Goal: Information Seeking & Learning: Learn about a topic

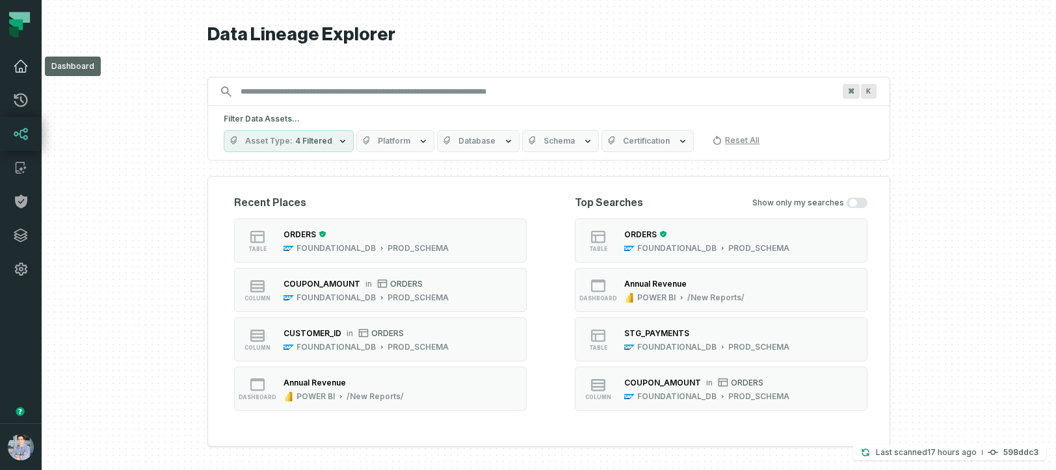
click at [22, 62] on icon at bounding box center [21, 67] width 16 height 16
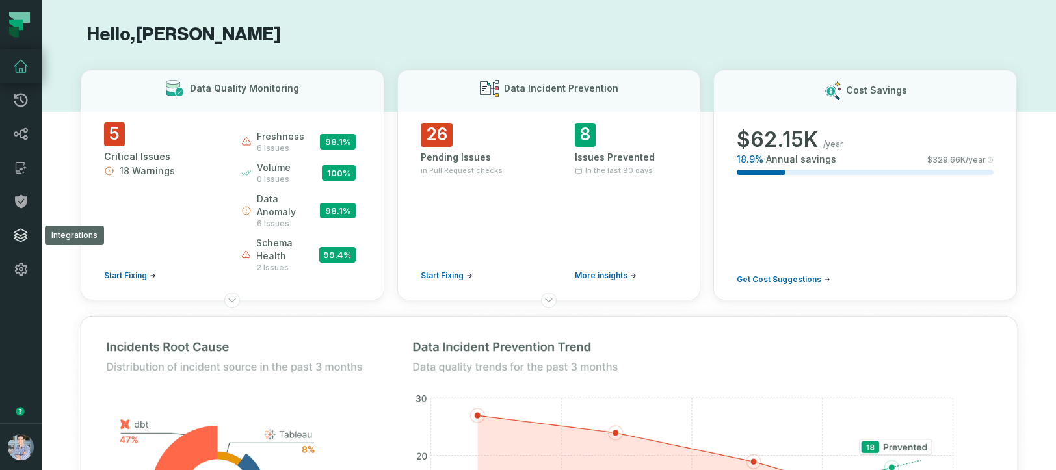
click at [17, 235] on icon at bounding box center [21, 236] width 16 height 16
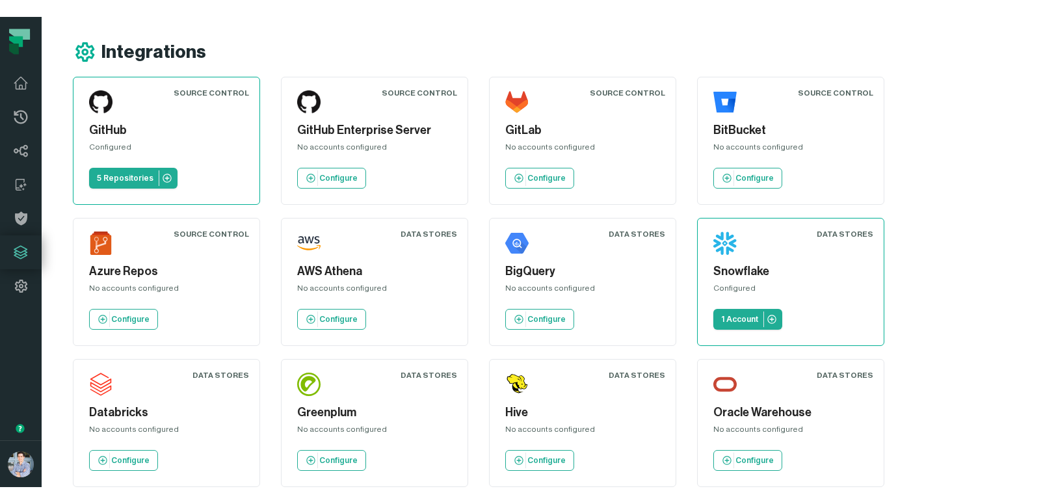
scroll to position [7, 0]
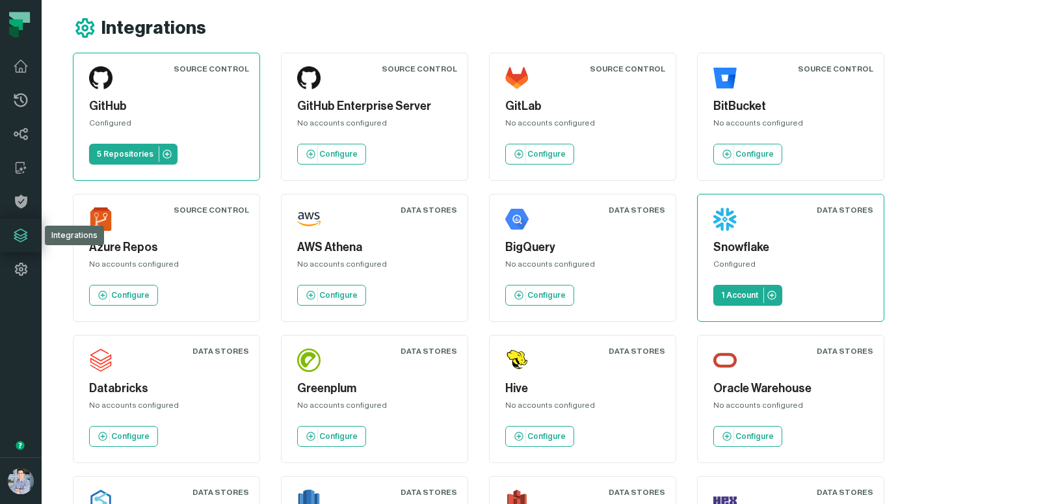
click at [14, 21] on icon at bounding box center [16, 25] width 14 height 11
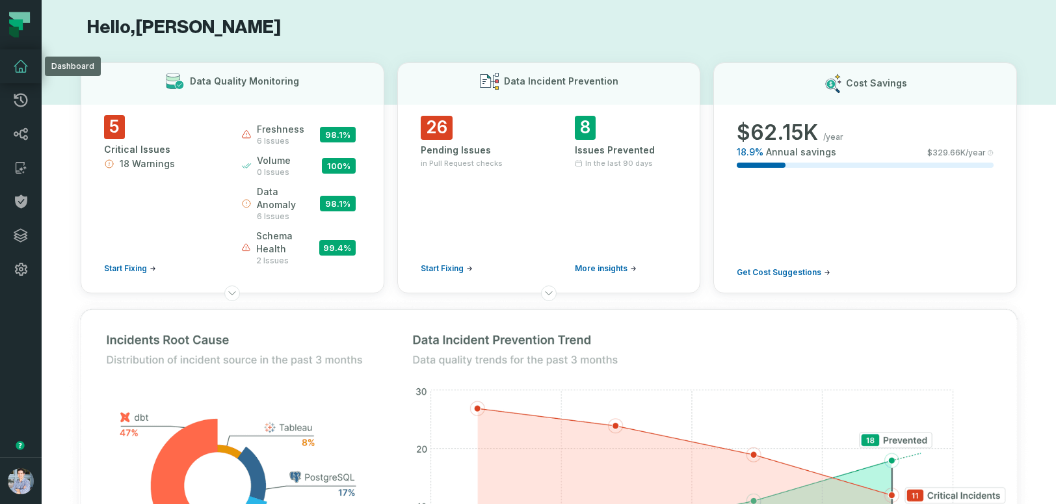
click at [20, 62] on icon at bounding box center [21, 67] width 16 height 16
click at [23, 66] on icon at bounding box center [21, 67] width 16 height 16
click at [17, 232] on icon at bounding box center [21, 236] width 16 height 16
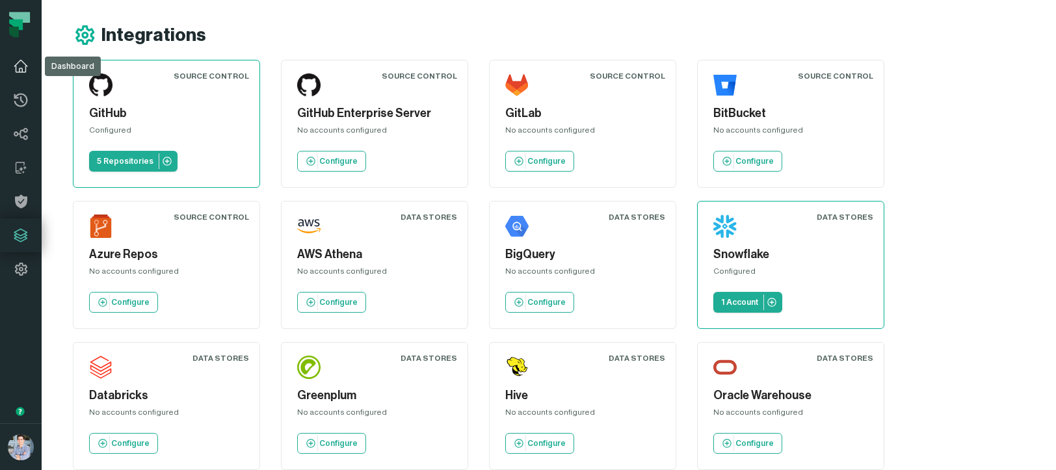
click at [19, 60] on icon at bounding box center [21, 67] width 16 height 16
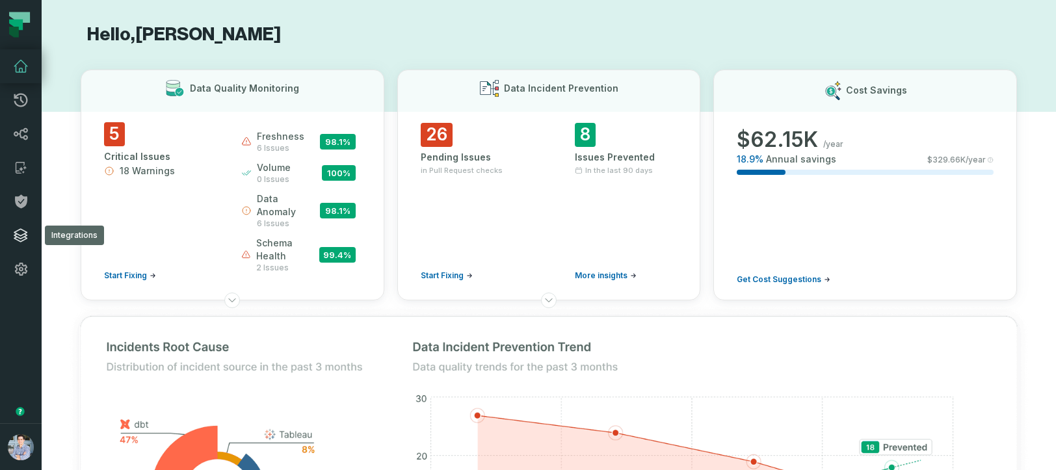
click at [21, 237] on icon at bounding box center [21, 236] width 16 height 16
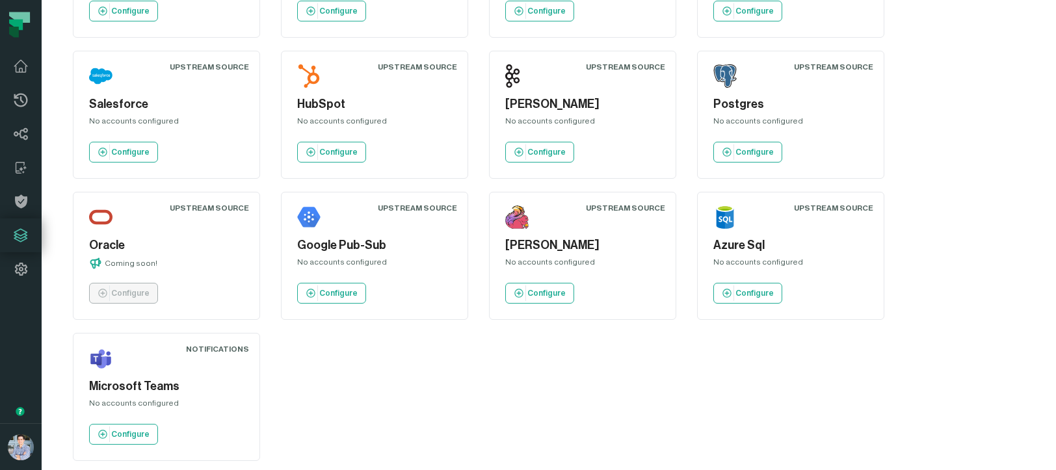
scroll to position [1293, 0]
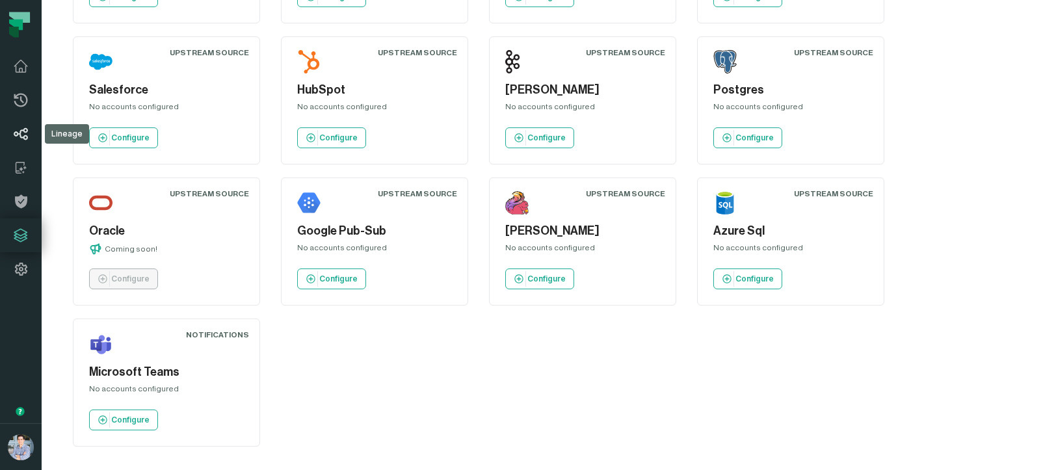
click at [26, 135] on icon at bounding box center [21, 134] width 16 height 16
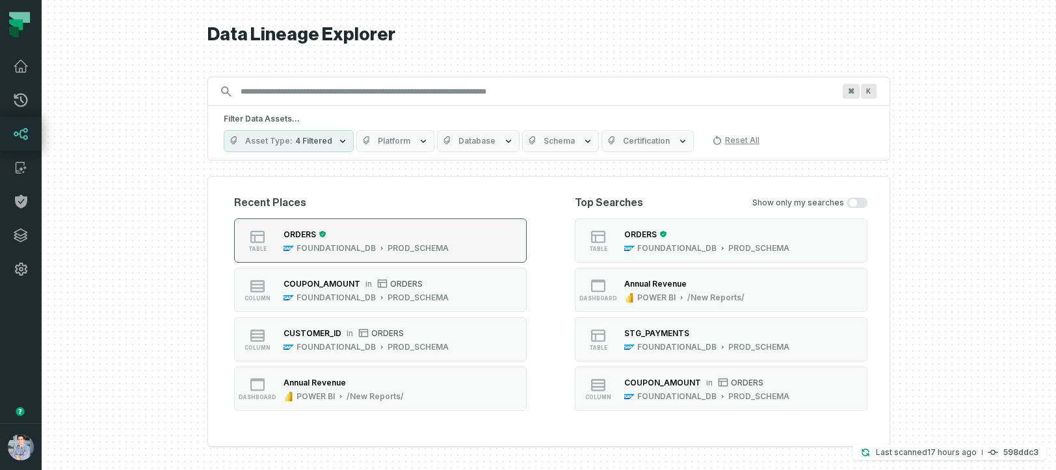
click at [393, 238] on div "ORDERS" at bounding box center [365, 234] width 165 height 13
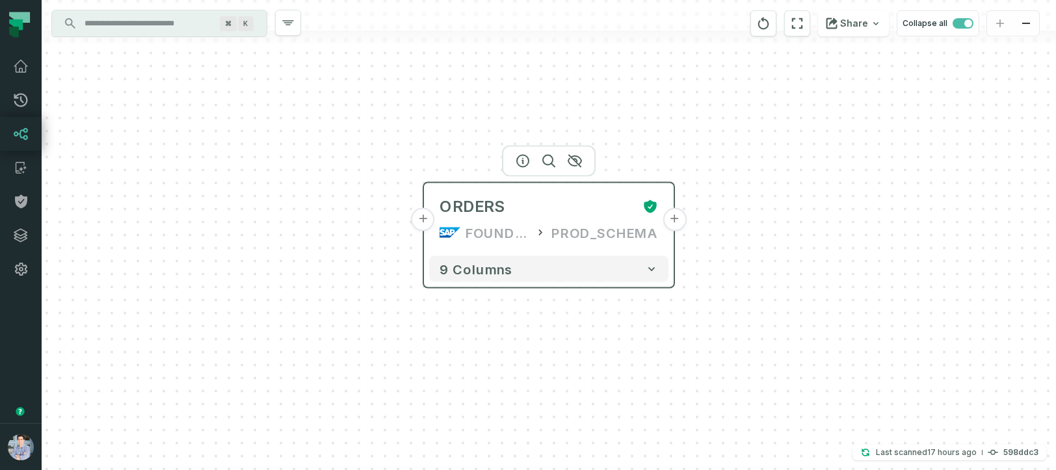
click at [428, 224] on button "+" at bounding box center [423, 219] width 23 height 23
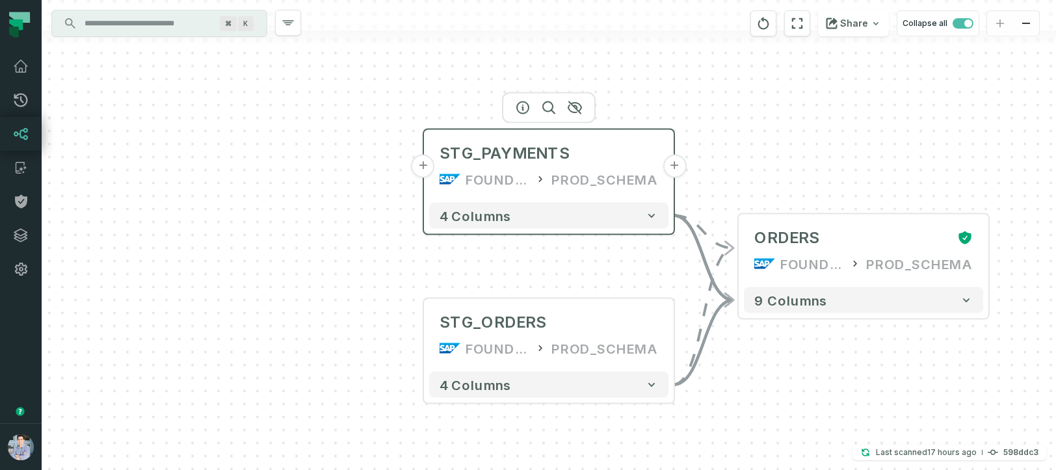
click at [422, 171] on button "+" at bounding box center [423, 166] width 23 height 23
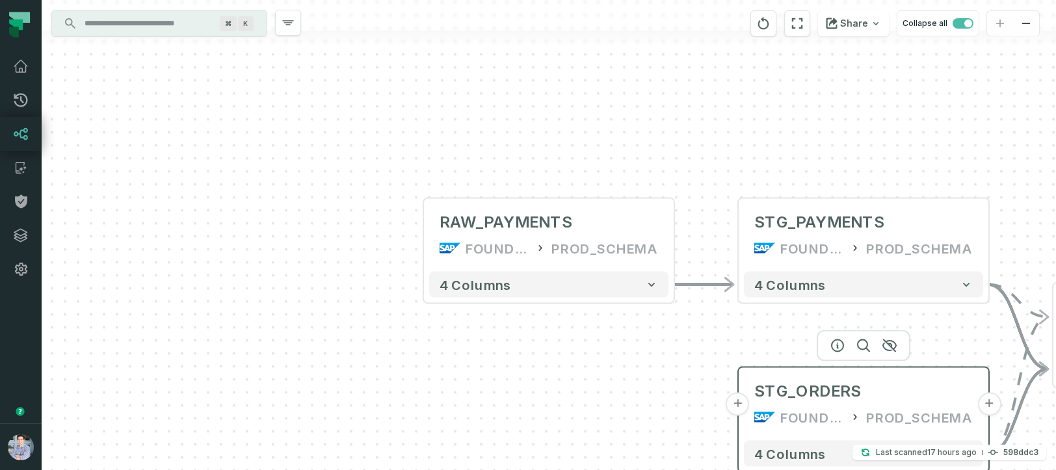
click at [739, 412] on button "+" at bounding box center [737, 404] width 23 height 23
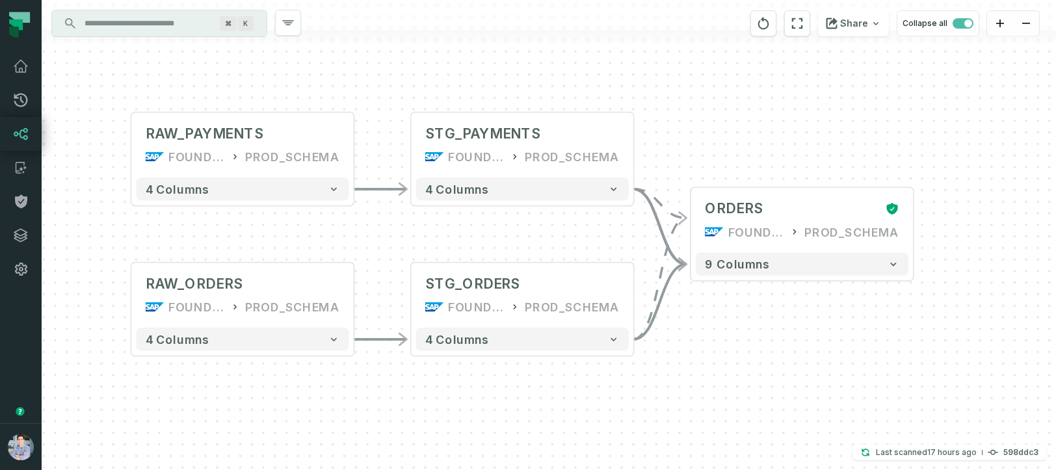
drag, startPoint x: 516, startPoint y: 158, endPoint x: 239, endPoint y: 233, distance: 287.7
click at [239, 233] on div "+ RAW_ORDERS FOUNDATIONAL_DB PROD_SCHEMA - 4 columns + RAW_PAYMENTS FOUNDATIONA…" at bounding box center [549, 235] width 1014 height 470
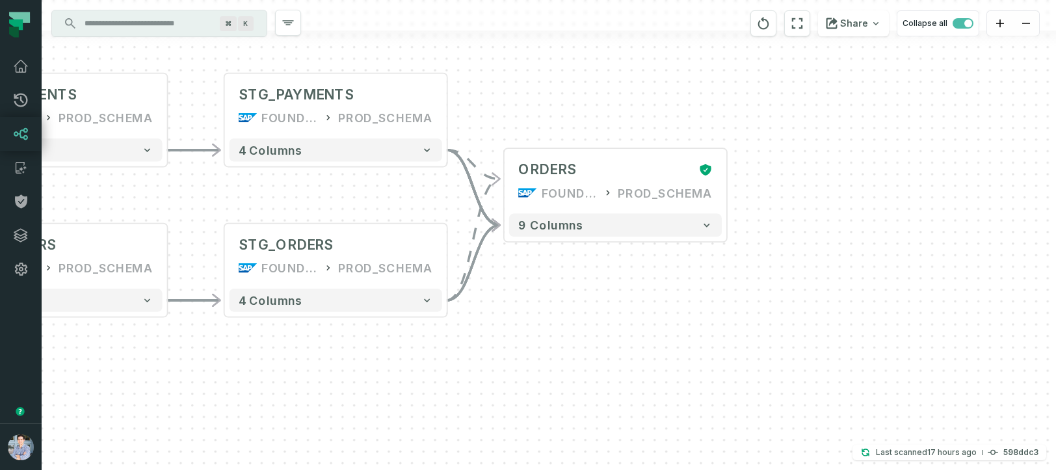
drag, startPoint x: 880, startPoint y: 352, endPoint x: 670, endPoint y: 308, distance: 214.5
click at [670, 308] on div "+ RAW_ORDERS FOUNDATIONAL_DB PROD_SCHEMA - 4 columns + RAW_PAYMENTS FOUNDATIONA…" at bounding box center [549, 235] width 1014 height 470
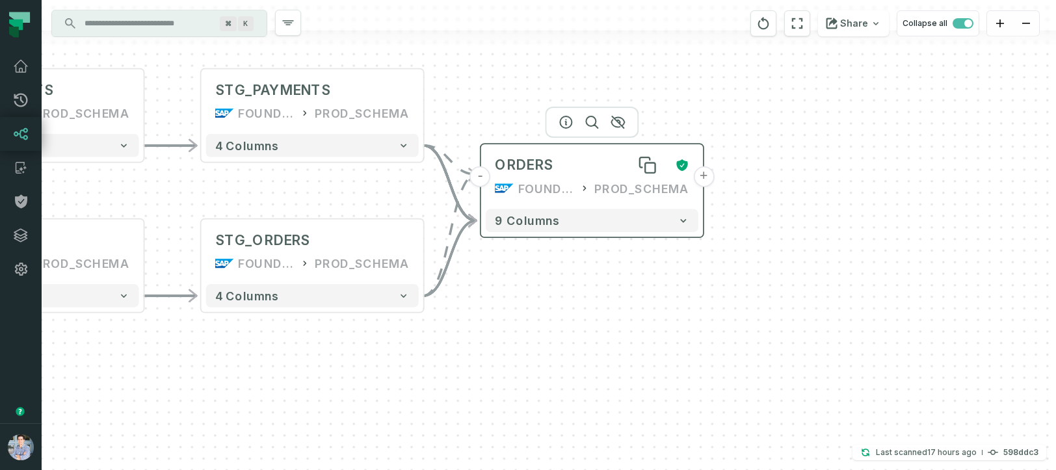
click at [591, 169] on div "ORDERS" at bounding box center [580, 165] width 171 height 18
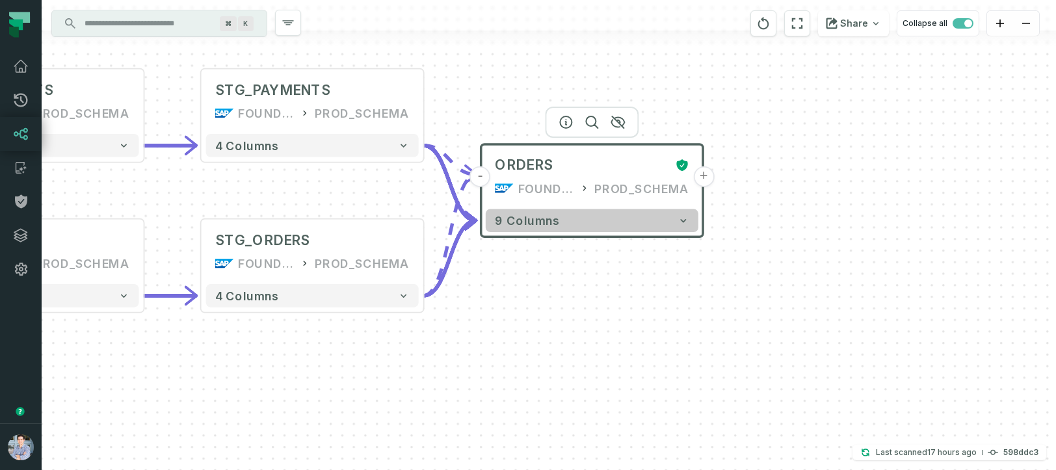
click at [679, 224] on icon "button" at bounding box center [684, 221] width 12 height 12
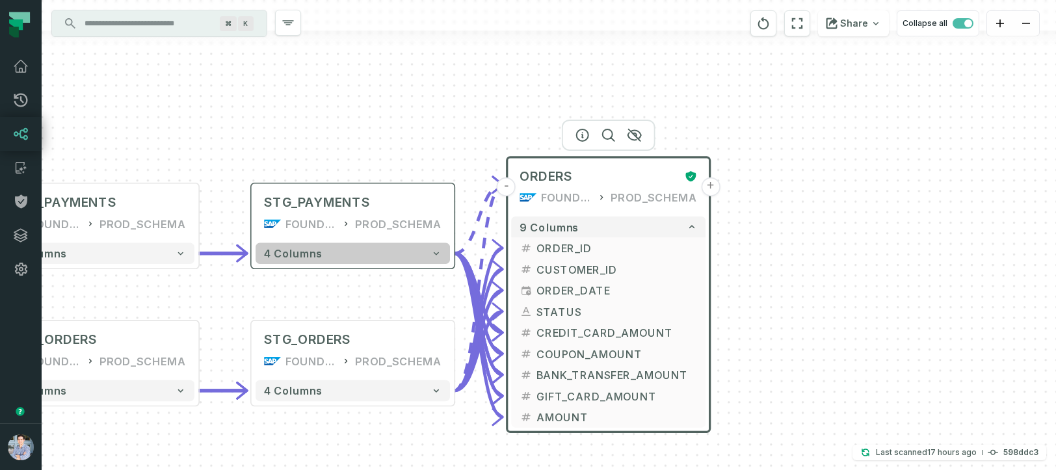
click at [435, 254] on icon "button" at bounding box center [436, 253] width 5 height 3
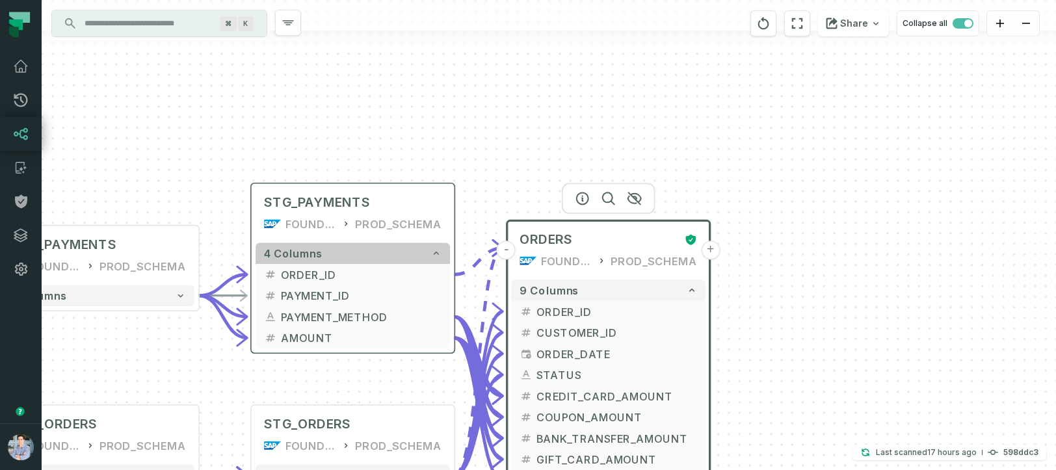
click at [435, 254] on icon "button" at bounding box center [436, 253] width 10 height 10
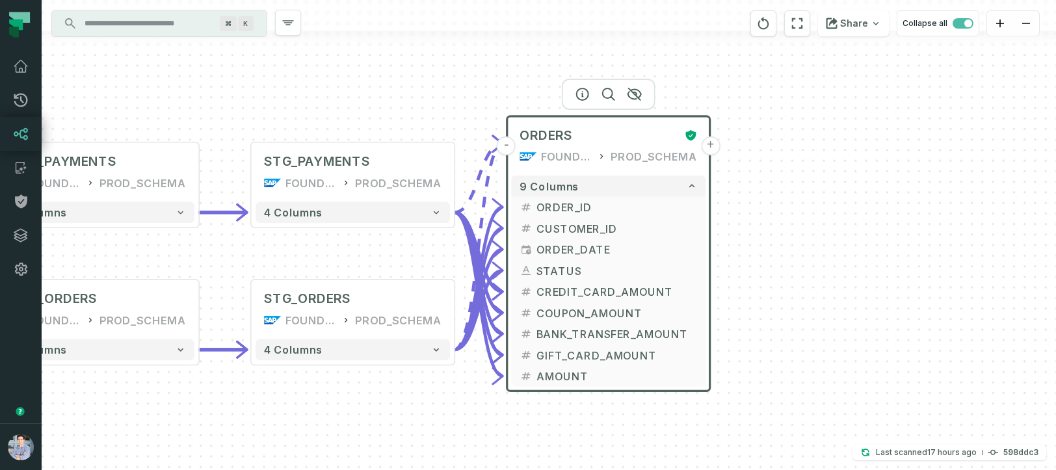
drag, startPoint x: 830, startPoint y: 273, endPoint x: 830, endPoint y: 226, distance: 46.8
click at [830, 226] on div "+ RAW_ORDERS FOUNDATIONAL_DB PROD_SCHEMA - 4 columns + RAW_PAYMENTS FOUNDATIONA…" at bounding box center [549, 235] width 1014 height 470
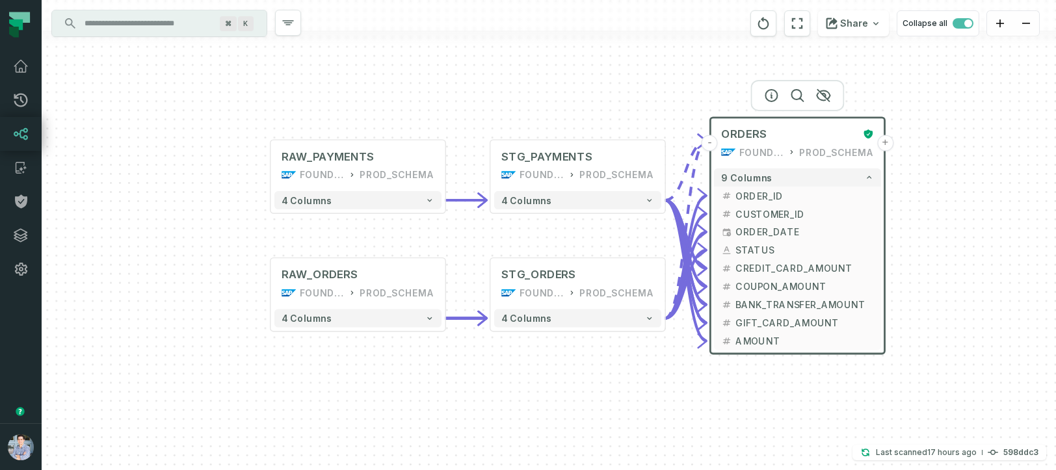
drag, startPoint x: 317, startPoint y: 101, endPoint x: 475, endPoint y: 92, distance: 158.3
click at [475, 92] on div "+ RAW_ORDERS FOUNDATIONAL_DB PROD_SCHEMA - 4 columns + RAW_PAYMENTS FOUNDATIONA…" at bounding box center [549, 235] width 1014 height 470
click at [270, 174] on div "+ RAW_ORDERS FOUNDATIONAL_DB PROD_SCHEMA - 4 columns + RAW_PAYMENTS FOUNDATIONA…" at bounding box center [549, 235] width 1014 height 470
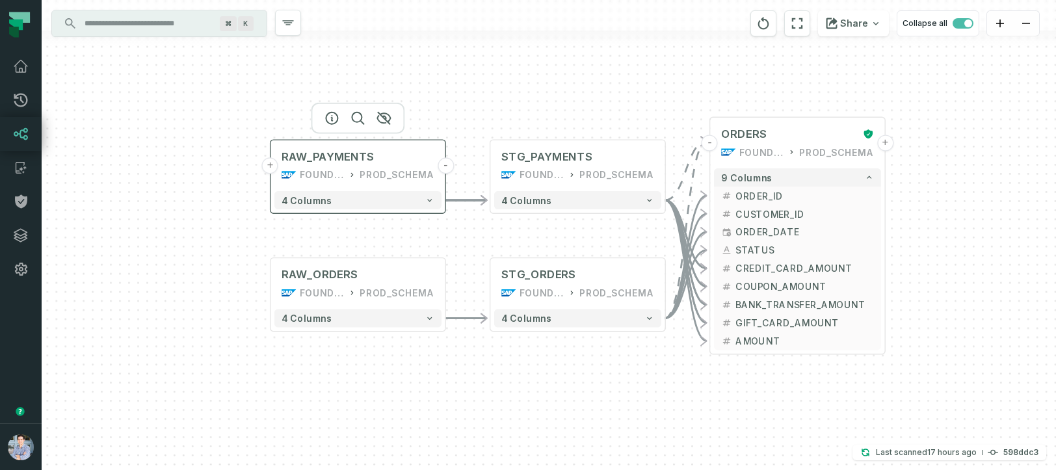
click at [272, 167] on button "+" at bounding box center [270, 165] width 16 height 16
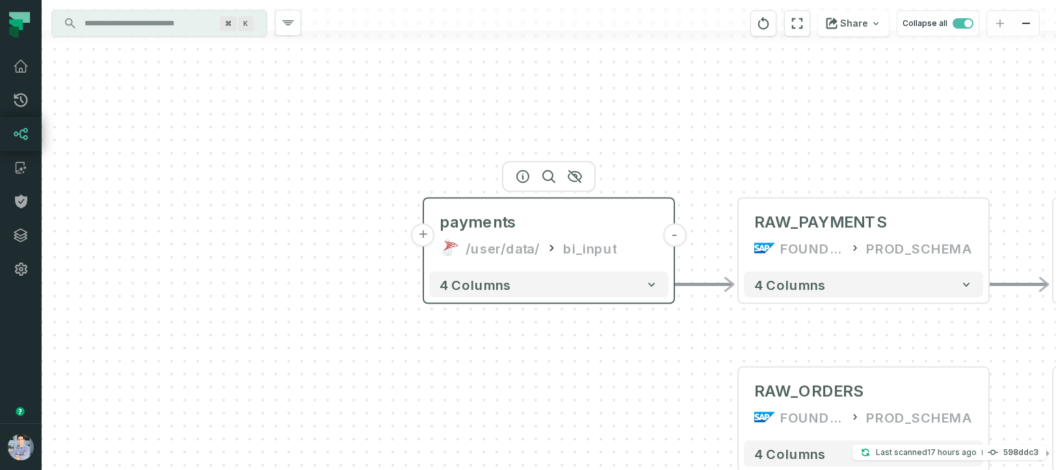
click at [678, 238] on button "-" at bounding box center [674, 235] width 23 height 23
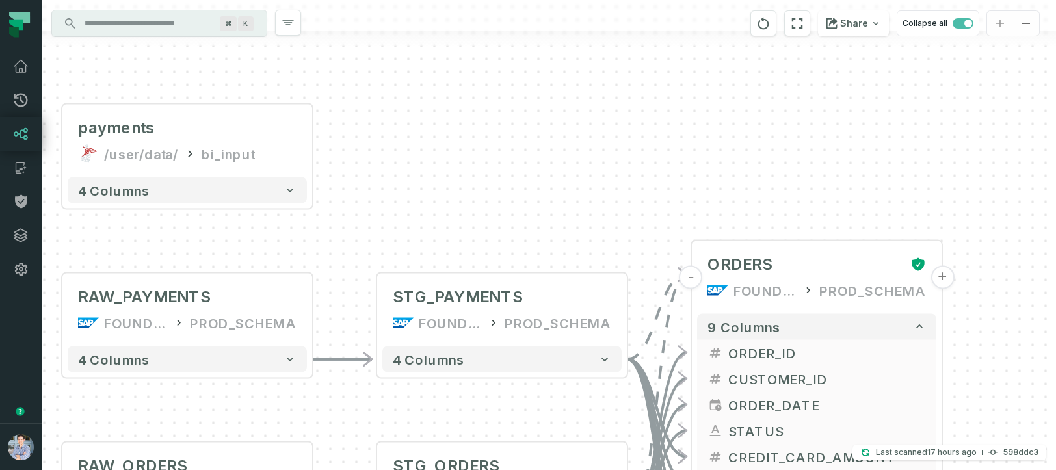
drag, startPoint x: 885, startPoint y: 201, endPoint x: 517, endPoint y: 104, distance: 380.6
click at [518, 104] on div "+ payments /user/data/ bi_input + 4 columns + RAW_ORDERS FOUNDATIONAL_DB PROD_S…" at bounding box center [549, 235] width 1014 height 470
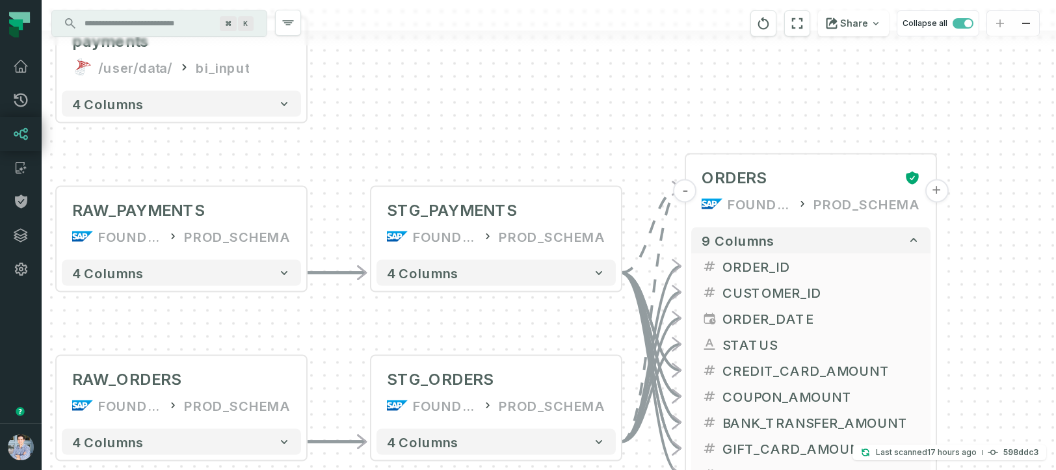
drag, startPoint x: 518, startPoint y: 142, endPoint x: 518, endPoint y: 59, distance: 83.9
click at [518, 59] on div "+ payments /user/data/ bi_input + 4 columns + RAW_ORDERS FOUNDATIONAL_DB PROD_S…" at bounding box center [549, 235] width 1014 height 470
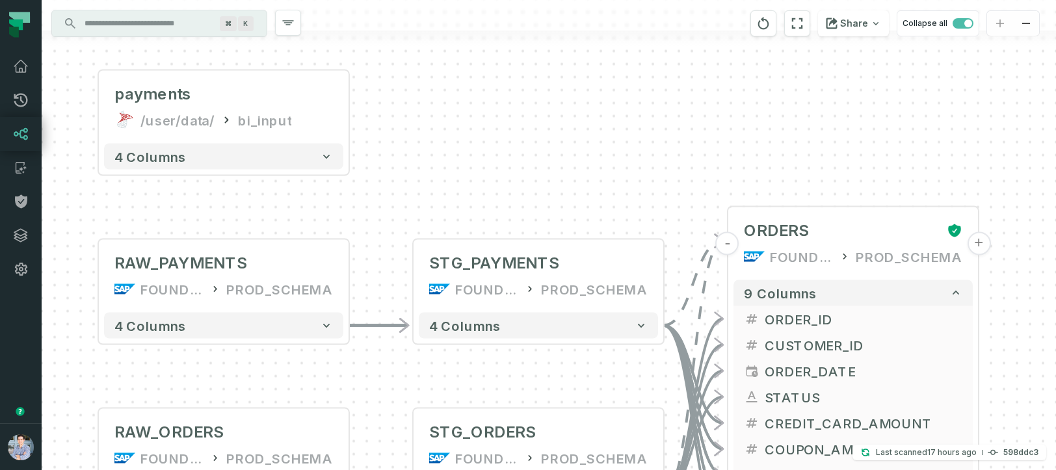
drag, startPoint x: 516, startPoint y: 72, endPoint x: 562, endPoint y: 132, distance: 75.2
click at [562, 132] on div "+ payments /user/data/ bi_input + 4 columns + RAW_ORDERS FOUNDATIONAL_DB PROD_S…" at bounding box center [549, 235] width 1014 height 470
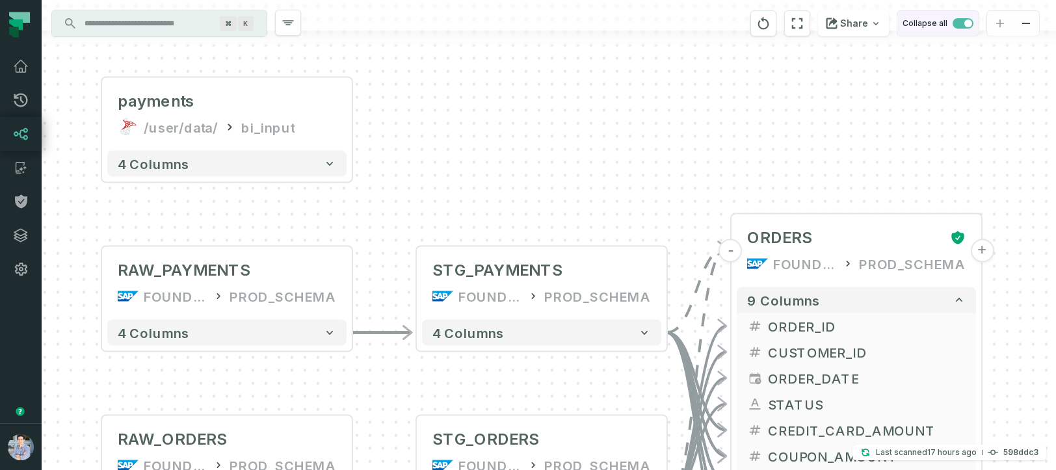
click at [958, 22] on span "button" at bounding box center [963, 23] width 21 height 10
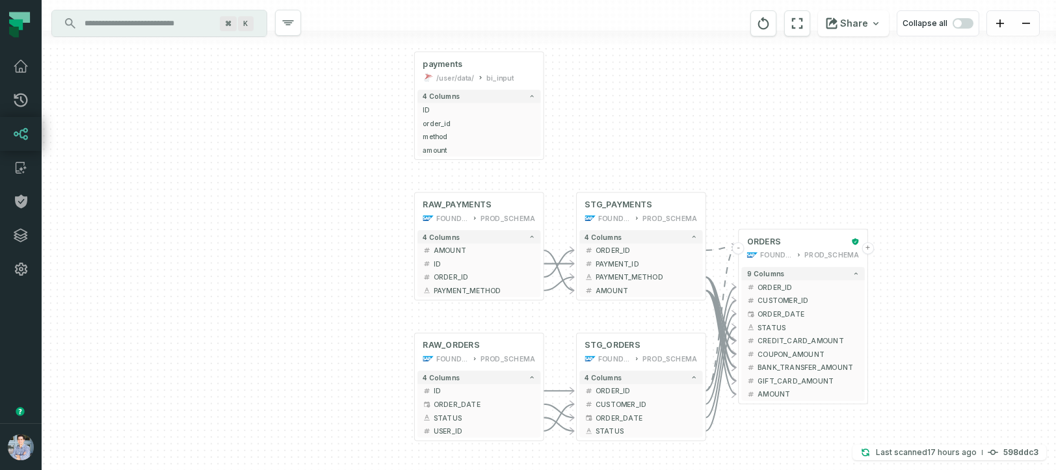
drag, startPoint x: 788, startPoint y: 187, endPoint x: 768, endPoint y: 109, distance: 81.2
click at [768, 109] on div "+ payments /user/data/ bi_input + 4 columns + ID + + order_id + + method + + am…" at bounding box center [549, 235] width 1014 height 470
click at [966, 20] on span "button" at bounding box center [963, 23] width 21 height 10
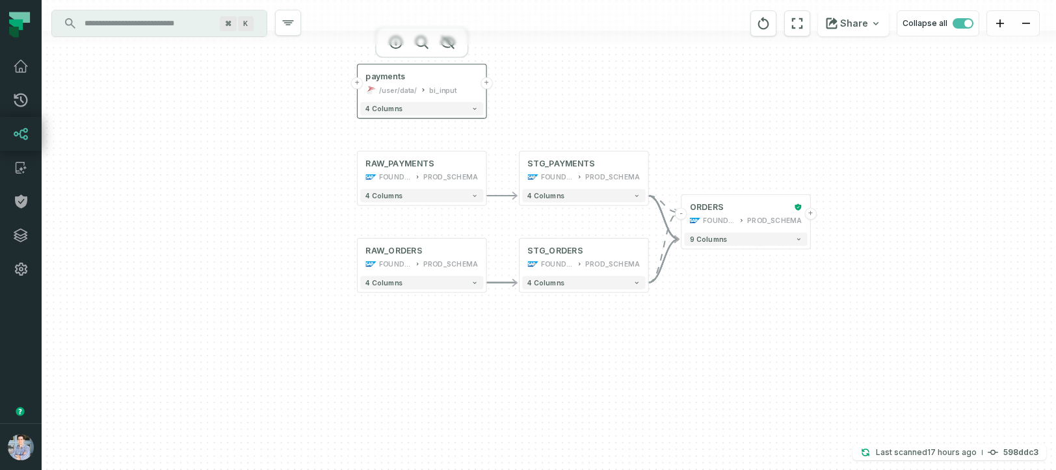
drag, startPoint x: 466, startPoint y: 73, endPoint x: 408, endPoint y: 86, distance: 58.5
click at [408, 86] on div "/user/data/" at bounding box center [398, 90] width 38 height 10
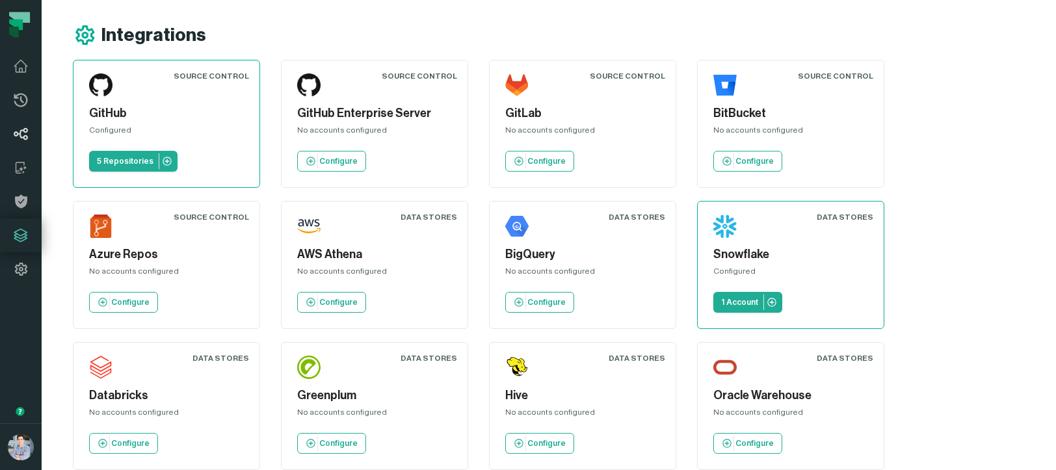
click at [23, 137] on icon at bounding box center [21, 134] width 14 height 12
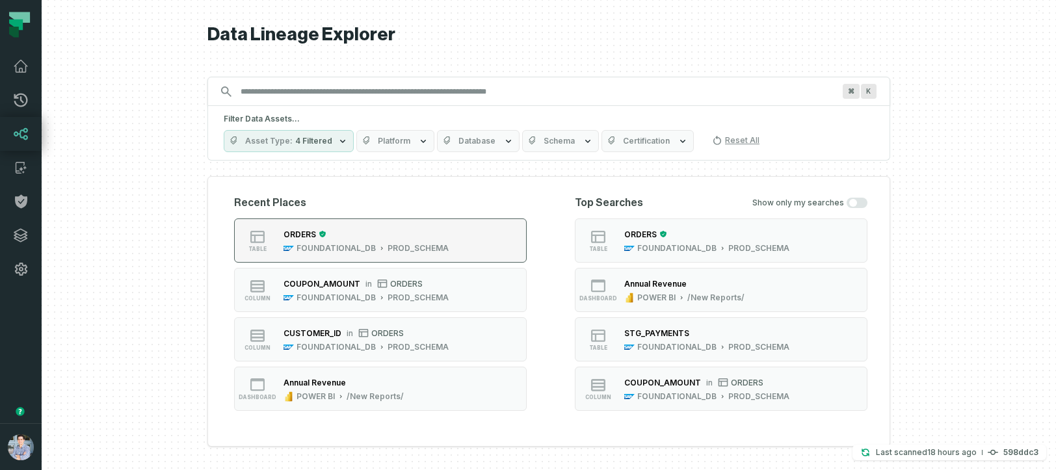
click at [416, 245] on div "PROD_SCHEMA" at bounding box center [418, 248] width 61 height 10
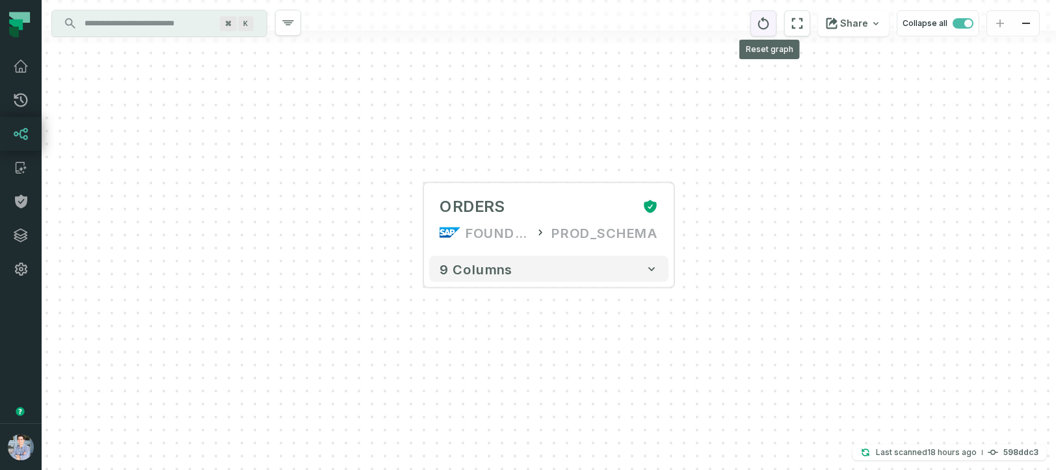
click at [769, 25] on icon "reset" at bounding box center [763, 24] width 14 height 16
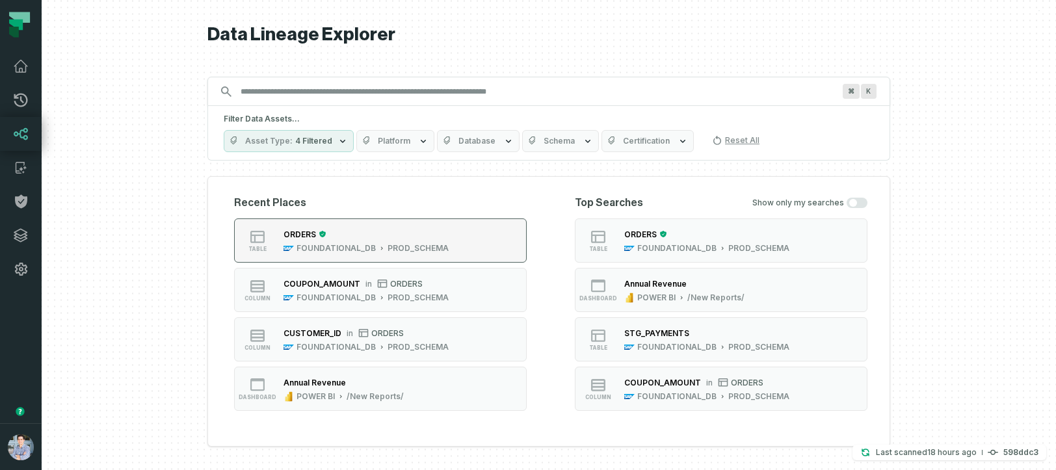
click at [378, 248] on icon "button" at bounding box center [381, 248] width 7 height 7
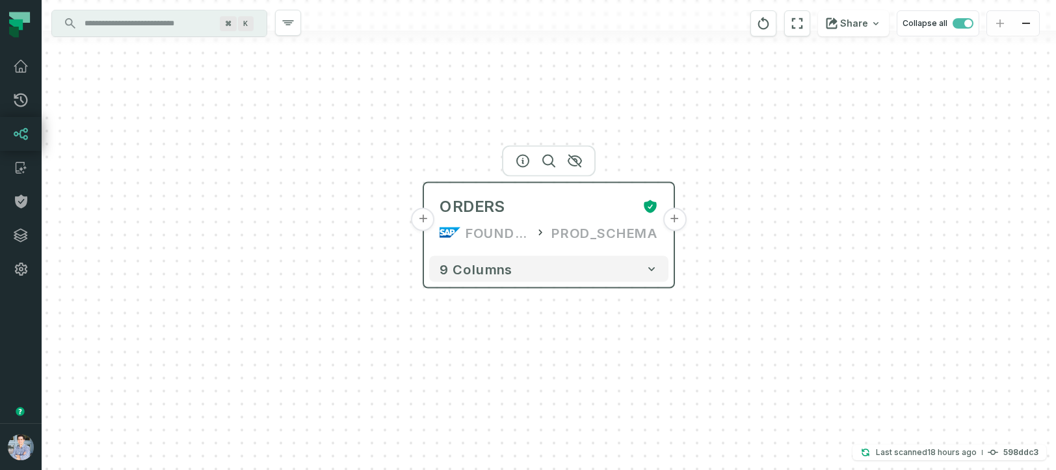
click at [419, 222] on button "+" at bounding box center [423, 219] width 23 height 23
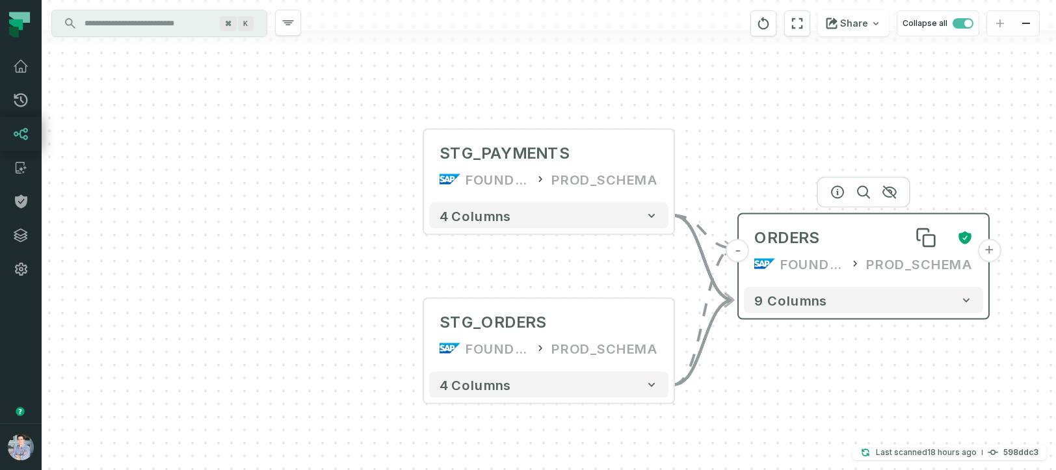
click at [864, 231] on div "ORDERS" at bounding box center [850, 238] width 192 height 21
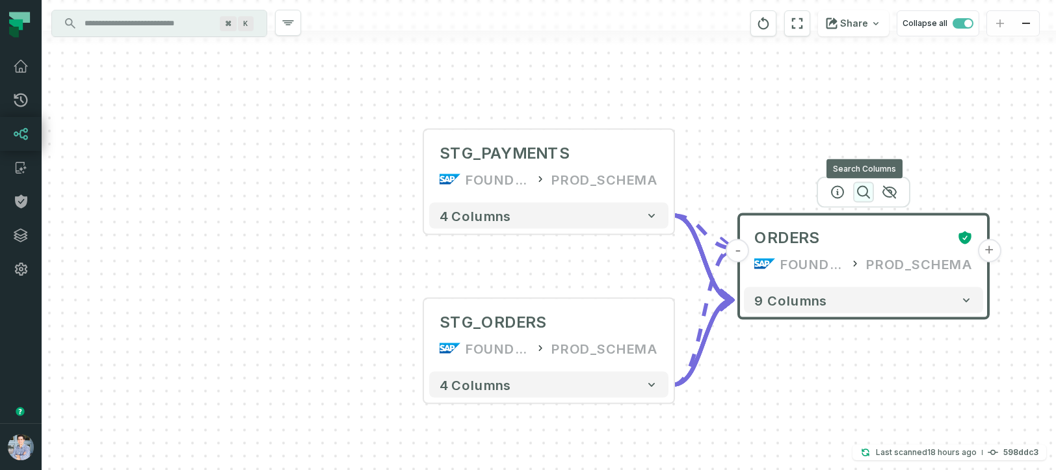
click at [863, 188] on icon "button" at bounding box center [864, 193] width 16 height 16
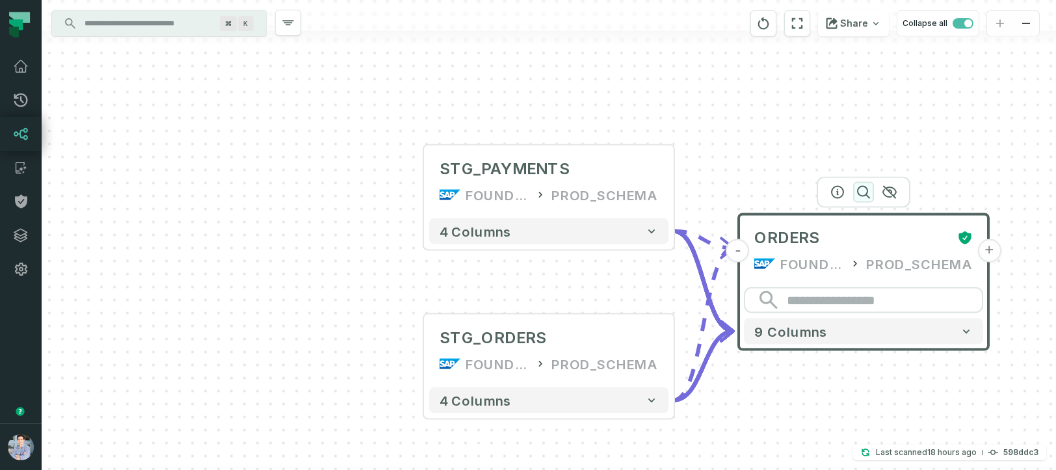
click at [863, 188] on icon "button" at bounding box center [864, 193] width 16 height 16
click at [893, 187] on icon "button" at bounding box center [889, 193] width 13 height 12
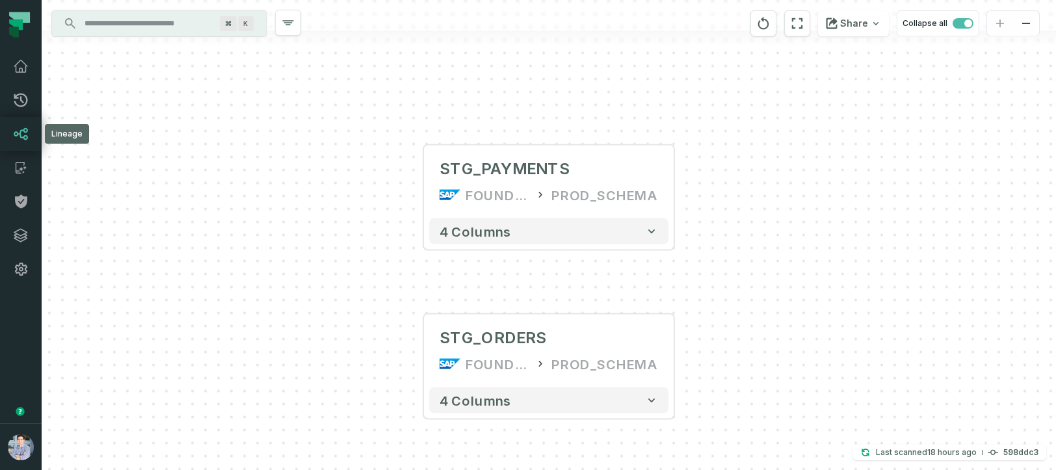
click at [21, 133] on icon at bounding box center [21, 134] width 16 height 16
click at [23, 136] on icon at bounding box center [21, 134] width 16 height 16
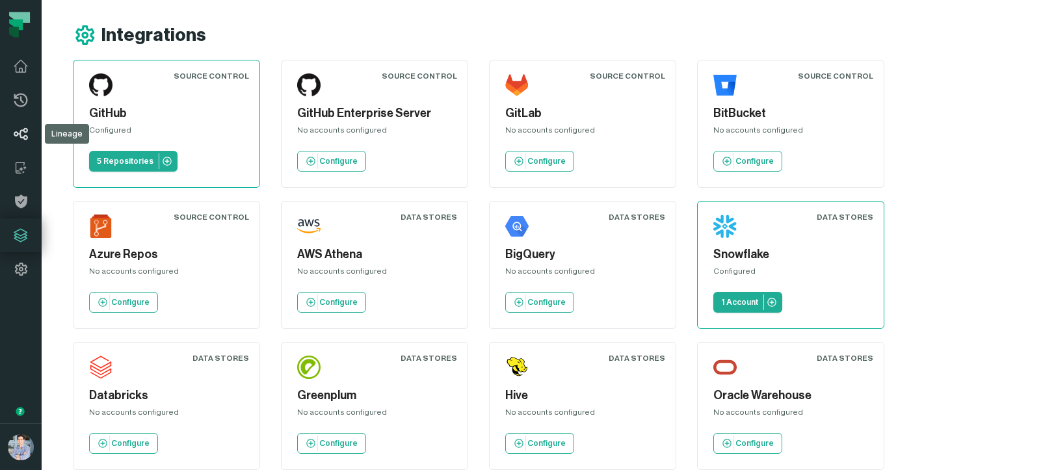
click at [17, 132] on icon at bounding box center [21, 134] width 14 height 12
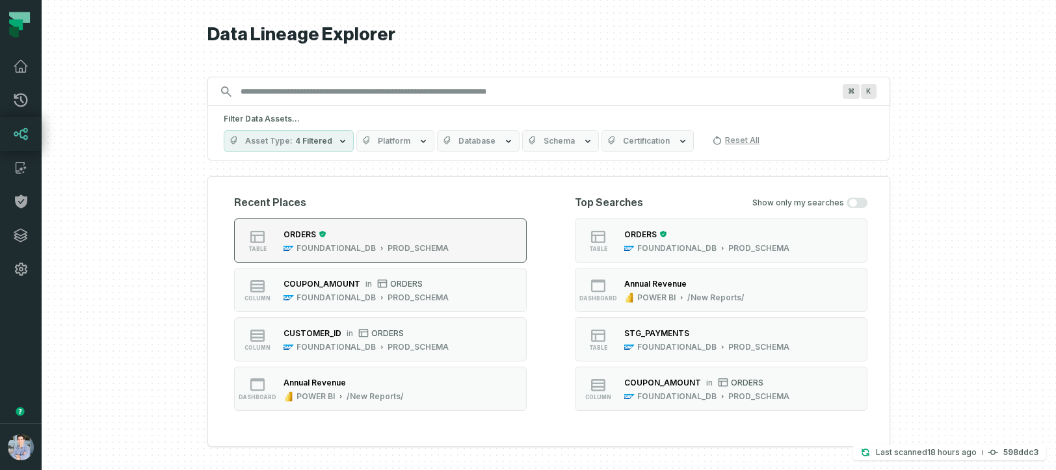
click at [384, 237] on div "ORDERS" at bounding box center [365, 234] width 165 height 13
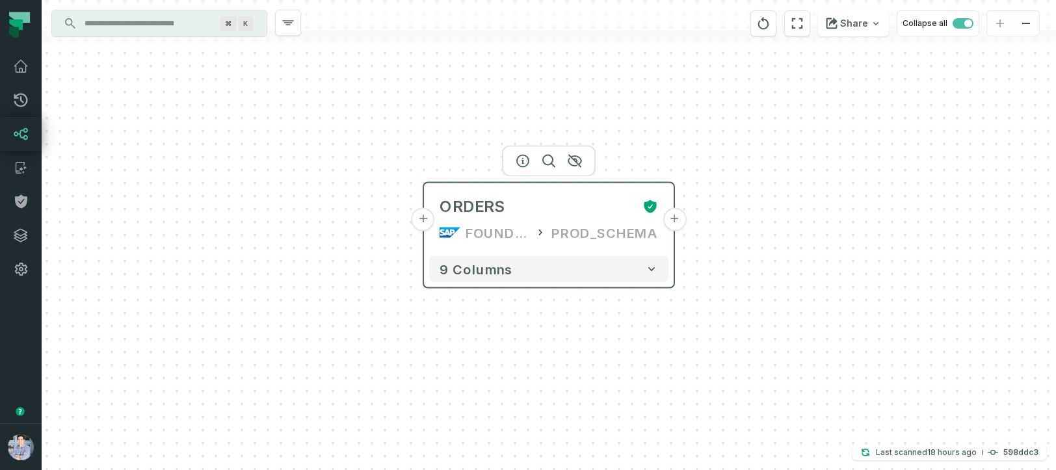
click at [676, 218] on button "+" at bounding box center [674, 219] width 23 height 23
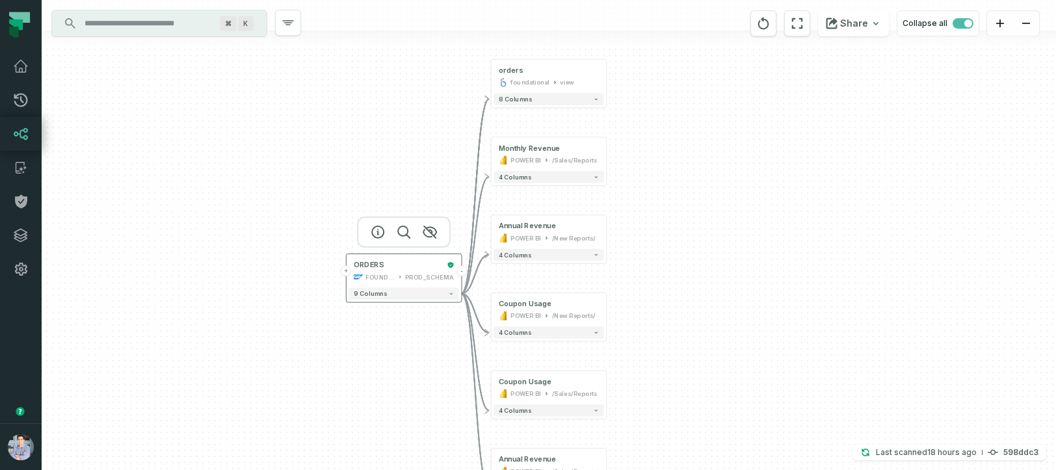
click at [459, 272] on button "-" at bounding box center [461, 270] width 11 height 11
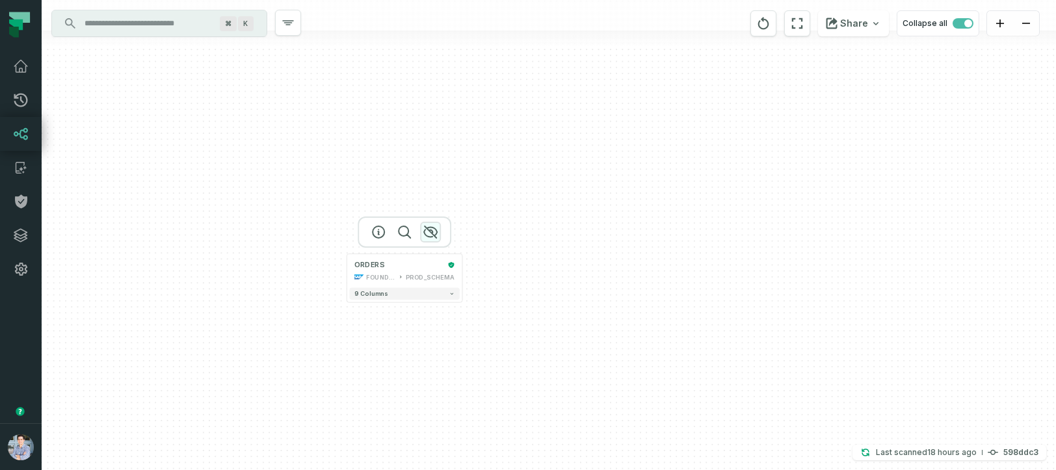
click at [429, 233] on icon "button" at bounding box center [431, 232] width 16 height 16
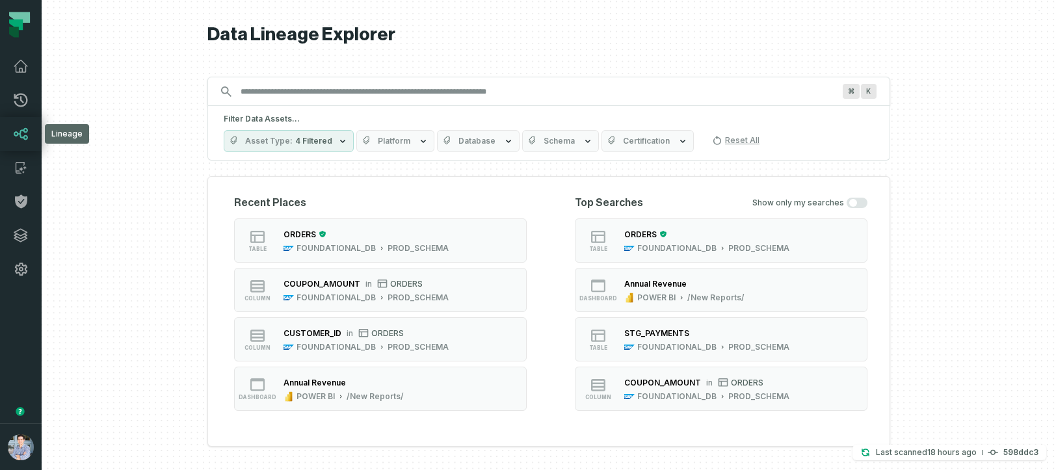
click at [19, 135] on icon at bounding box center [21, 134] width 16 height 16
click at [415, 222] on button "table ORDERS FOUNDATIONAL_DB PROD_SCHEMA" at bounding box center [380, 240] width 293 height 44
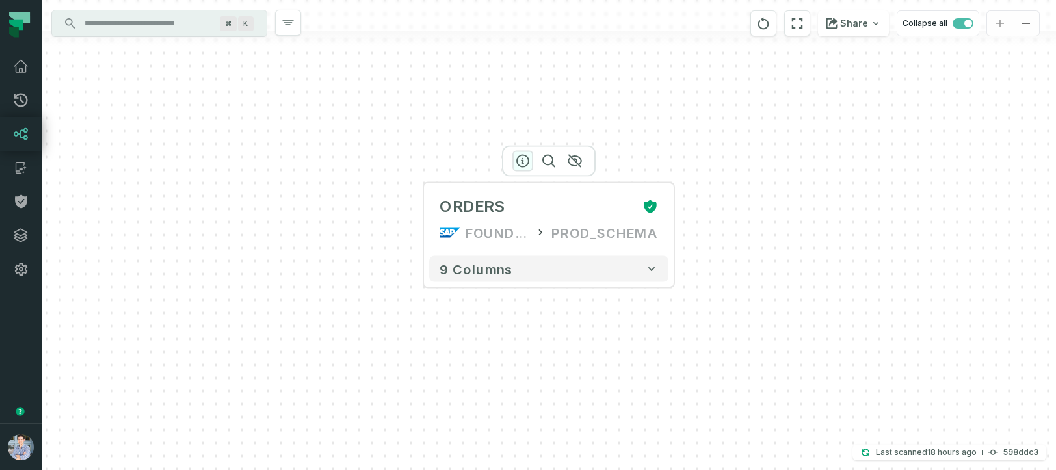
click at [521, 161] on icon "button" at bounding box center [523, 161] width 16 height 16
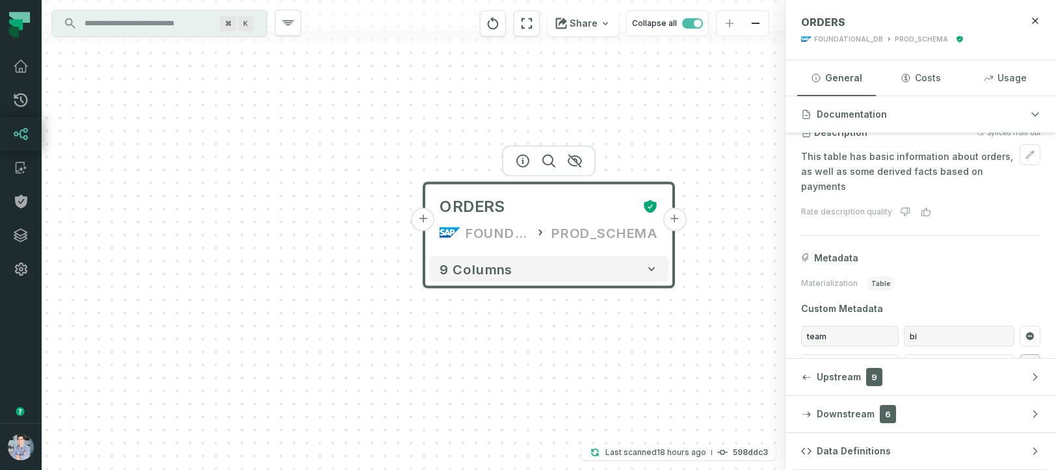
scroll to position [144, 0]
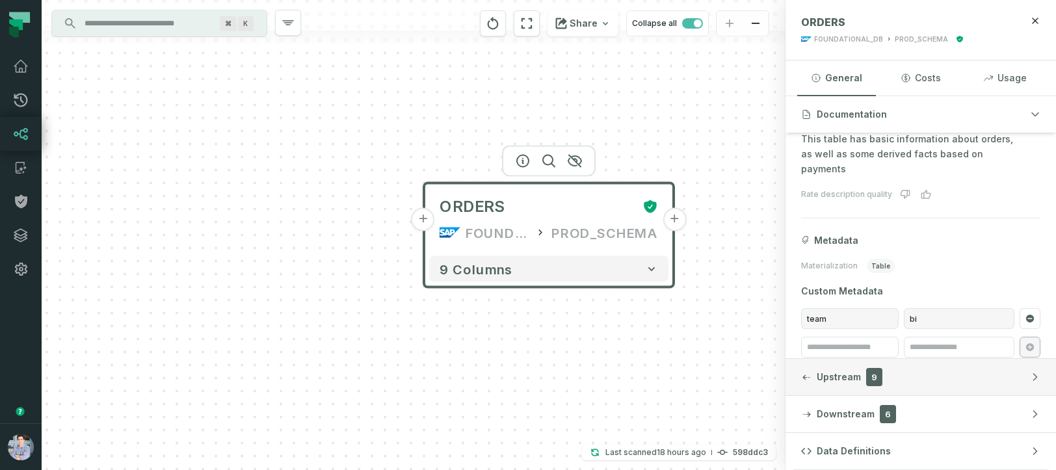
click at [805, 376] on icon "button" at bounding box center [806, 378] width 8 height 6
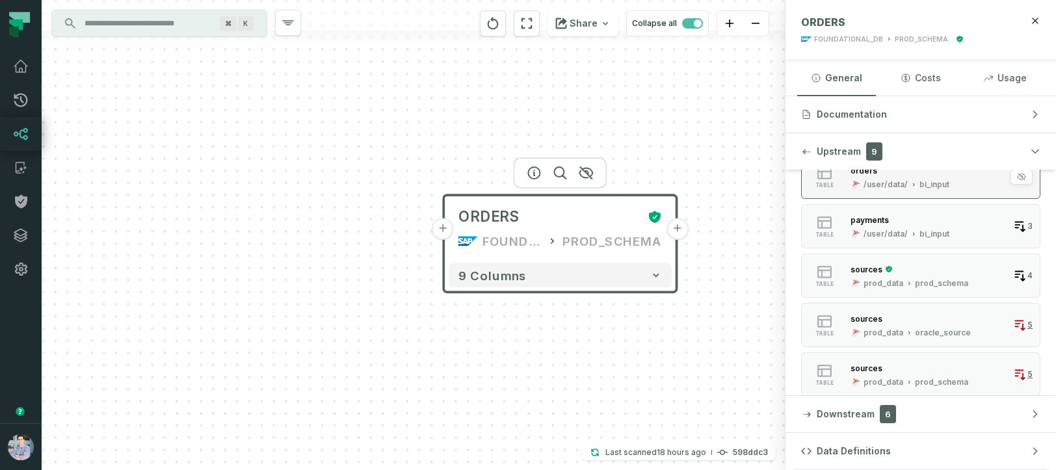
scroll to position [282, 0]
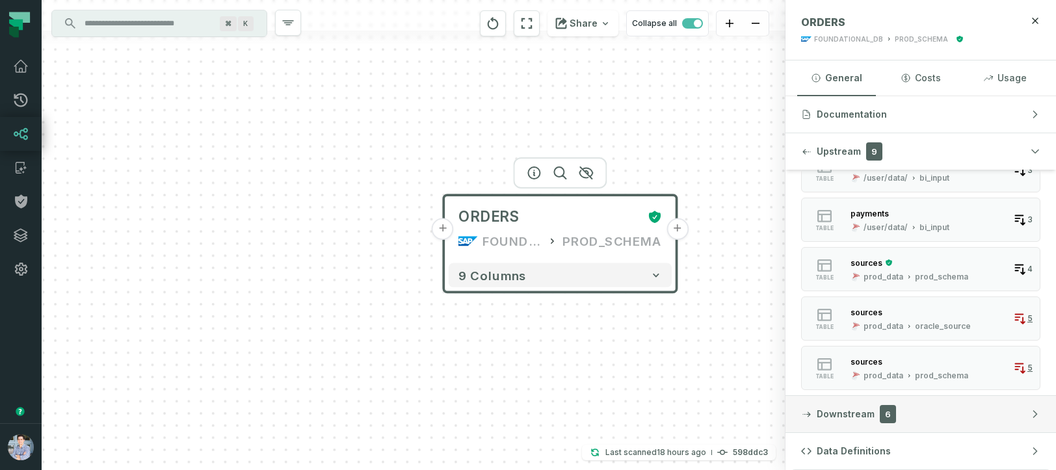
click at [810, 413] on icon "button" at bounding box center [806, 415] width 8 height 6
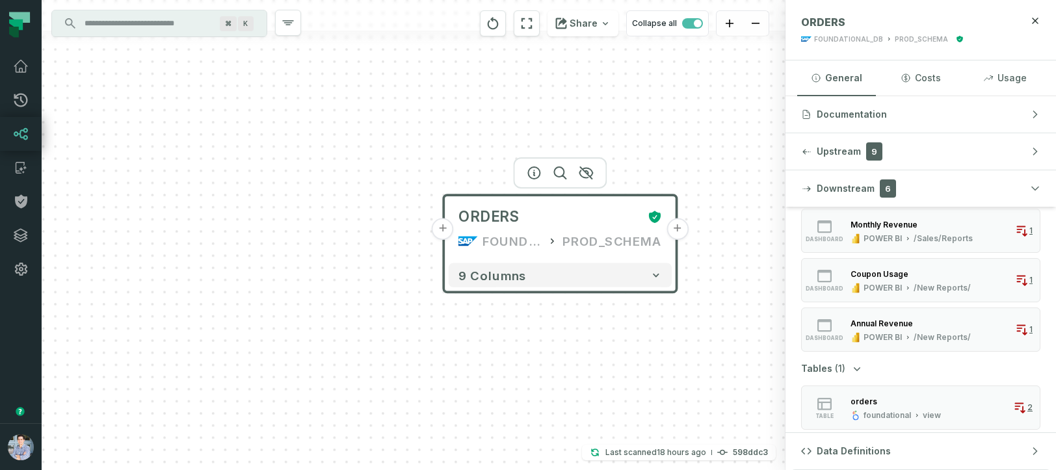
scroll to position [163, 0]
click at [1037, 17] on icon "button" at bounding box center [1035, 21] width 10 height 10
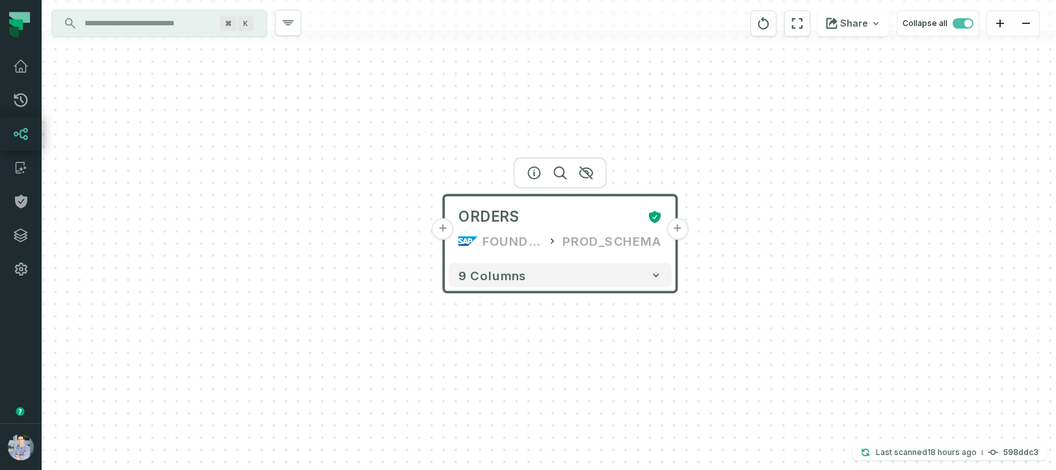
click at [449, 233] on button "+" at bounding box center [443, 229] width 22 height 22
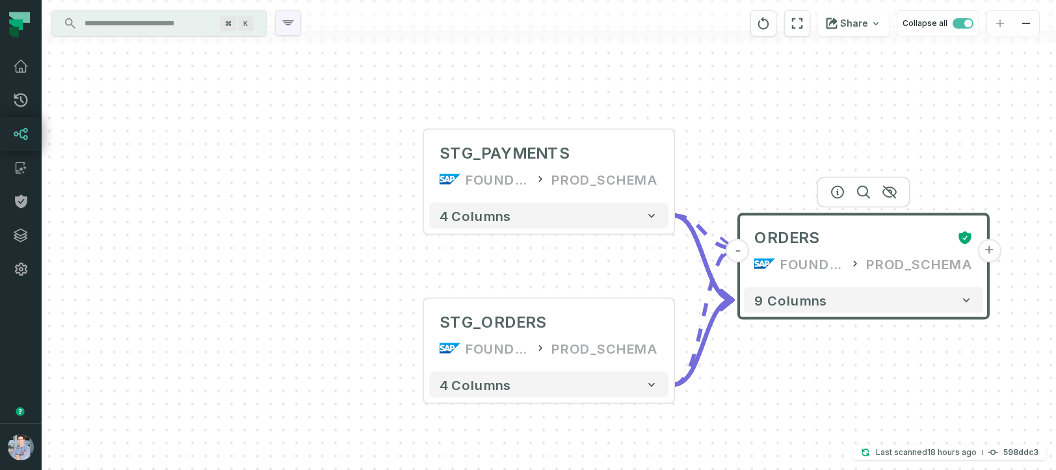
click at [287, 23] on icon "button" at bounding box center [288, 23] width 10 height 4
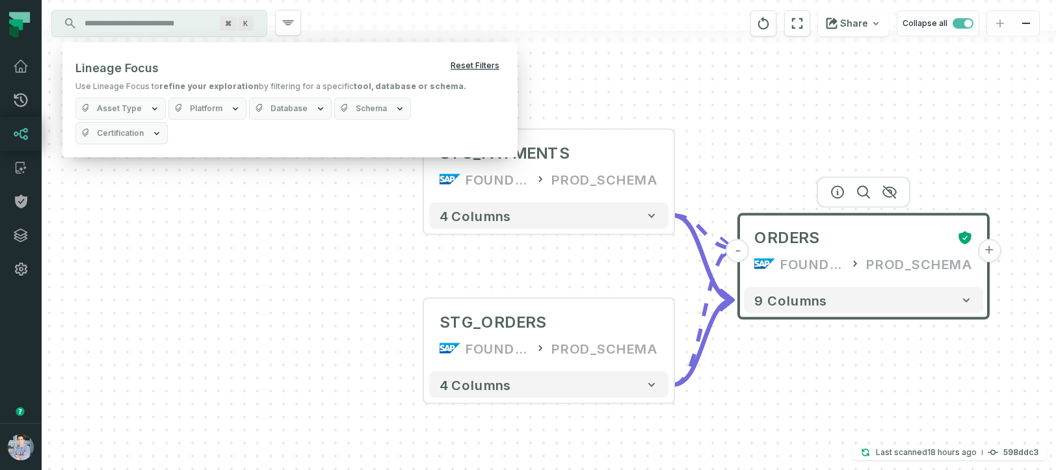
click at [485, 60] on button "Reset Filters" at bounding box center [474, 65] width 59 height 21
click at [481, 61] on button "Reset Filters" at bounding box center [474, 65] width 59 height 21
click at [333, 196] on div "+ STG_PAYMENTS FOUNDATIONAL_DB PROD_SCHEMA + 4 columns + STG_ORDERS FOUNDATIONA…" at bounding box center [549, 235] width 1014 height 470
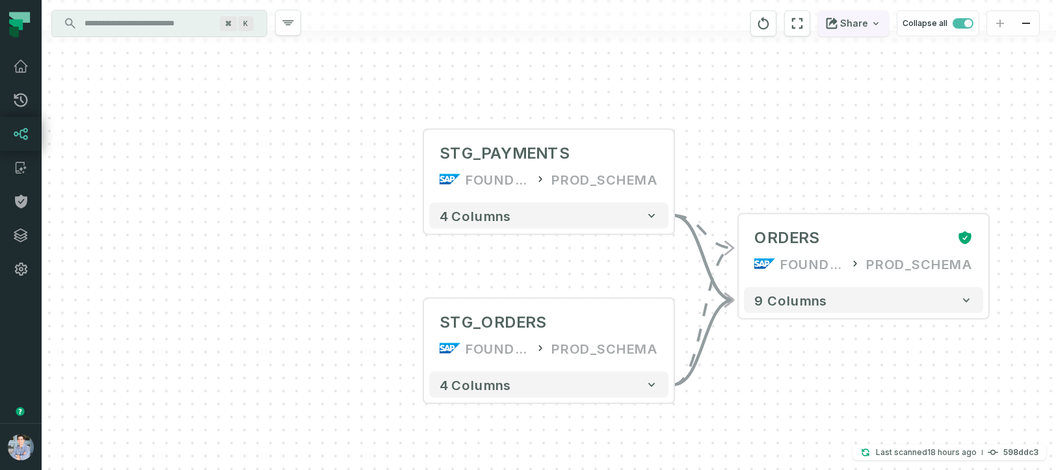
click at [864, 23] on button "Share" at bounding box center [853, 23] width 71 height 26
click at [929, 75] on html "Pull Requests Dashboard Lineage Catalog Policies Integrations Settings Alon Naf…" at bounding box center [528, 235] width 1056 height 470
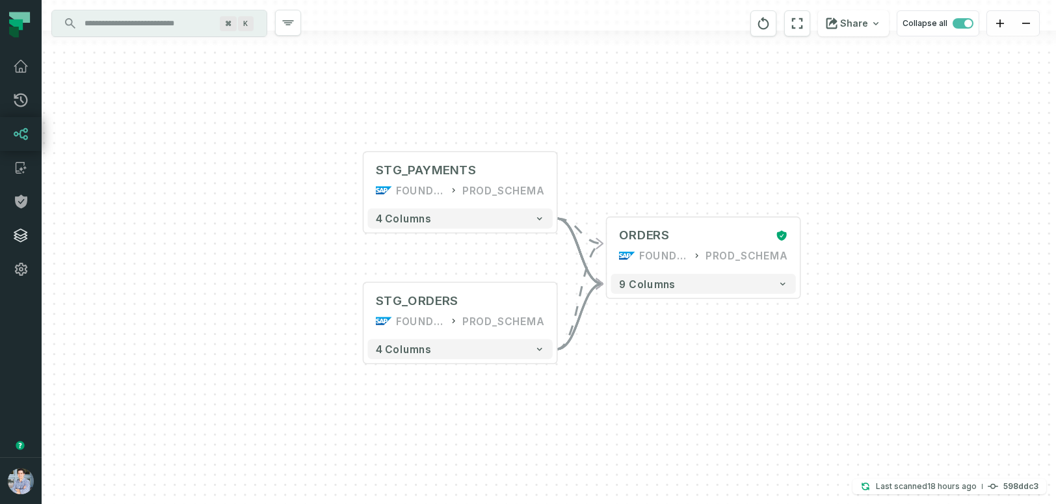
click at [21, 231] on icon at bounding box center [21, 236] width 16 height 16
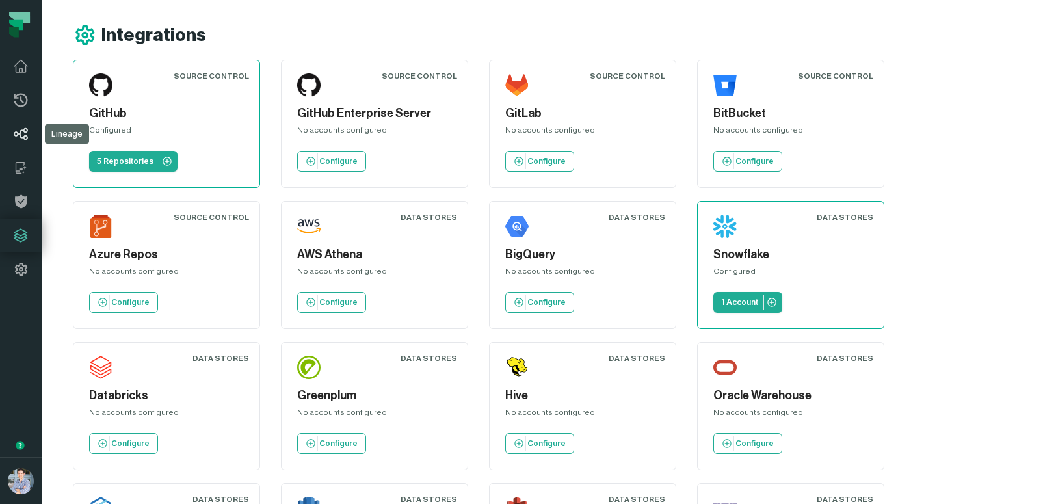
click at [23, 131] on icon at bounding box center [21, 134] width 14 height 12
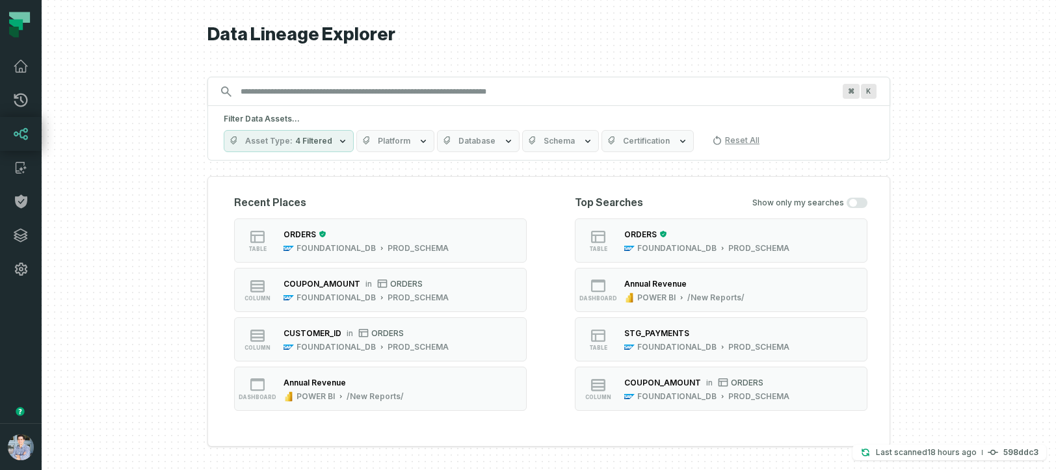
click at [22, 25] on icon at bounding box center [16, 25] width 14 height 11
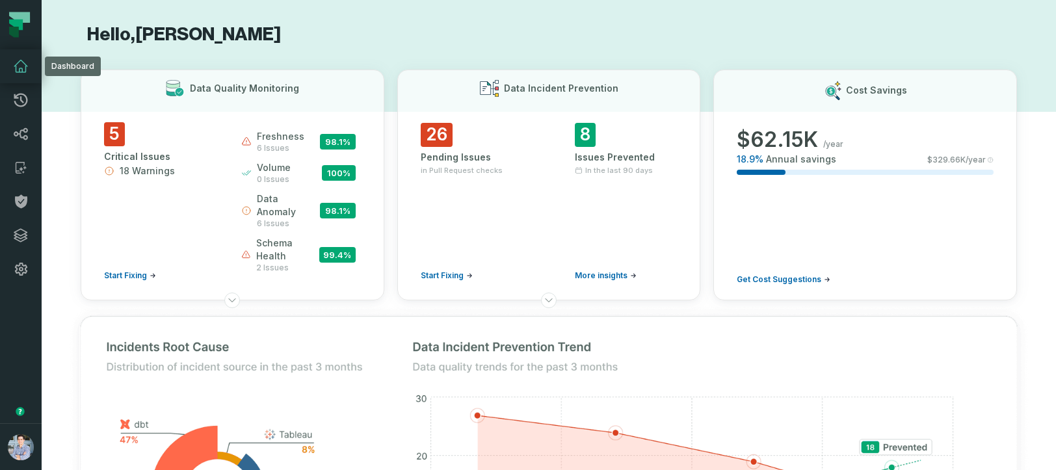
click at [22, 65] on icon at bounding box center [21, 67] width 16 height 16
click at [21, 133] on icon at bounding box center [21, 134] width 16 height 16
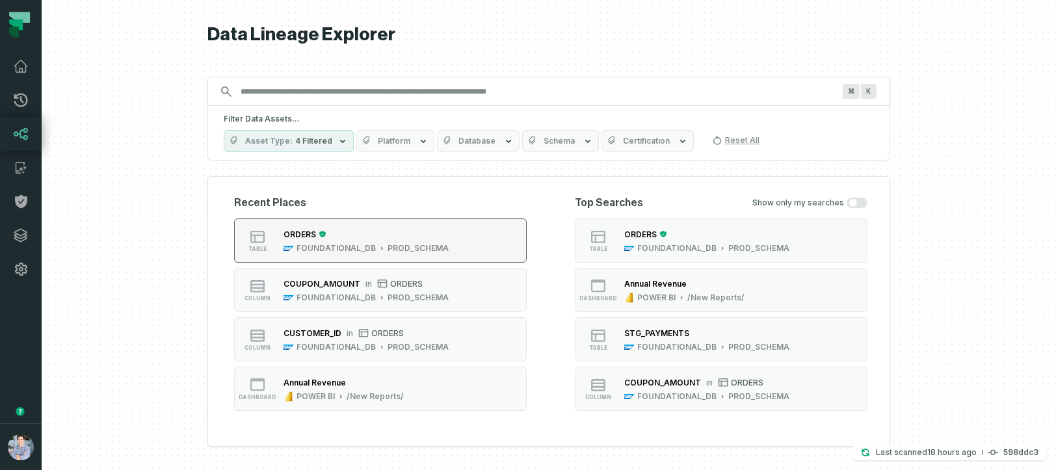
click at [316, 235] on div "button" at bounding box center [321, 234] width 10 height 8
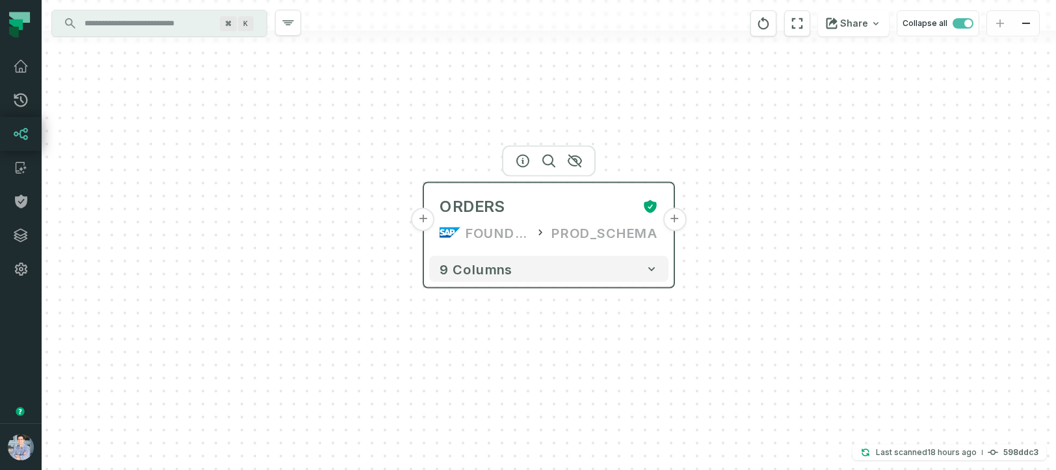
click at [520, 232] on div "FOUNDATIONAL_DB" at bounding box center [498, 232] width 64 height 21
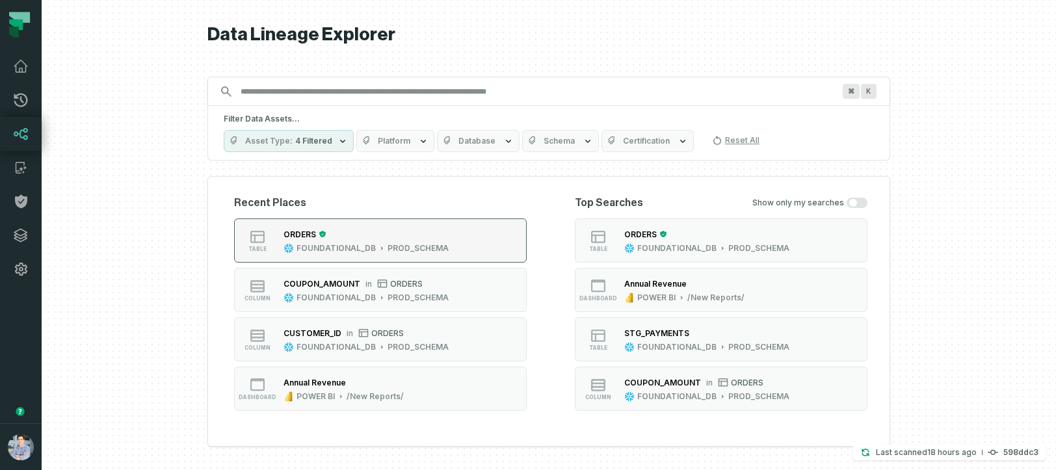
click at [413, 247] on div "PROD_SCHEMA" at bounding box center [418, 248] width 61 height 10
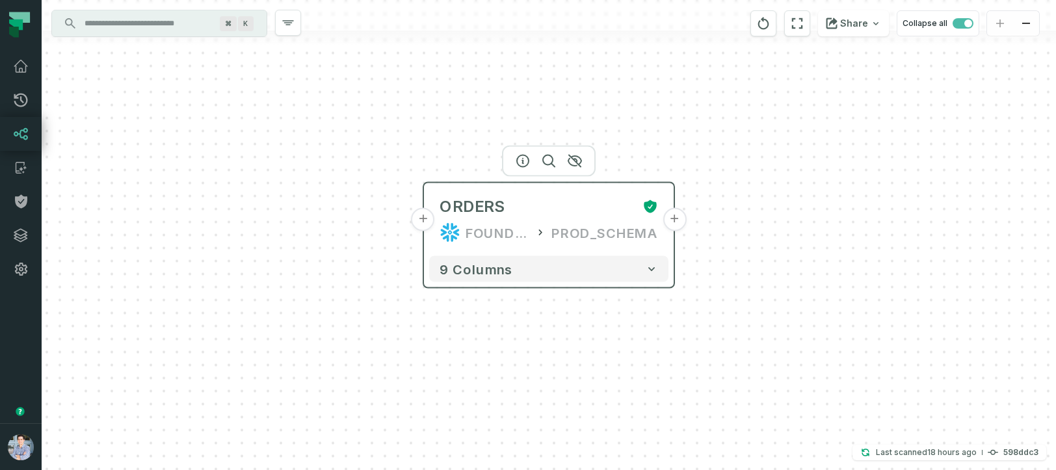
click at [676, 225] on button "+" at bounding box center [674, 219] width 23 height 23
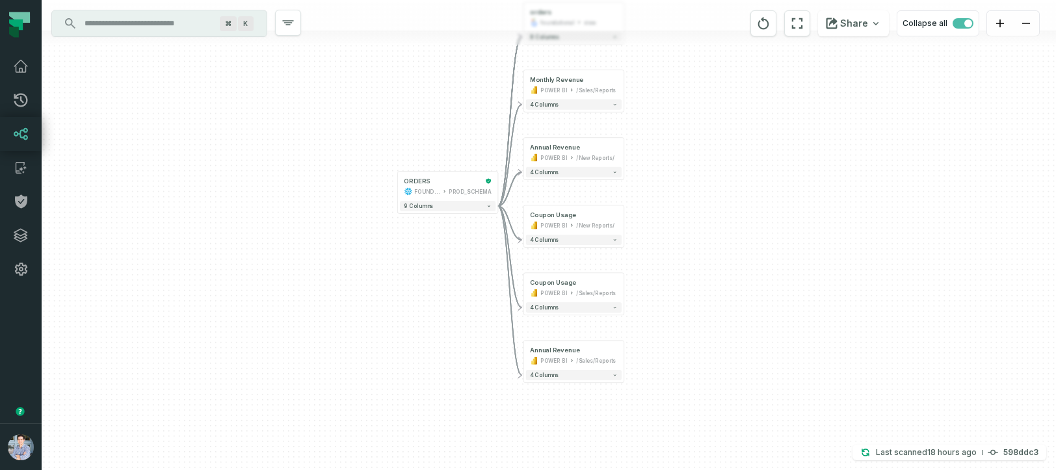
drag, startPoint x: 768, startPoint y: 313, endPoint x: 764, endPoint y: 228, distance: 84.6
click at [763, 227] on div "+ orders foundational view + 8 columns + Monthly Revenue POWER BI /Sales/Report…" at bounding box center [549, 235] width 1014 height 470
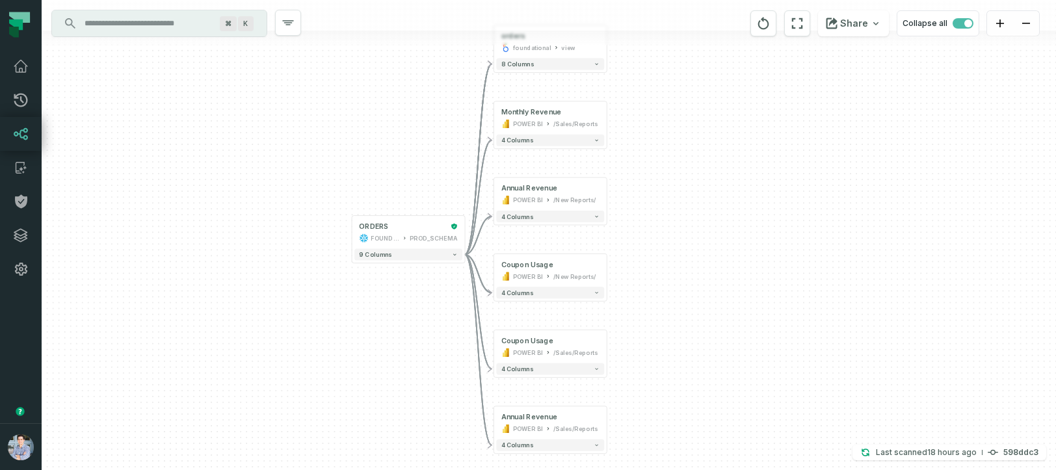
drag, startPoint x: 761, startPoint y: 194, endPoint x: 762, endPoint y: 246, distance: 51.4
click at [762, 246] on div "+ orders foundational view + 8 columns + Monthly Revenue POWER BI /Sales/Report…" at bounding box center [549, 235] width 1014 height 470
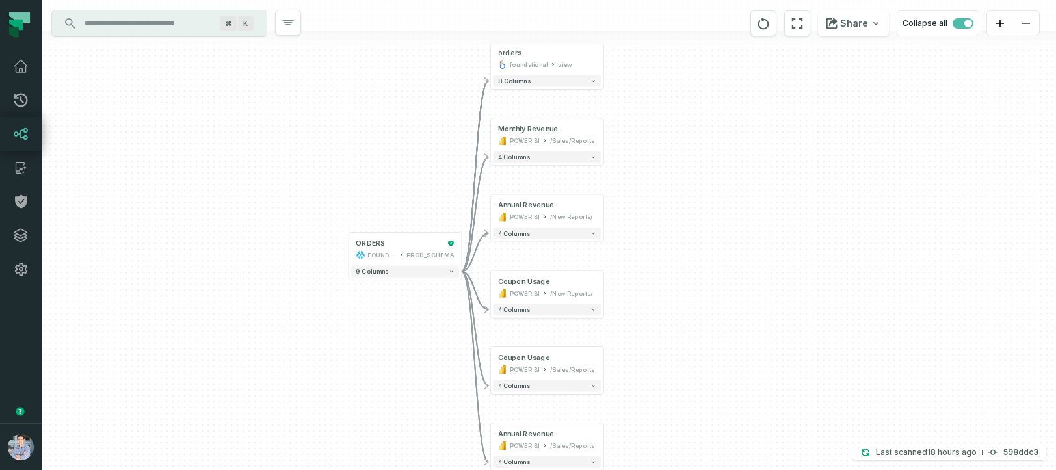
drag, startPoint x: 300, startPoint y: 343, endPoint x: 296, endPoint y: 360, distance: 17.2
click at [296, 360] on div "+ orders foundational view + 8 columns + Monthly Revenue POWER BI /Sales/Report…" at bounding box center [549, 235] width 1014 height 470
click at [450, 252] on div "PROD_SCHEMA" at bounding box center [430, 254] width 48 height 9
click at [463, 255] on icon "Edge from 0dd85c77dd217d0afb16c7d4fb3eff19 to c880317c93bc50e3b9a6f5fed2662403" at bounding box center [474, 214] width 27 height 114
click at [458, 248] on button "-" at bounding box center [461, 249] width 10 height 10
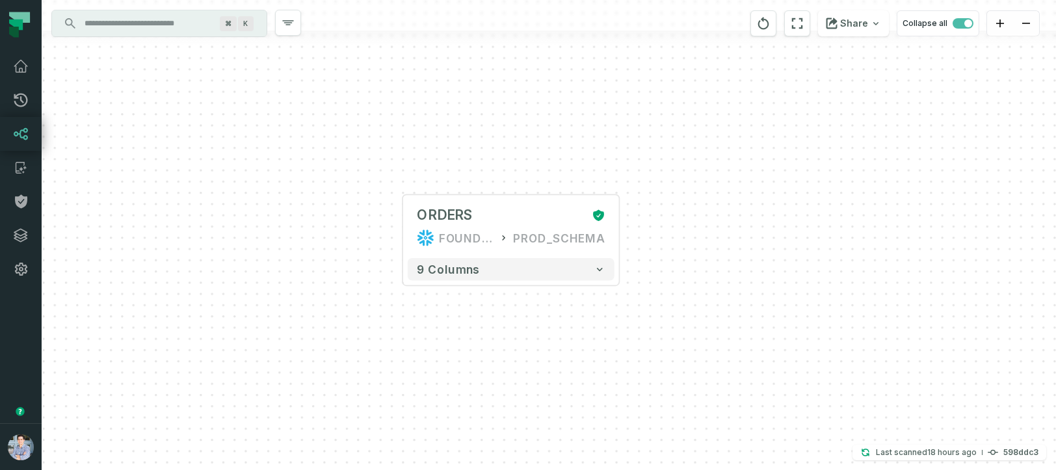
drag, startPoint x: 571, startPoint y: 226, endPoint x: 824, endPoint y: 178, distance: 258.1
click at [824, 178] on div "+ ORDERS FOUNDATIONAL_DB PROD_SCHEMA + 9 columns" at bounding box center [549, 235] width 1014 height 470
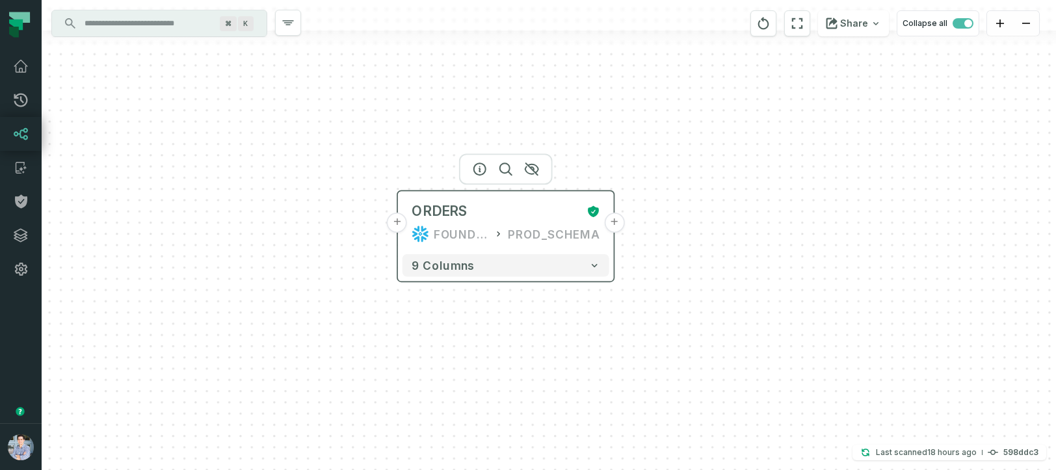
click at [395, 224] on button "+" at bounding box center [397, 223] width 20 height 20
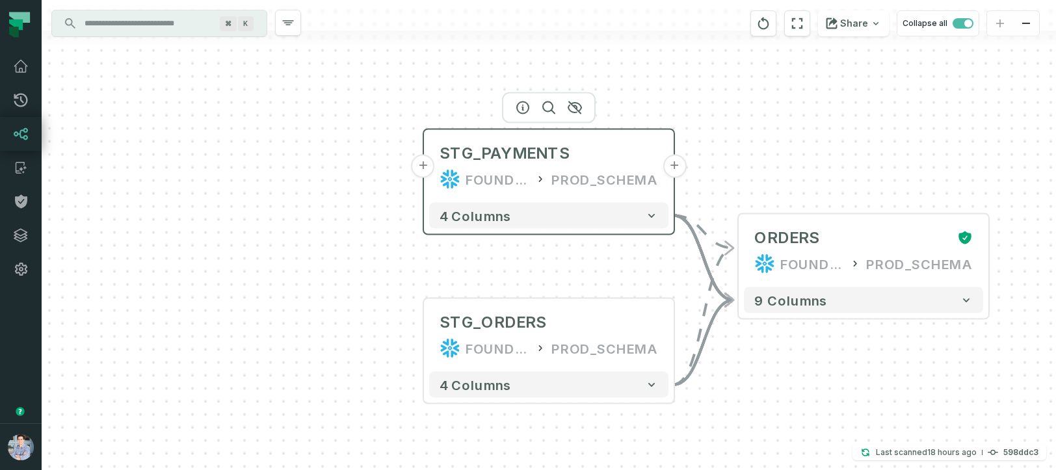
click at [424, 168] on button "+" at bounding box center [423, 166] width 23 height 23
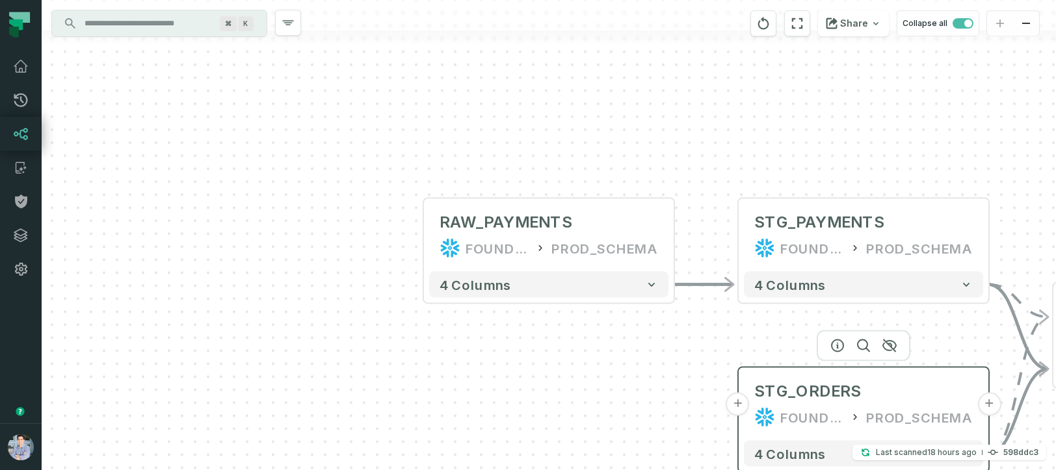
click at [737, 404] on button "+" at bounding box center [737, 404] width 23 height 23
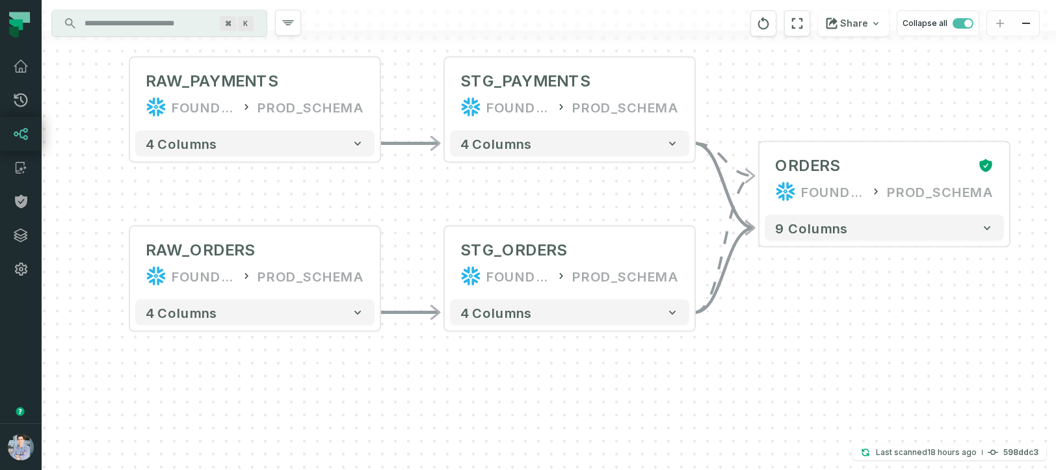
drag, startPoint x: 704, startPoint y: 377, endPoint x: 410, endPoint y: 405, distance: 295.2
click at [410, 405] on div "+ RAW_ORDERS FOUNDATIONAL_DB PROD_SCHEMA - 4 columns + RAW_PAYMENTS FOUNDATIONA…" at bounding box center [549, 235] width 1014 height 470
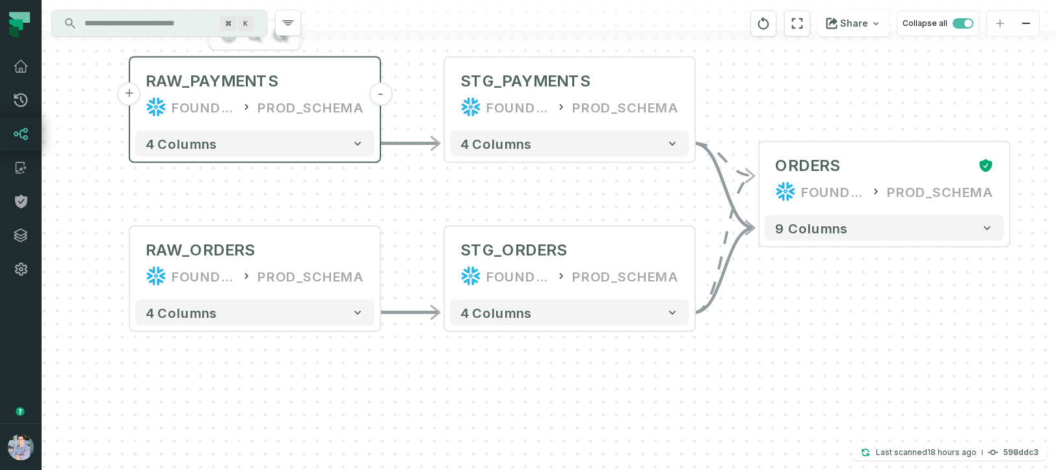
click at [381, 92] on button "-" at bounding box center [380, 94] width 23 height 23
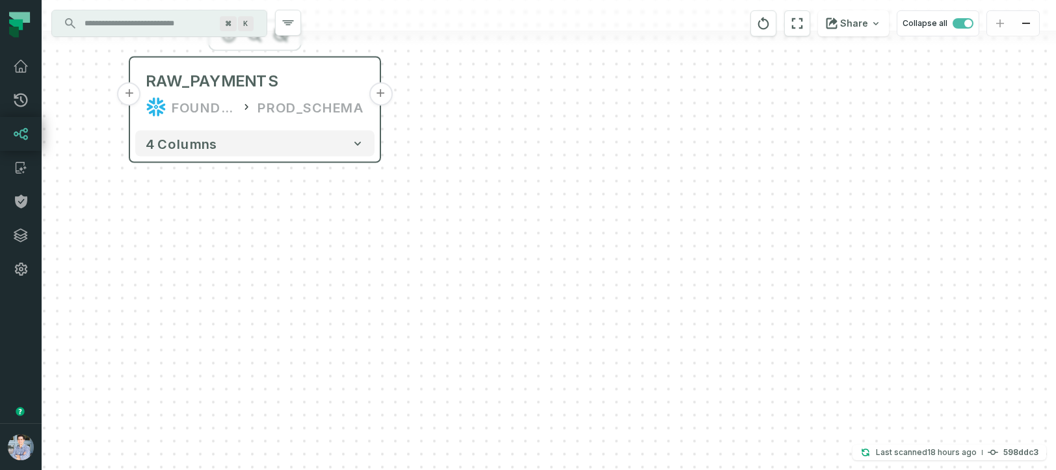
click at [381, 94] on button "+" at bounding box center [380, 94] width 23 height 23
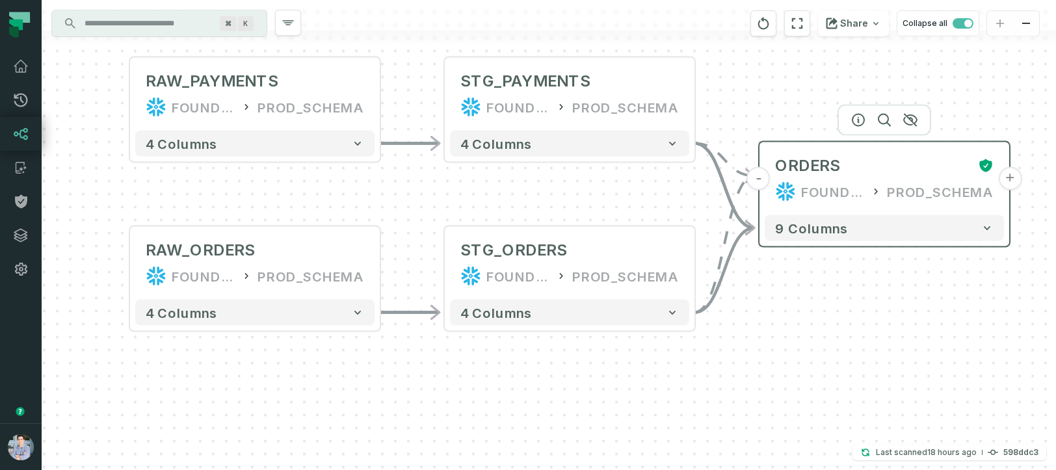
click at [765, 189] on div "ORDERS FOUNDATIONAL_DB PROD_SCHEMA" at bounding box center [884, 179] width 239 height 62
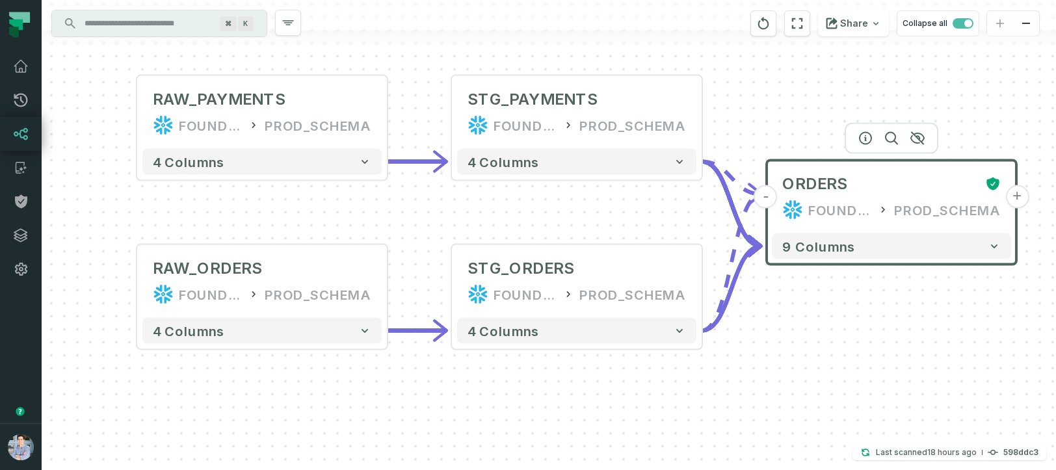
drag, startPoint x: 775, startPoint y: 314, endPoint x: 782, endPoint y: 332, distance: 19.6
click at [782, 332] on div "+ RAW_ORDERS FOUNDATIONAL_DB PROD_SCHEMA - 4 columns + RAW_PAYMENTS FOUNDATIONA…" at bounding box center [549, 235] width 1014 height 470
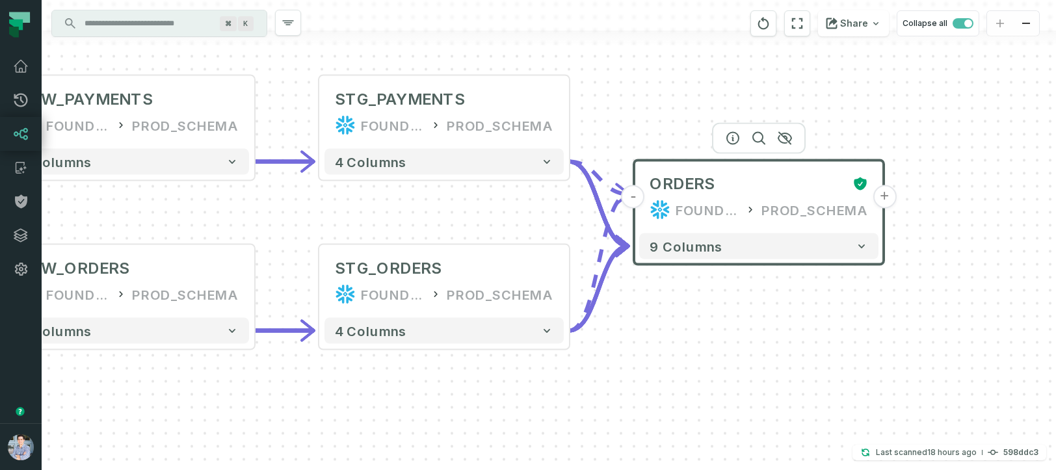
drag, startPoint x: 904, startPoint y: 324, endPoint x: 772, endPoint y: 324, distance: 132.6
click at [772, 324] on div "+ RAW_ORDERS FOUNDATIONAL_DB PROD_SCHEMA - 4 columns + RAW_PAYMENTS FOUNDATIONA…" at bounding box center [549, 235] width 1014 height 470
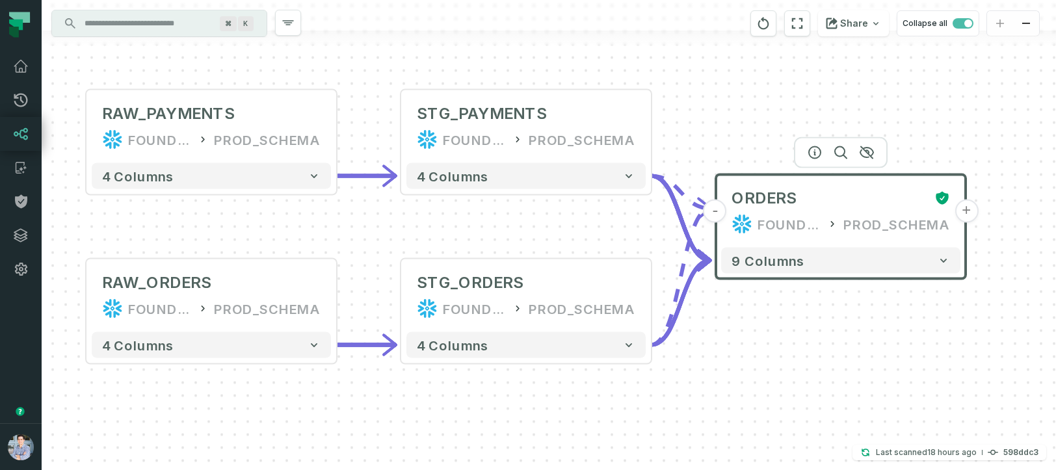
drag, startPoint x: 721, startPoint y: 364, endPoint x: 803, endPoint y: 378, distance: 83.2
click at [803, 378] on div "+ RAW_ORDERS FOUNDATIONAL_DB PROD_SCHEMA - 4 columns + RAW_PAYMENTS FOUNDATIONA…" at bounding box center [549, 235] width 1014 height 470
click at [816, 153] on icon "button" at bounding box center [815, 153] width 16 height 16
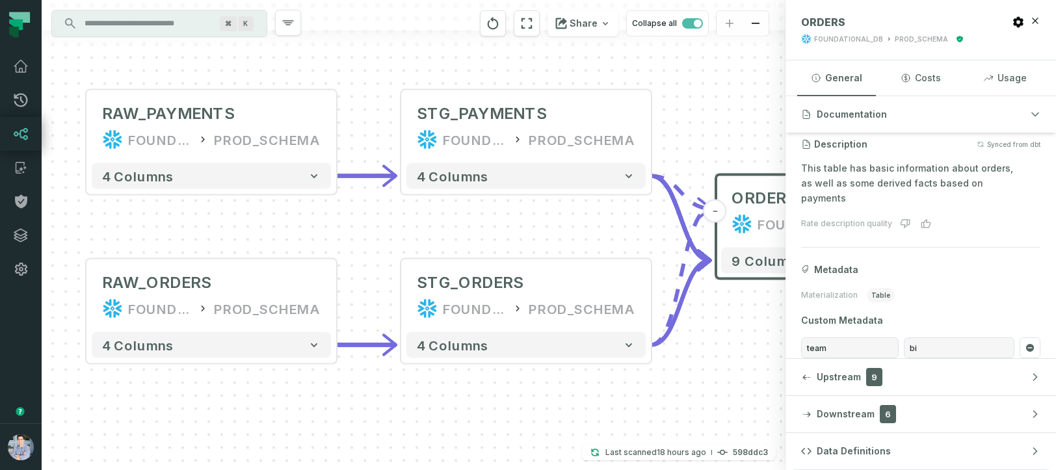
scroll to position [125, 0]
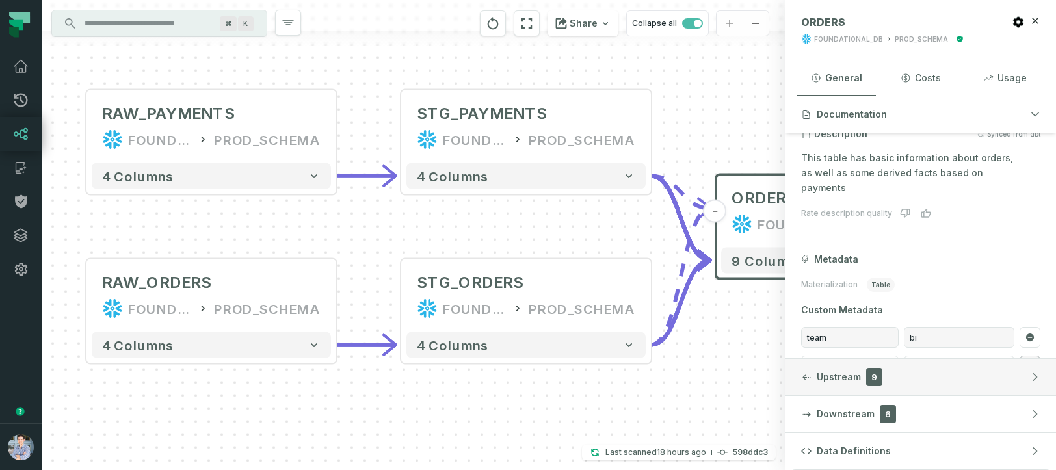
click at [801, 376] on div "button" at bounding box center [806, 377] width 10 height 10
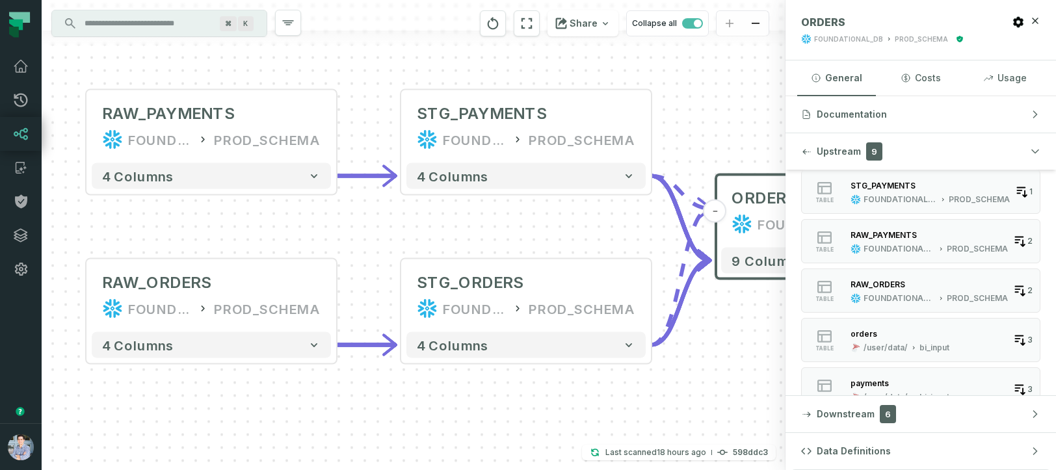
scroll to position [0, 0]
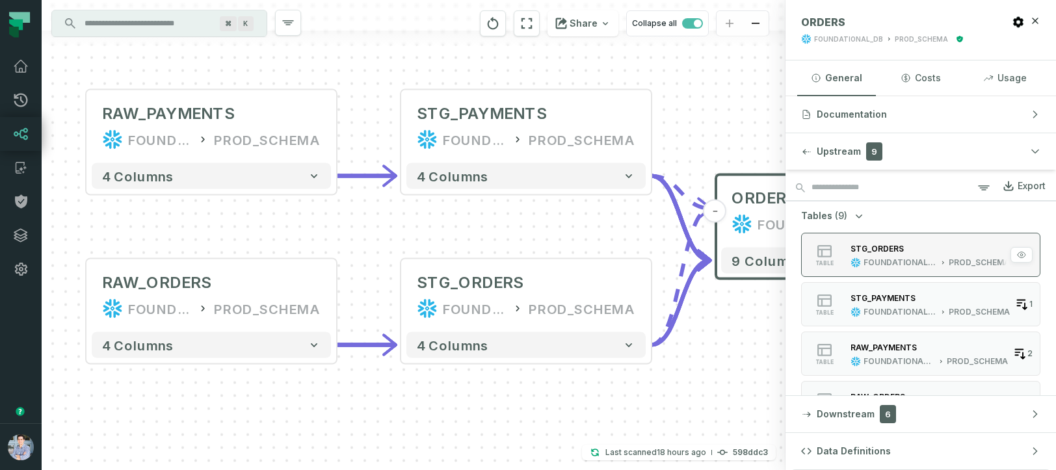
click at [854, 259] on icon "button" at bounding box center [855, 262] width 9 height 9
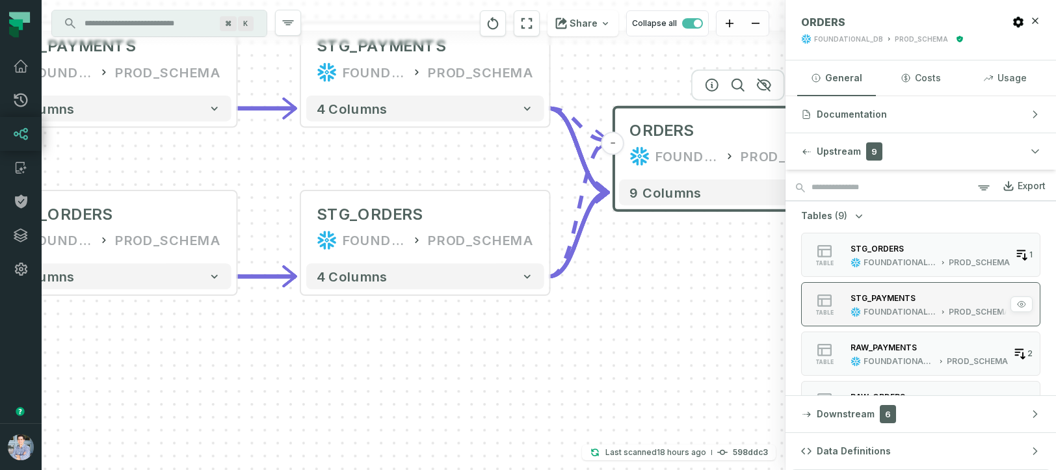
click at [861, 291] on button "table STG_PAYMENTS FOUNDATIONAL_DB PROD_SCHEMA 1" at bounding box center [920, 304] width 239 height 44
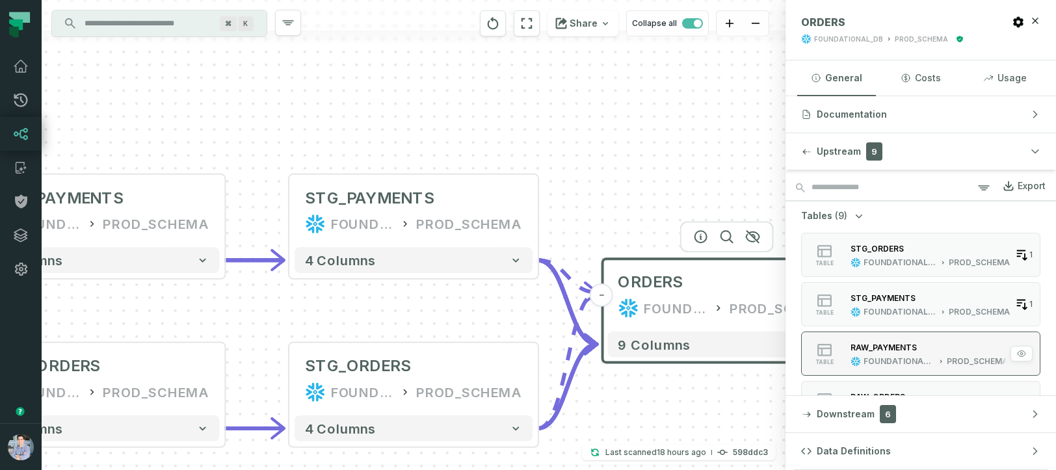
click at [863, 357] on div "FOUNDATIONAL_DB" at bounding box center [899, 361] width 72 height 10
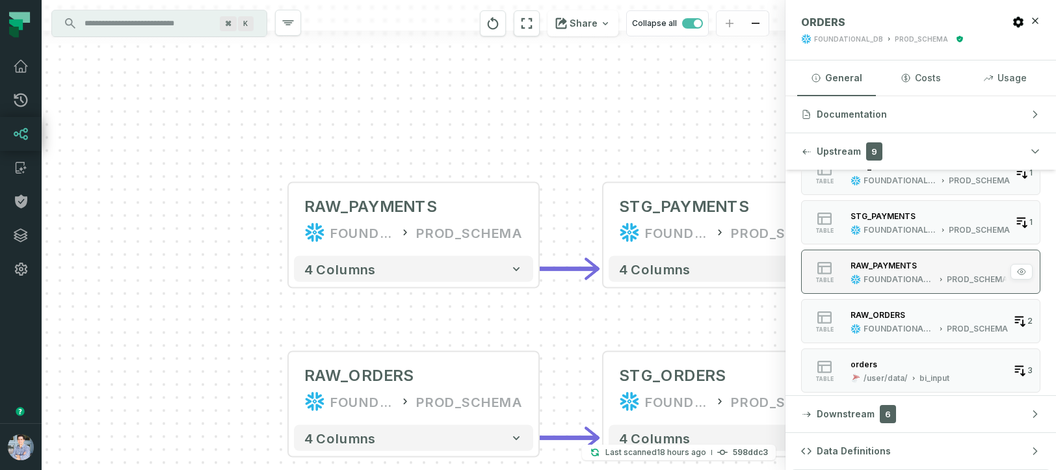
scroll to position [92, 0]
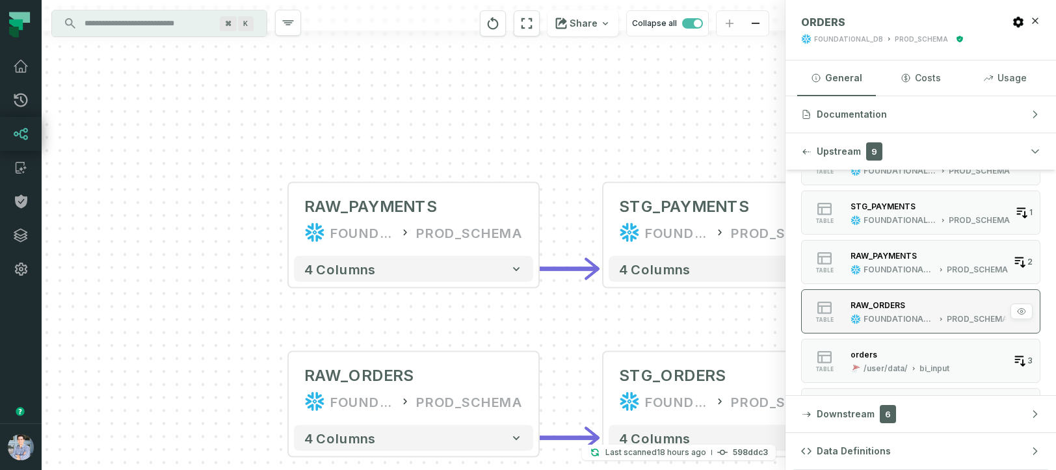
click at [867, 311] on div "RAW_ORDERS FOUNDATIONAL_DB PROD_SCHEMA" at bounding box center [929, 311] width 168 height 26
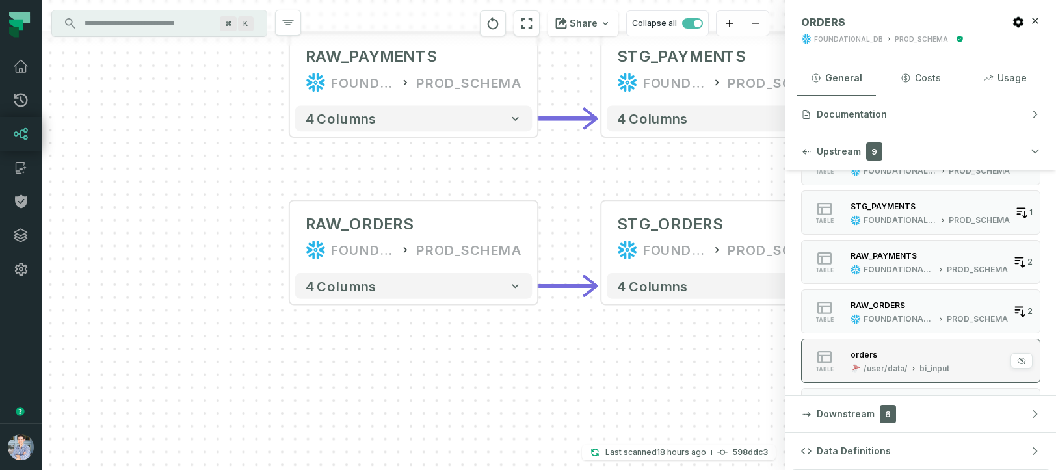
click at [872, 354] on div "orders" at bounding box center [863, 355] width 27 height 10
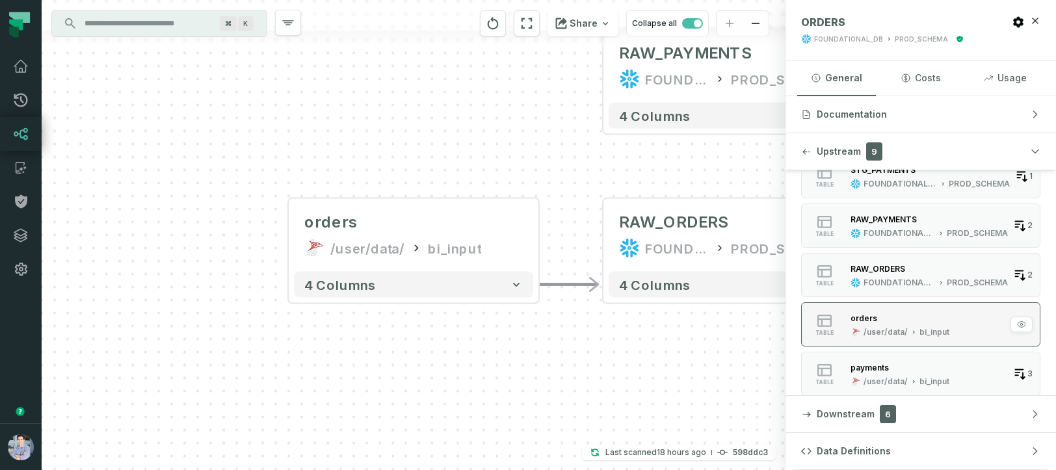
scroll to position [143, 0]
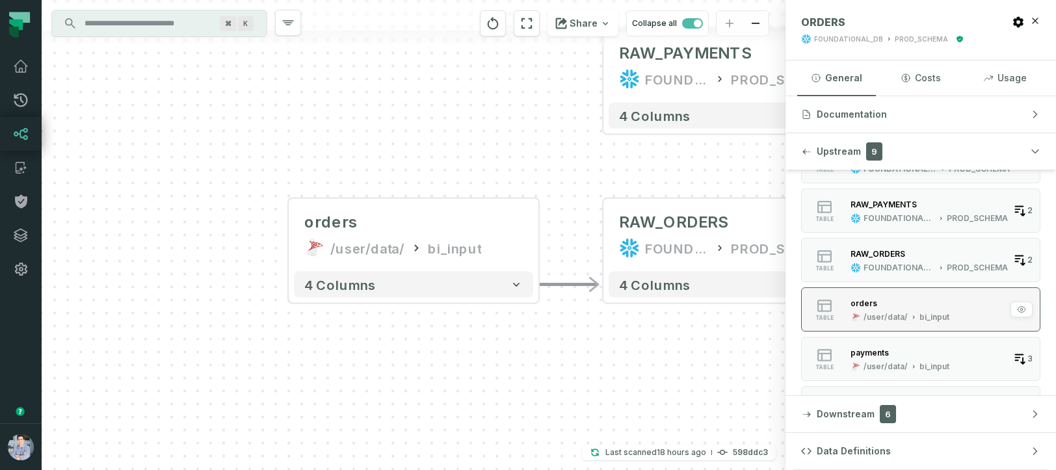
click at [871, 355] on div "payments" at bounding box center [869, 353] width 38 height 10
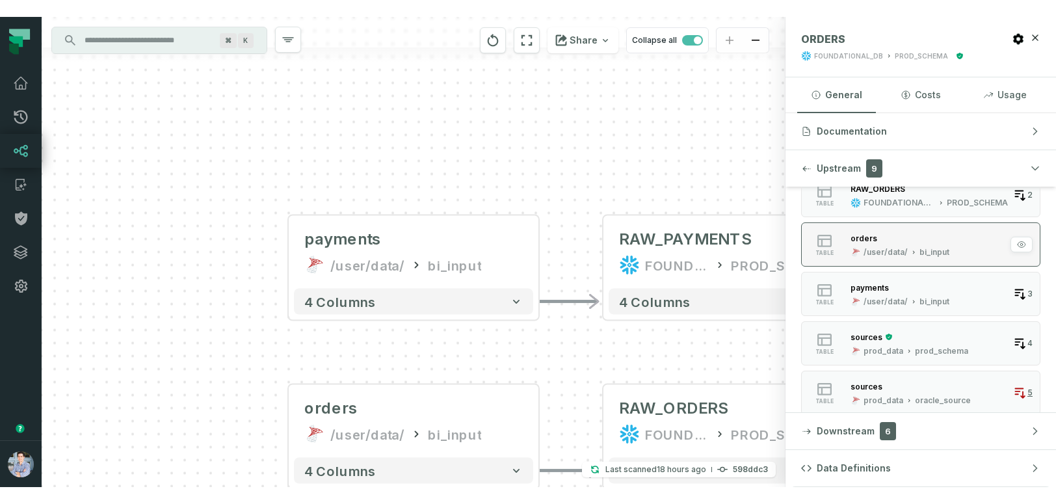
scroll to position [282, 0]
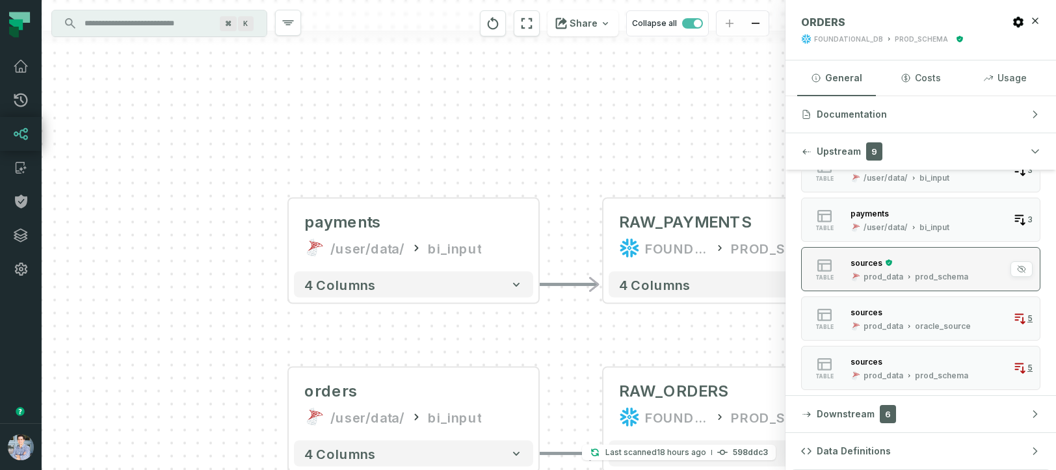
click at [869, 260] on div "sources" at bounding box center [866, 263] width 32 height 10
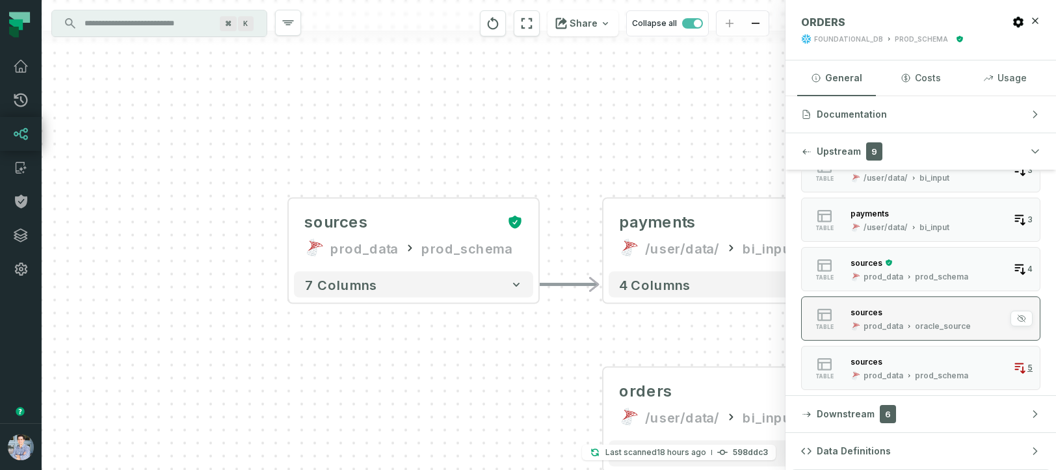
click at [862, 317] on div "sources" at bounding box center [910, 312] width 120 height 13
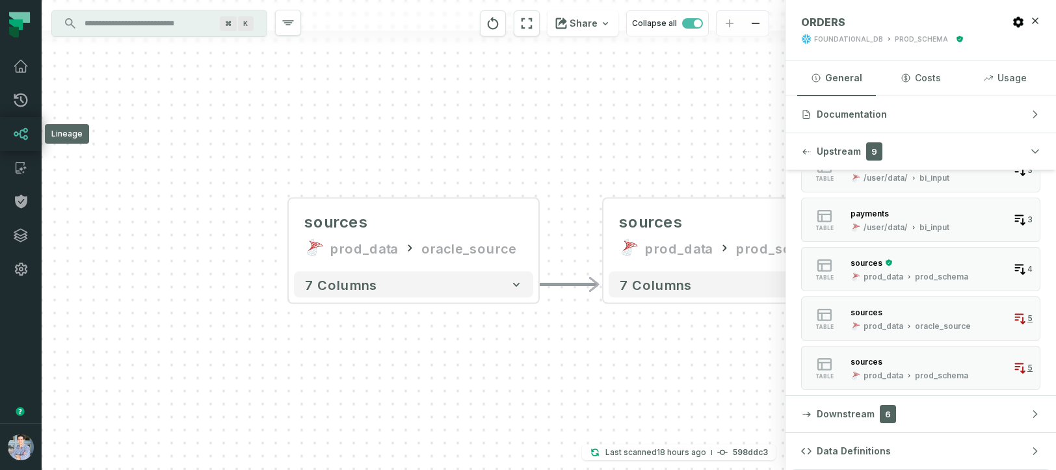
click at [20, 137] on icon at bounding box center [21, 134] width 14 height 12
click at [21, 131] on icon at bounding box center [21, 134] width 16 height 16
click at [114, 23] on input "Discovery Provider cmdk menu" at bounding box center [148, 23] width 142 height 21
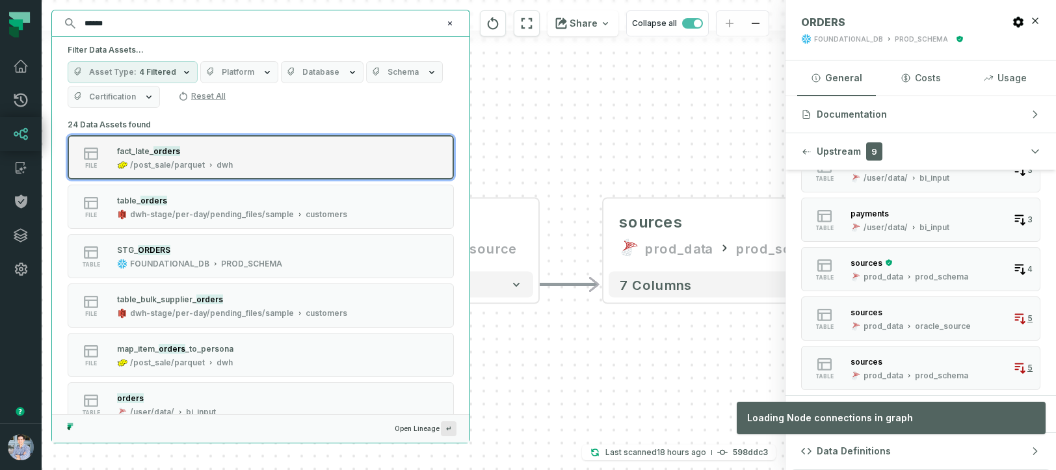
type input "******"
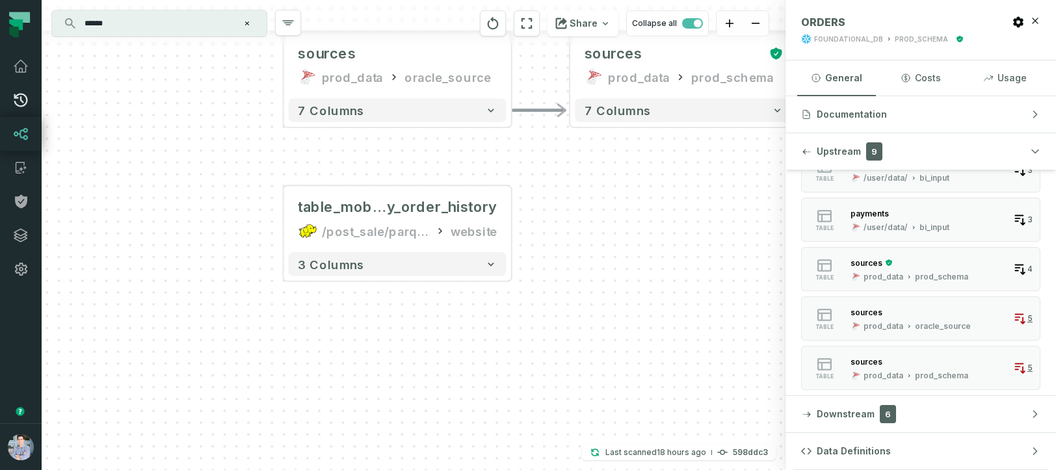
click at [14, 99] on icon at bounding box center [21, 100] width 16 height 16
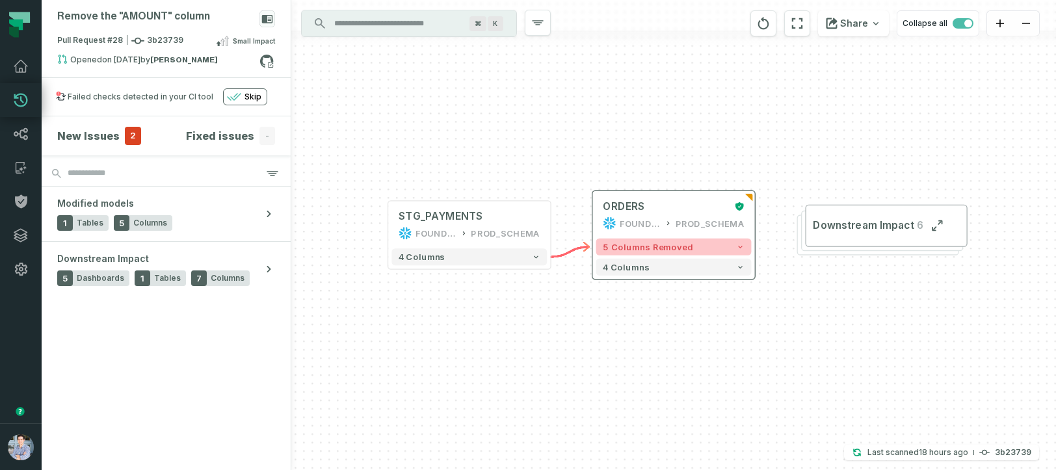
click at [737, 247] on icon "button" at bounding box center [740, 247] width 8 height 8
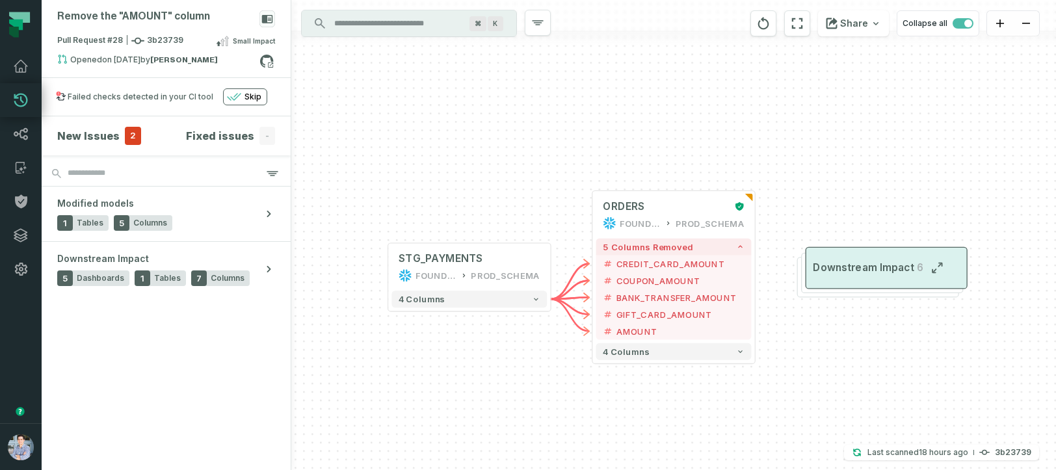
click at [853, 275] on button "Downstream Impact 6" at bounding box center [887, 268] width 162 height 42
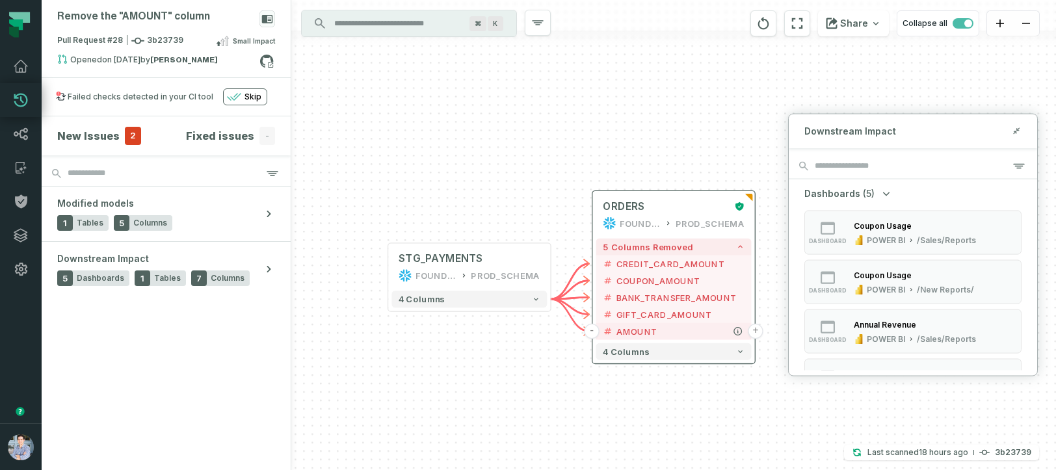
click at [759, 326] on button "+" at bounding box center [755, 331] width 15 height 15
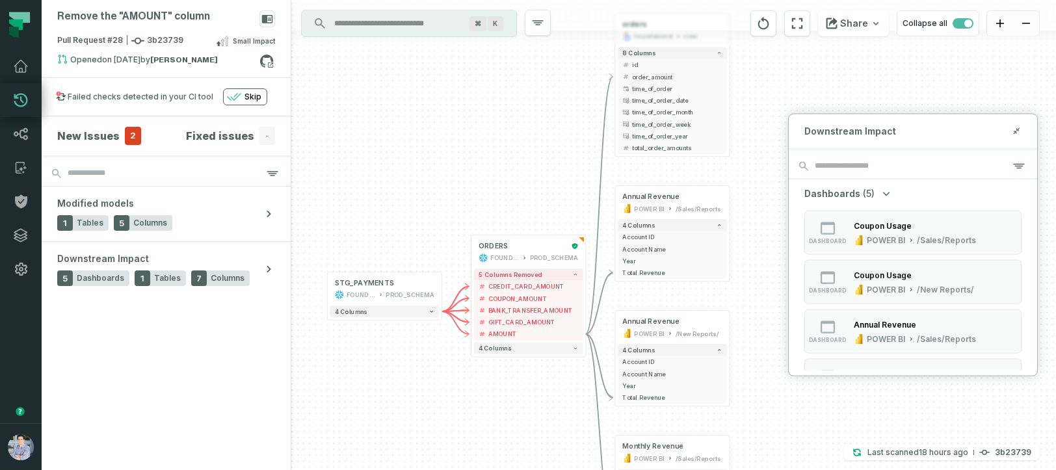
drag, startPoint x: 780, startPoint y: 384, endPoint x: 749, endPoint y: 248, distance: 138.8
click at [749, 249] on div "+ orders foundational view + 8 columns + id - order_amount + time_of_order + ti…" at bounding box center [673, 235] width 765 height 470
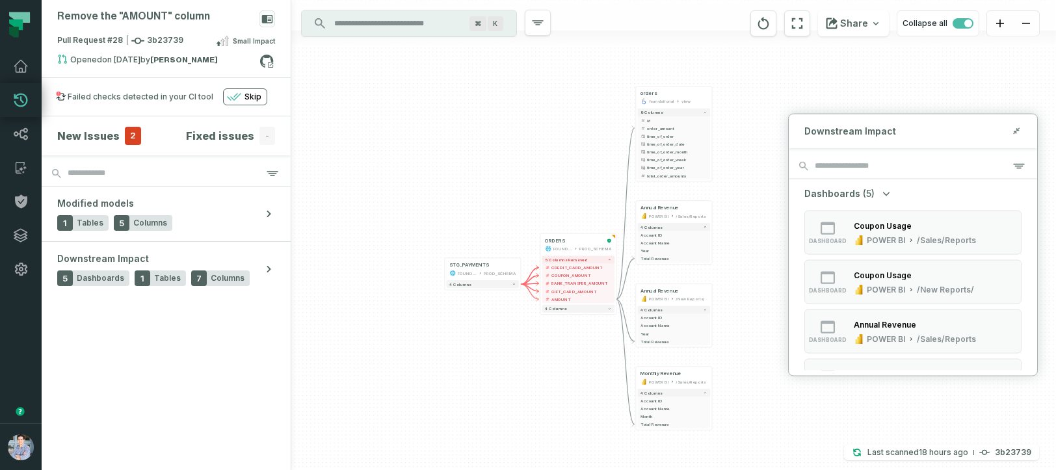
drag, startPoint x: 550, startPoint y: 396, endPoint x: 549, endPoint y: 373, distance: 22.8
click at [549, 373] on div "+ orders foundational view + 8 columns + id - order_amount + time_of_order + ti…" at bounding box center [673, 235] width 765 height 470
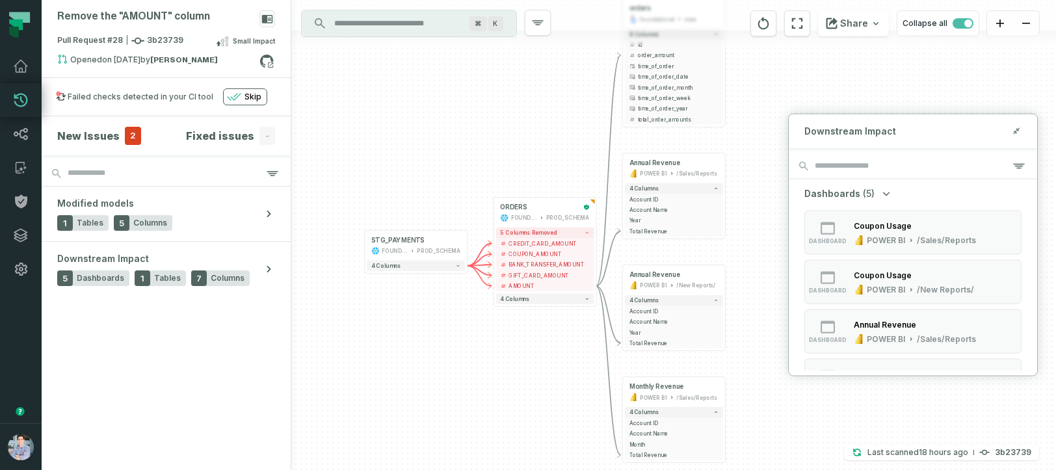
drag, startPoint x: 562, startPoint y: 347, endPoint x: 483, endPoint y: 344, distance: 78.7
click at [483, 344] on div "+ orders foundational view + 8 columns + id - order_amount + time_of_order + ti…" at bounding box center [673, 235] width 765 height 470
click at [266, 59] on icon at bounding box center [266, 61] width 17 height 17
click at [267, 59] on icon at bounding box center [266, 61] width 17 height 17
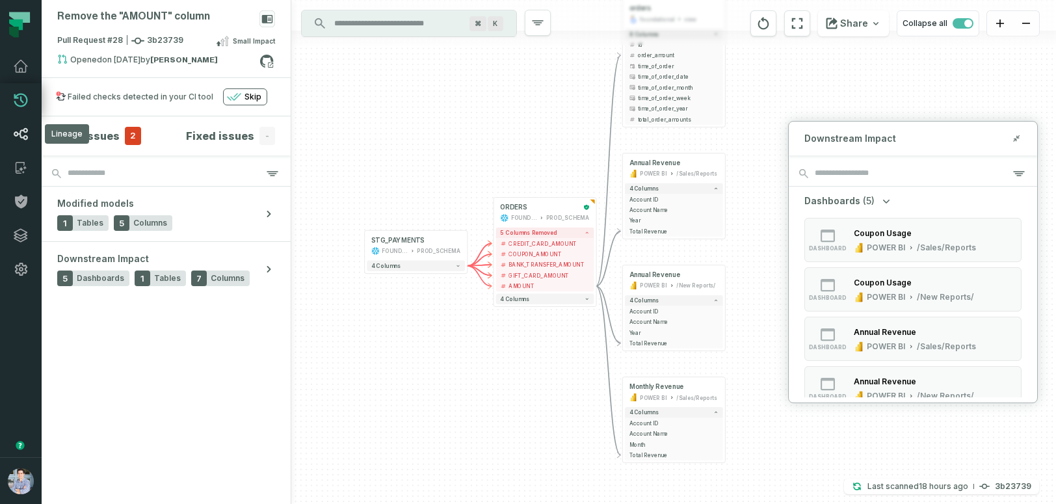
click at [20, 131] on icon at bounding box center [21, 134] width 14 height 12
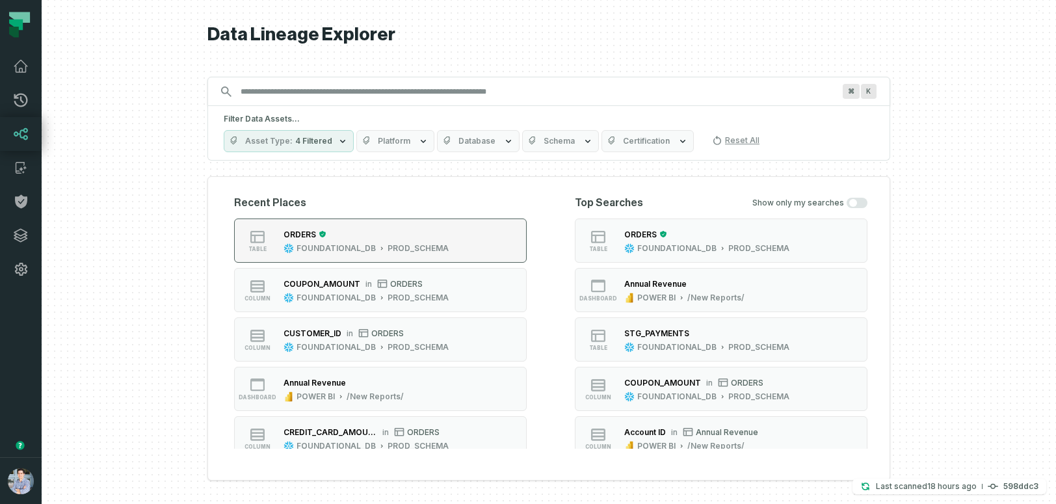
click at [382, 254] on button "table ORDERS FOUNDATIONAL_DB PROD_SCHEMA" at bounding box center [380, 240] width 293 height 44
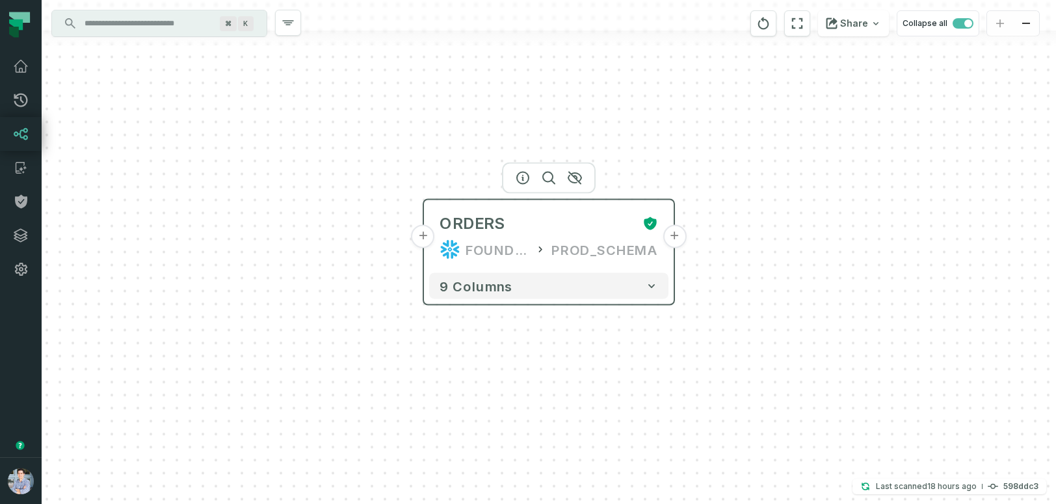
click at [677, 242] on button "+" at bounding box center [674, 236] width 23 height 23
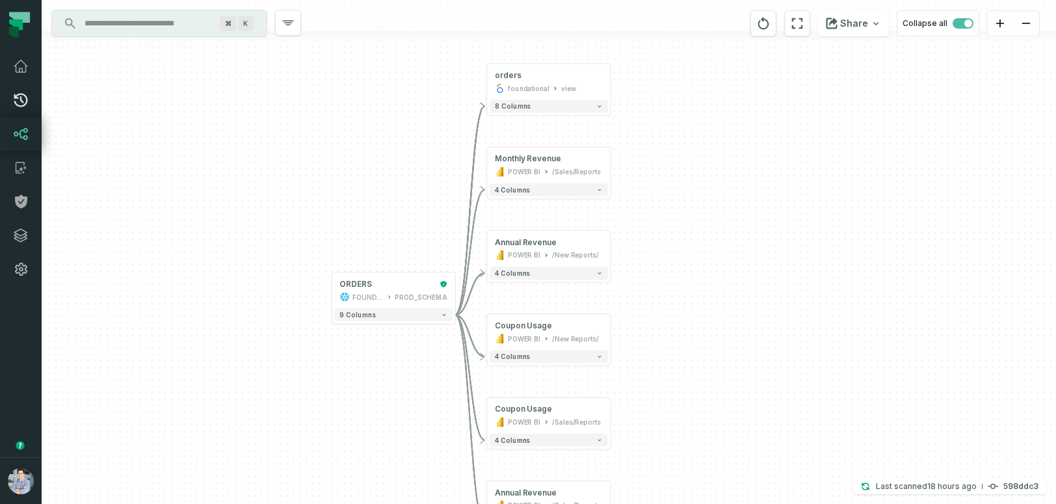
click at [18, 101] on icon at bounding box center [21, 100] width 16 height 16
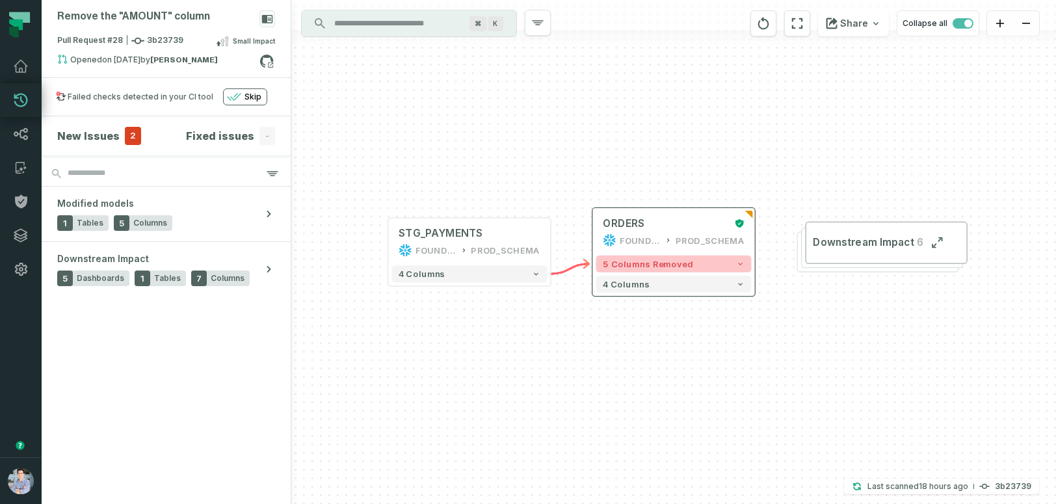
click at [715, 270] on button "5 columns removed" at bounding box center [673, 264] width 155 height 17
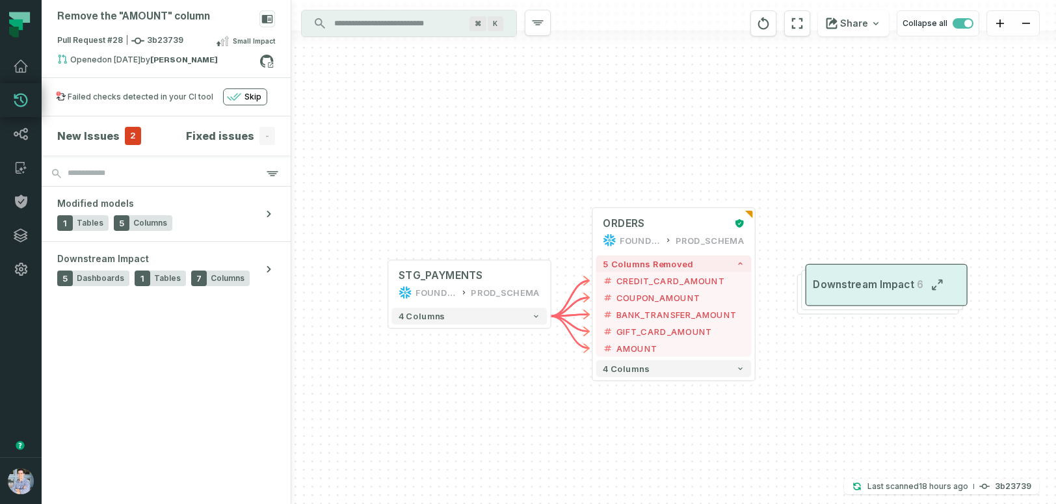
click at [828, 299] on button "Downstream Impact 6" at bounding box center [887, 285] width 162 height 42
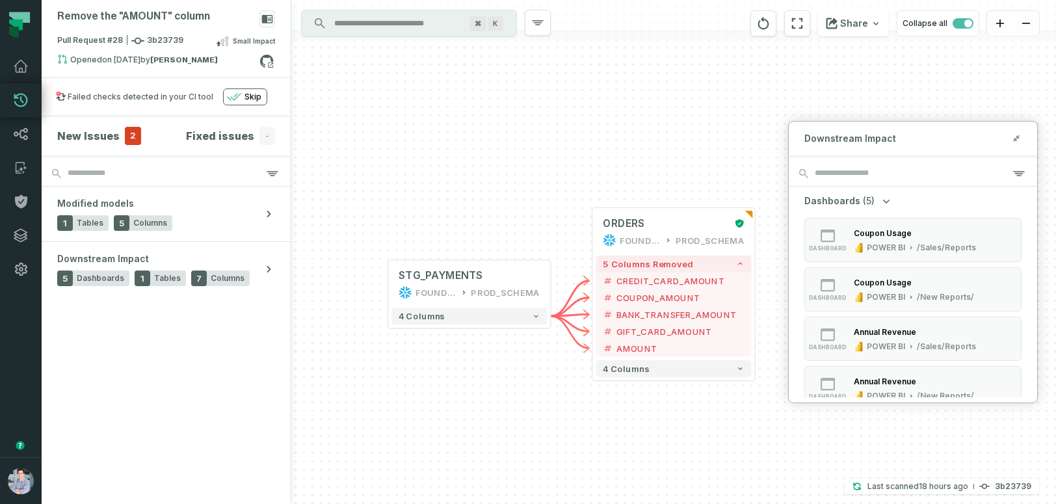
click at [757, 419] on div "+ ORDERS FOUNDATIONAL_DB PROD_SCHEMA + 5 columns removed - CREDIT_CARD_AMOUNT -…" at bounding box center [673, 252] width 765 height 504
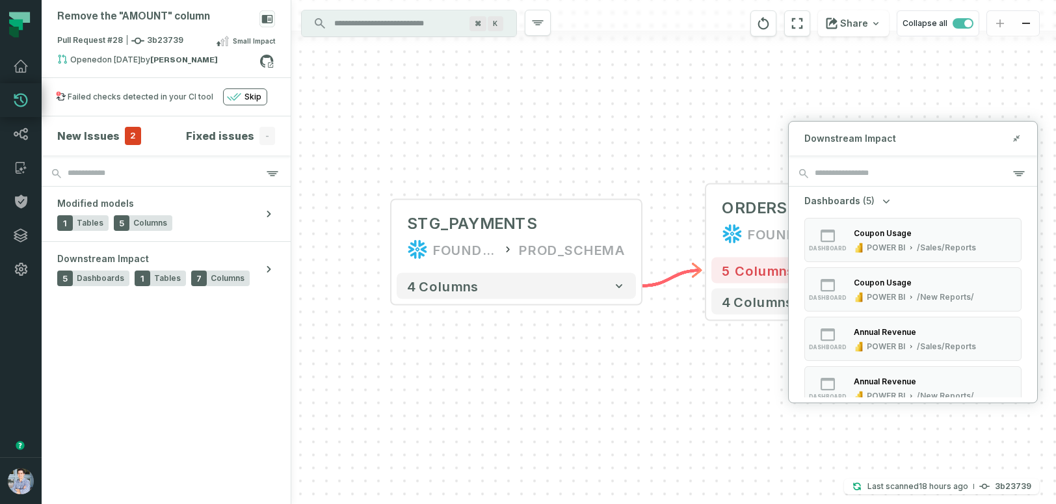
click at [761, 384] on div "+ STG_PAYMENTS FOUNDATIONAL_DB PROD_SCHEMA + 4 columns + ORDERS FOUNDATIONAL_DB…" at bounding box center [673, 252] width 765 height 504
click at [1016, 138] on icon at bounding box center [1015, 139] width 3 height 3
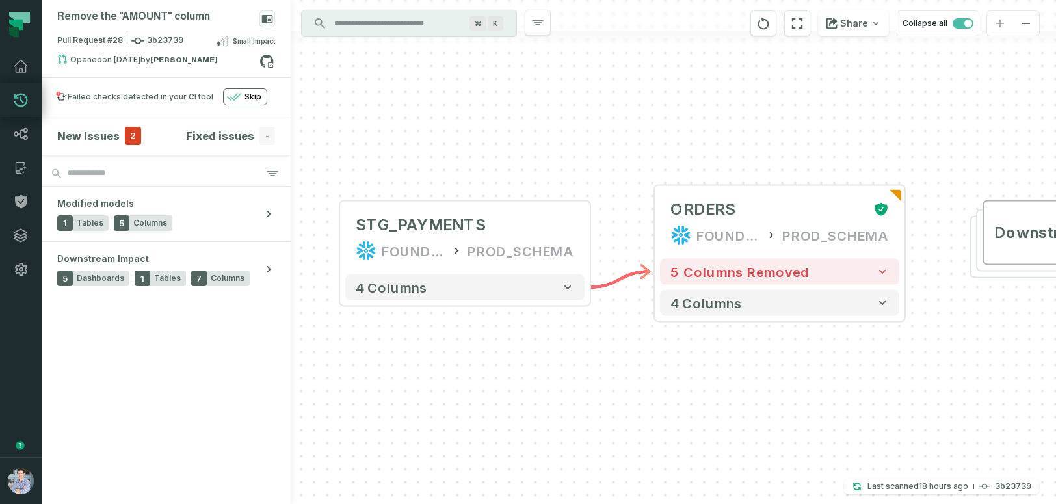
drag, startPoint x: 698, startPoint y: 388, endPoint x: 641, endPoint y: 391, distance: 56.7
click at [641, 391] on div "+ STG_PAYMENTS FOUNDATIONAL_DB PROD_SCHEMA + 4 columns + ORDERS FOUNDATIONAL_DB…" at bounding box center [673, 252] width 765 height 504
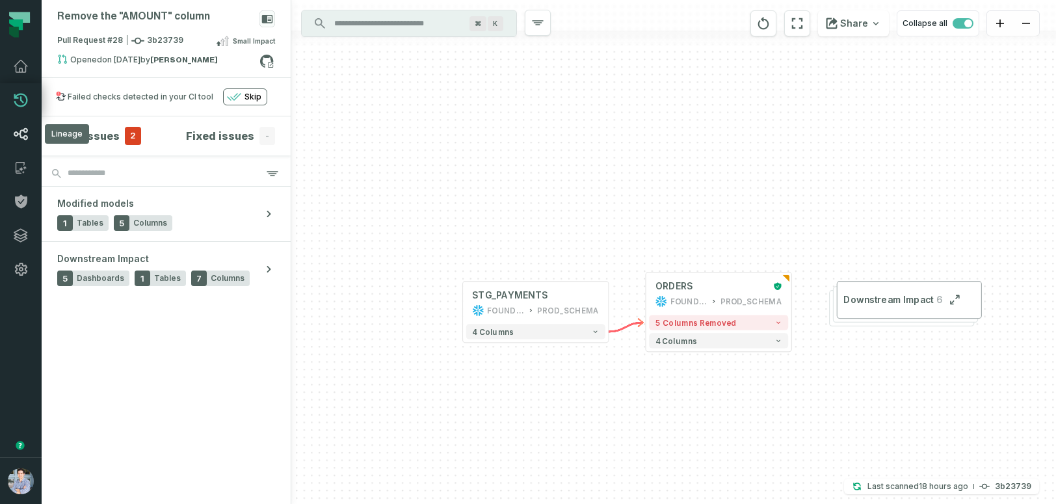
click at [16, 133] on icon at bounding box center [21, 134] width 16 height 16
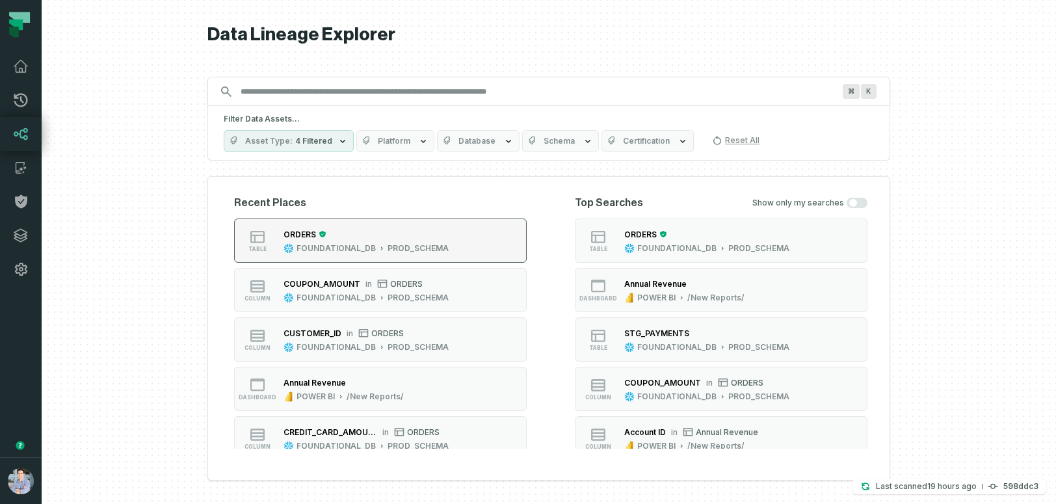
click at [453, 250] on button "table ORDERS FOUNDATIONAL_DB PROD_SCHEMA" at bounding box center [380, 240] width 293 height 44
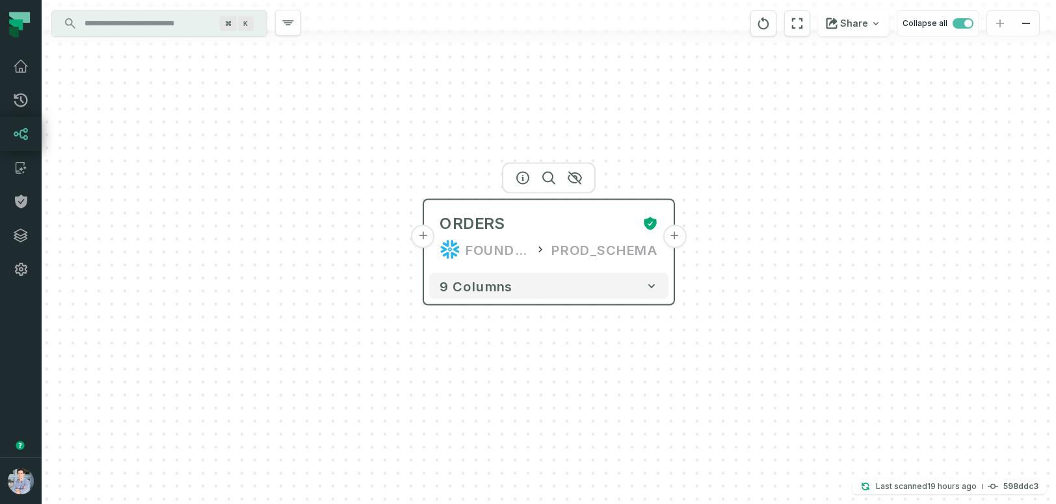
click at [674, 239] on button "+" at bounding box center [674, 236] width 23 height 23
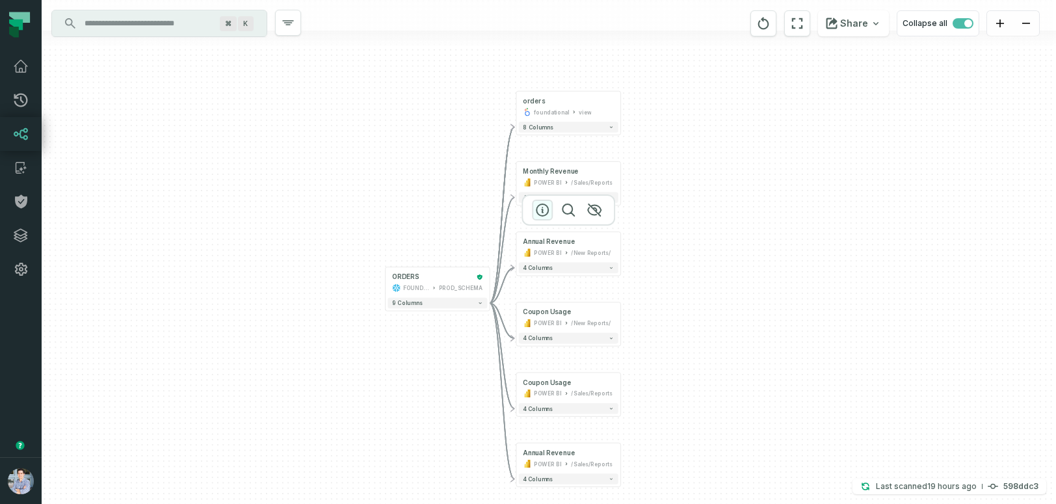
click at [544, 209] on icon "button" at bounding box center [542, 210] width 16 height 16
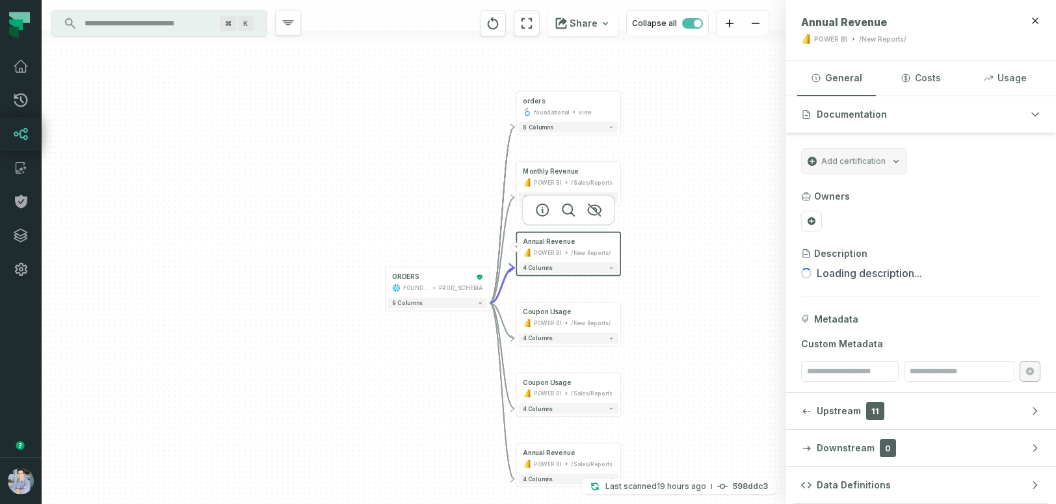
scroll to position [5, 0]
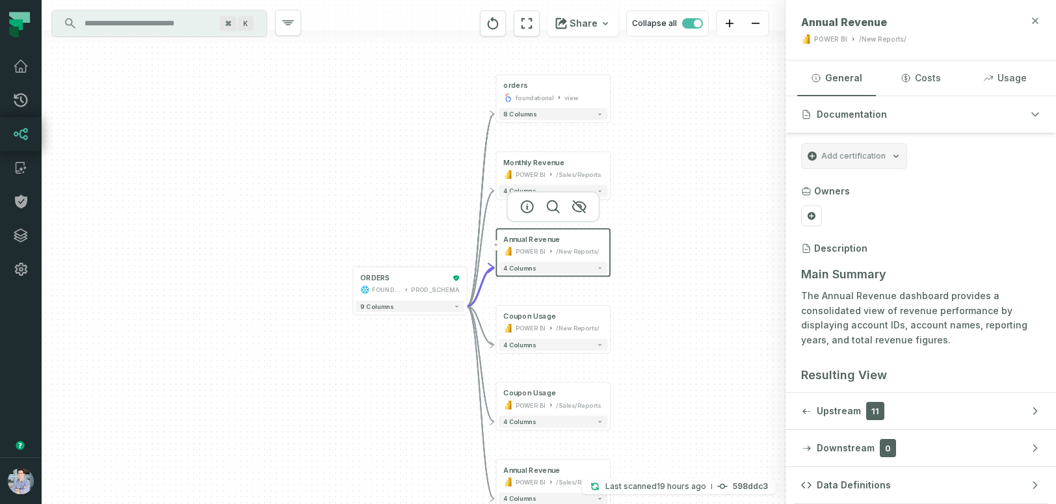
click at [1038, 16] on icon "button" at bounding box center [1035, 21] width 10 height 10
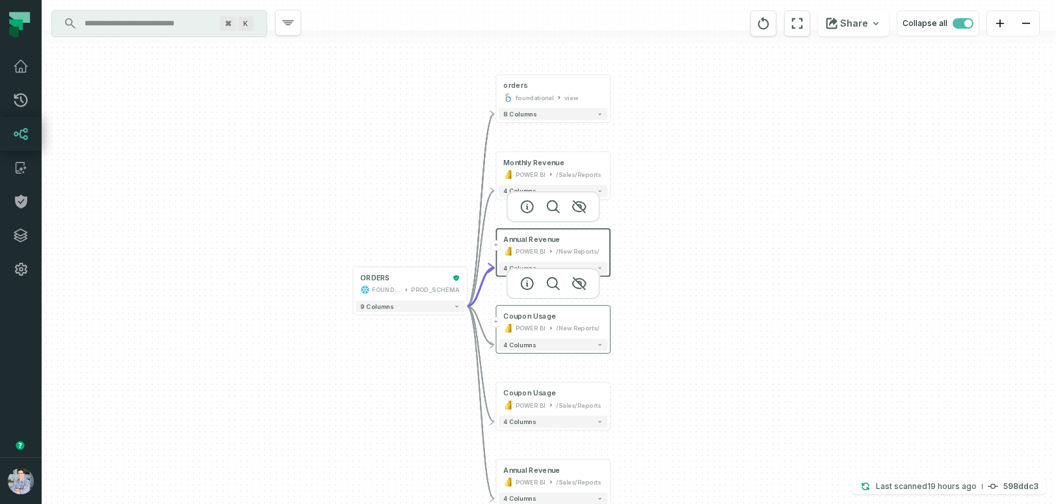
click at [559, 328] on div "/New Reports/" at bounding box center [577, 328] width 43 height 10
click at [524, 282] on icon "button" at bounding box center [528, 284] width 16 height 16
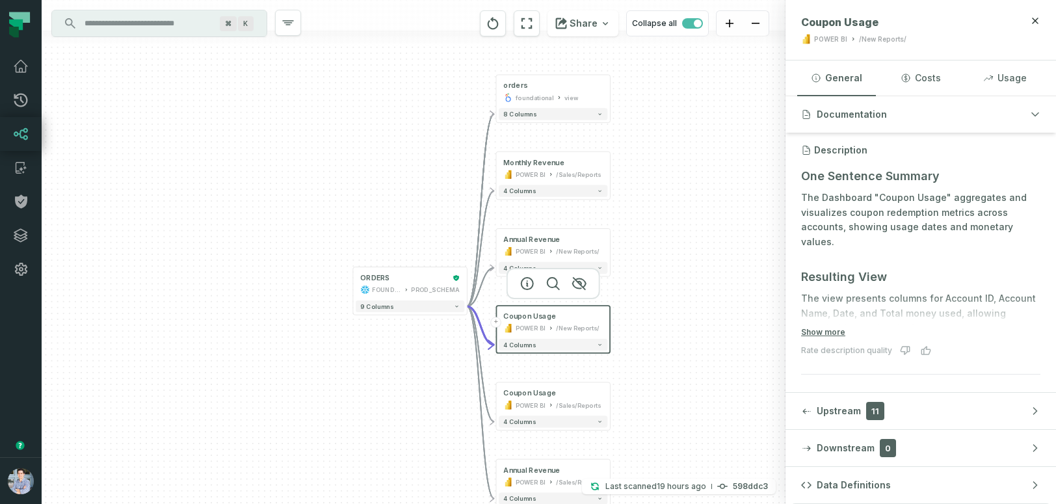
scroll to position [0, 0]
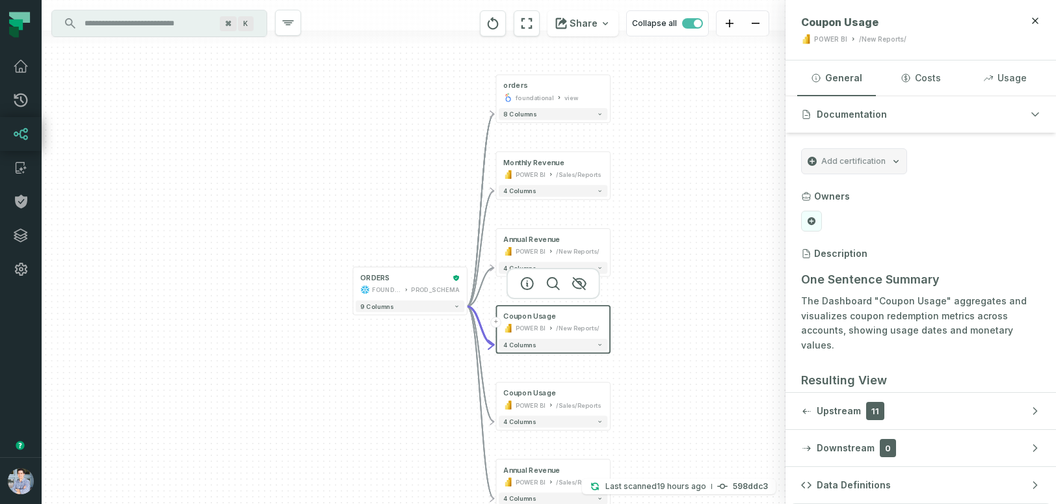
click at [812, 219] on icon at bounding box center [812, 221] width 8 height 8
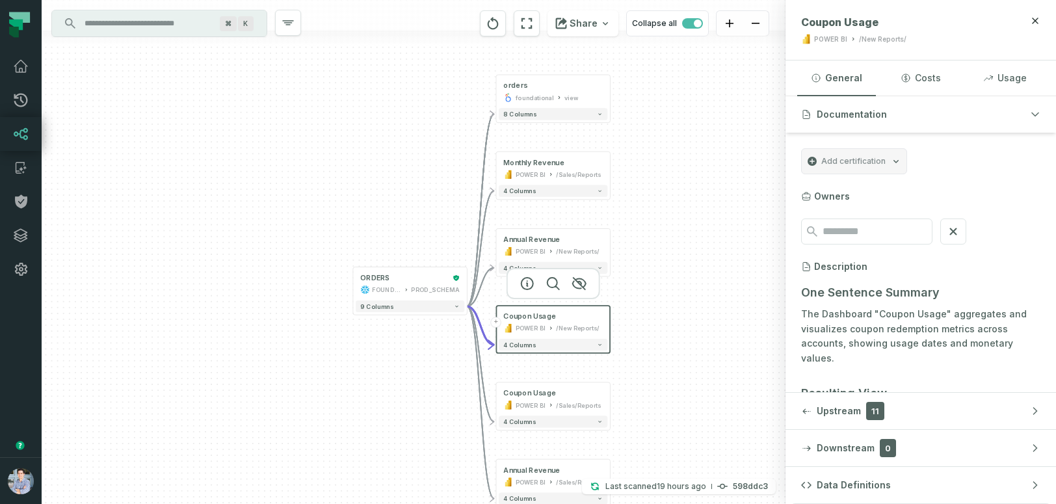
click at [808, 195] on icon at bounding box center [806, 196] width 10 height 10
click at [960, 232] on icon at bounding box center [953, 231] width 14 height 14
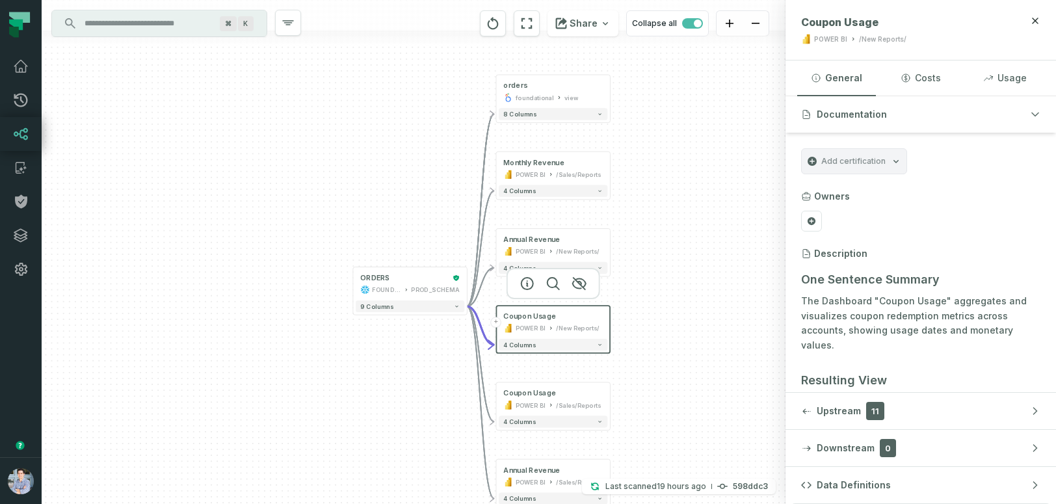
click at [894, 160] on icon "Add certification" at bounding box center [896, 161] width 10 height 10
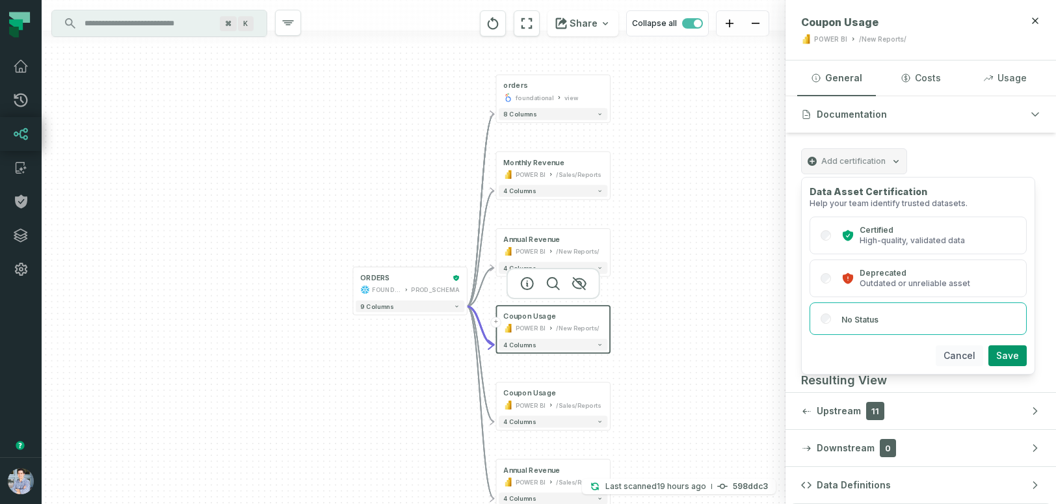
click at [966, 354] on button "Cancel" at bounding box center [959, 355] width 47 height 21
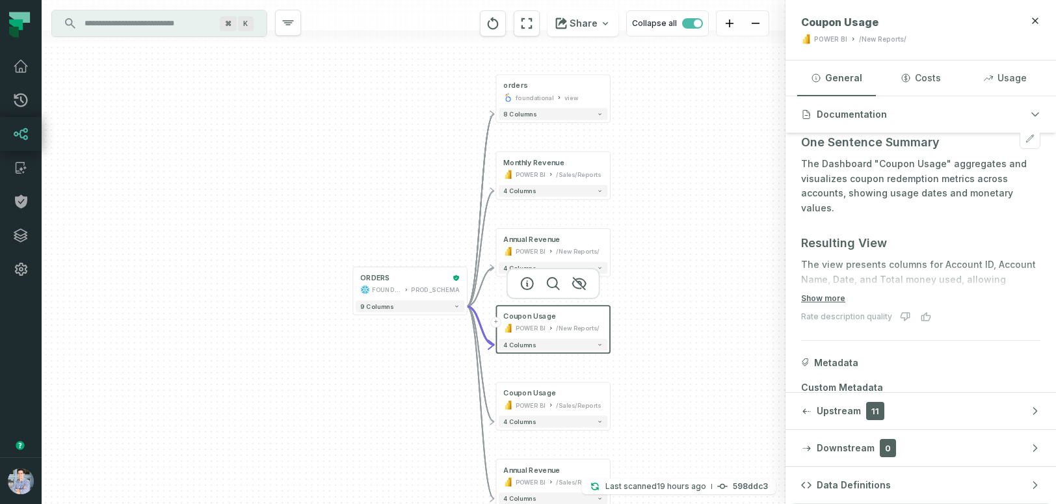
scroll to position [186, 0]
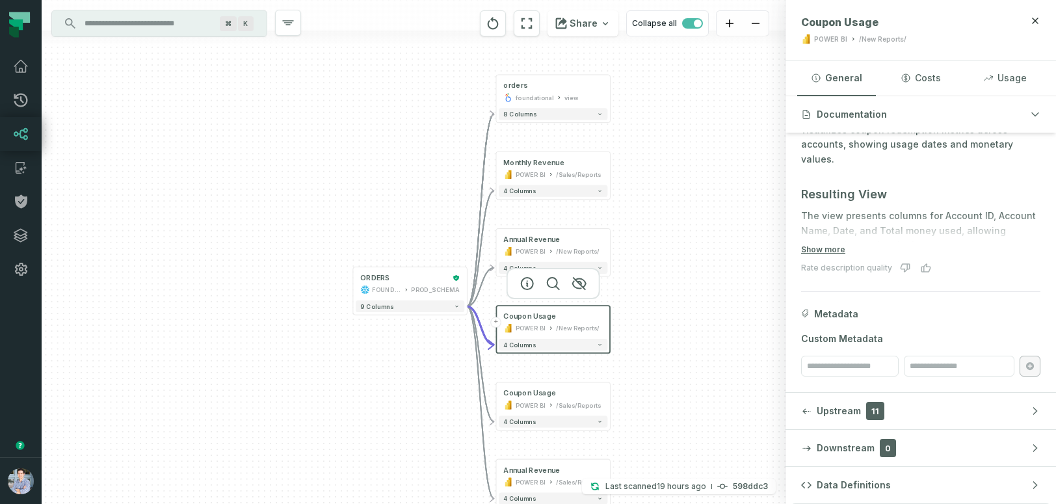
click at [813, 411] on button "Upstream 11" at bounding box center [920, 411] width 270 height 36
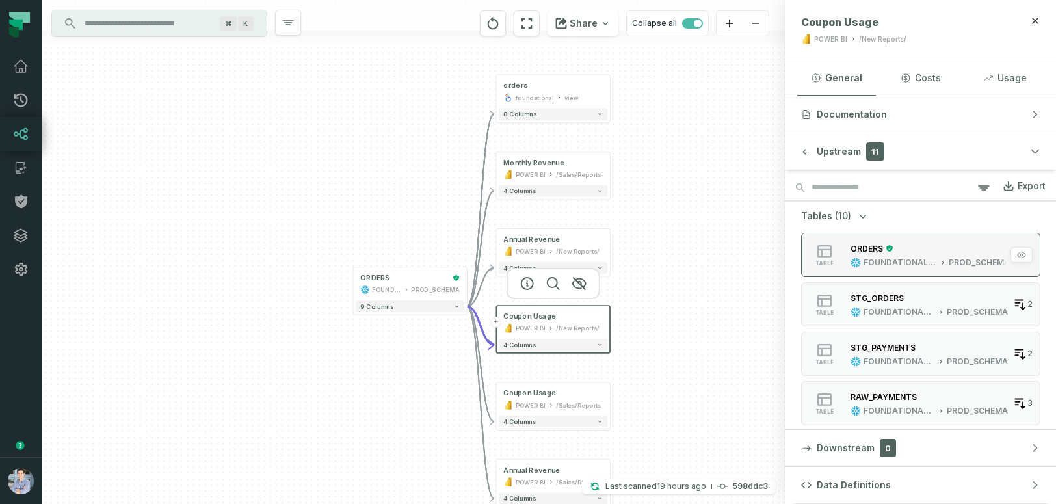
click at [1030, 254] on div "button" at bounding box center [1021, 255] width 22 height 16
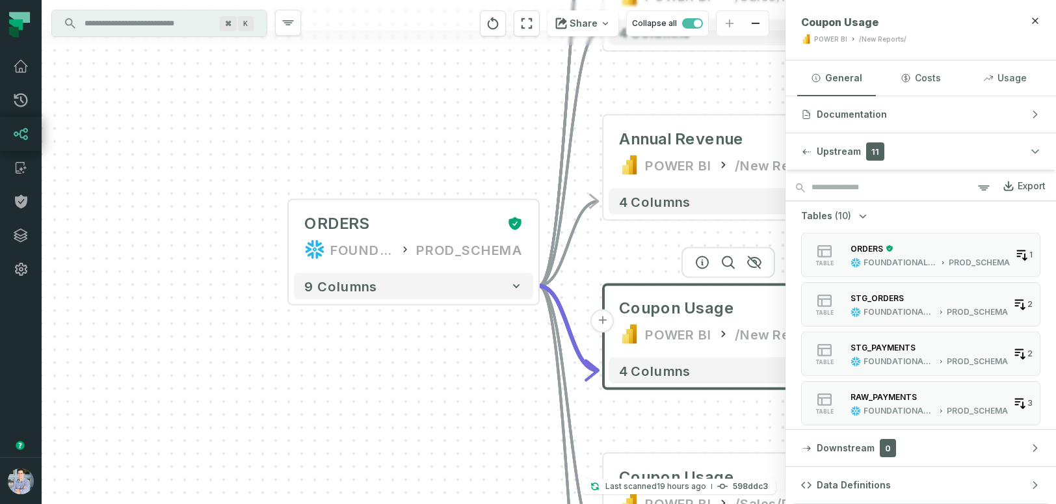
click at [854, 213] on button "Tables (10)" at bounding box center [835, 215] width 68 height 13
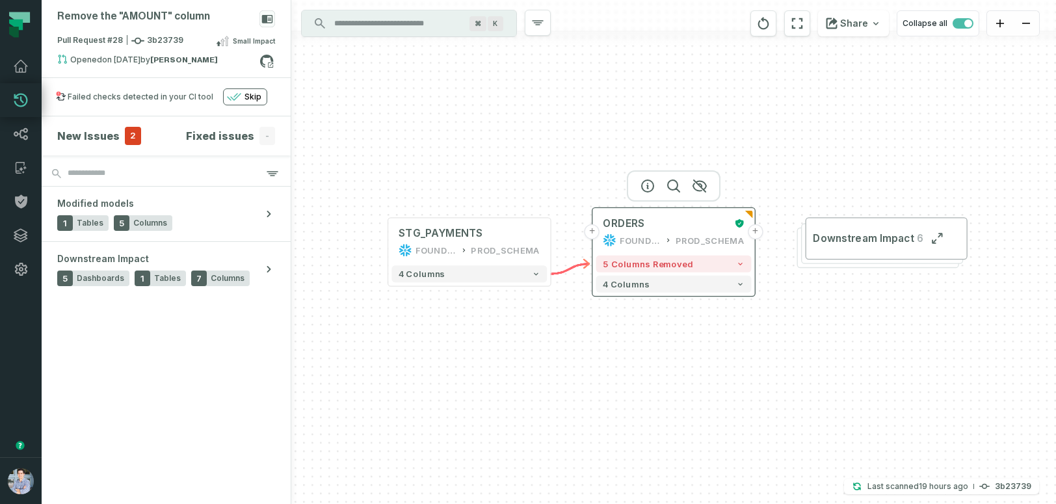
click at [726, 246] on div "ORDERS FOUNDATIONAL_DB PROD_SCHEMA" at bounding box center [673, 231] width 155 height 40
click at [758, 237] on button "+" at bounding box center [755, 231] width 15 height 15
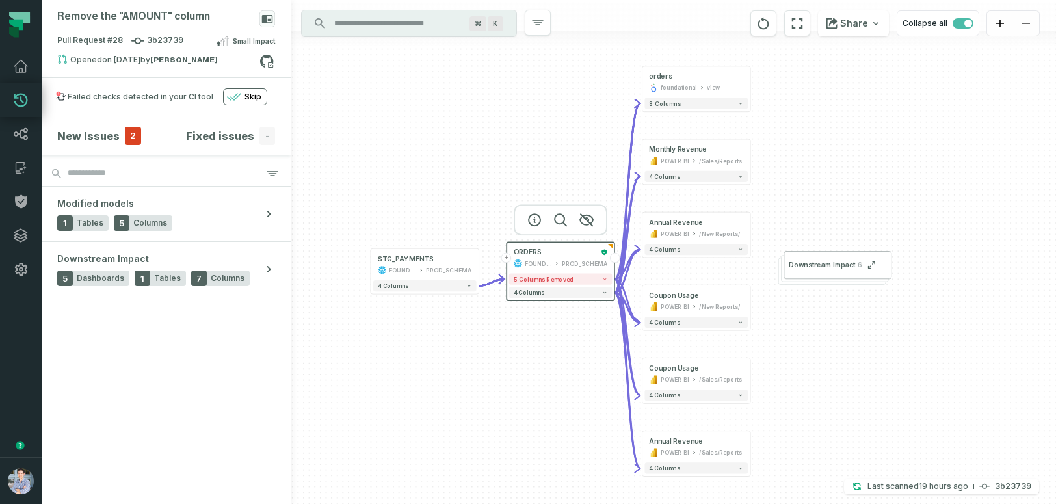
drag, startPoint x: 849, startPoint y: 430, endPoint x: 849, endPoint y: 387, distance: 43.6
click at [849, 387] on div "+ orders foundational view + 8 columns + Monthly Revenue POWER BI /Sales/Report…" at bounding box center [673, 252] width 765 height 504
click at [586, 280] on button "5 columns removed" at bounding box center [560, 279] width 103 height 11
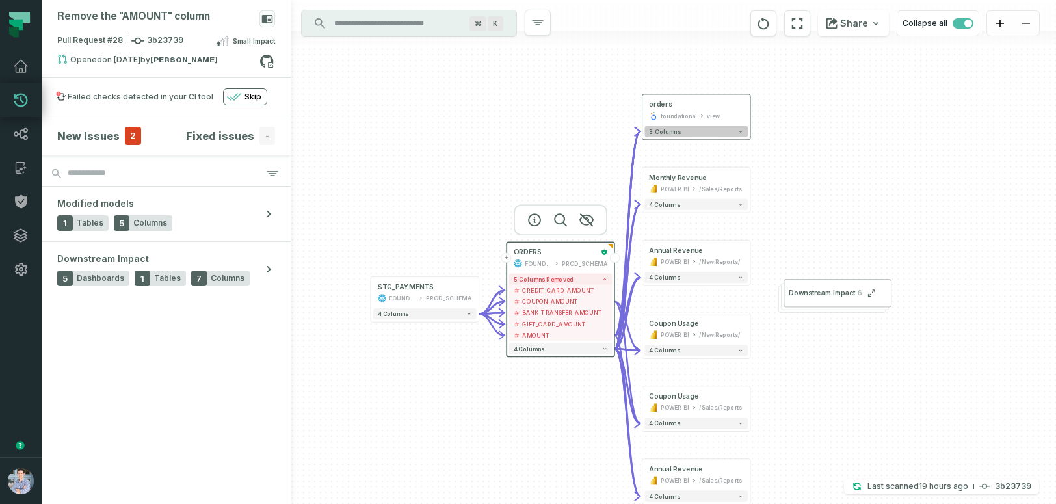
click at [705, 135] on button "8 columns" at bounding box center [695, 131] width 103 height 11
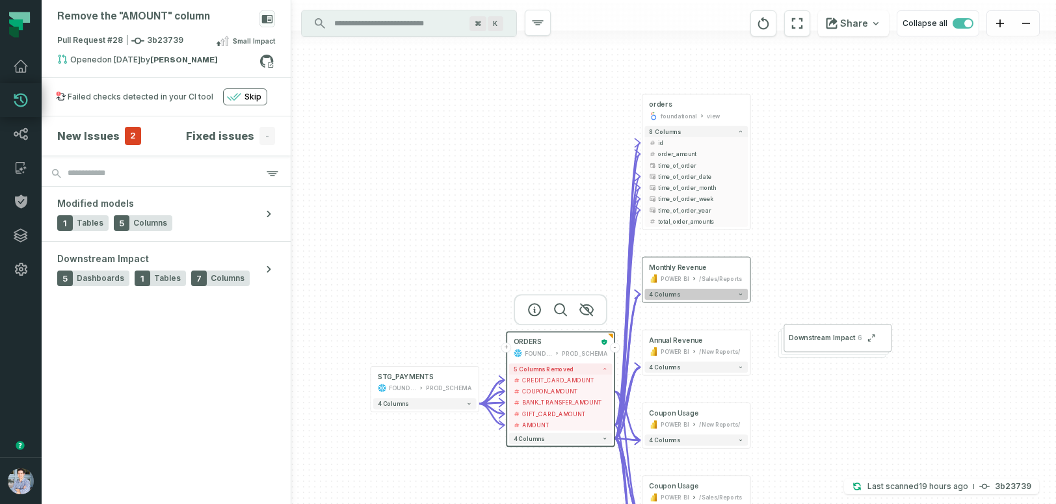
click at [694, 294] on button "4 columns" at bounding box center [695, 294] width 103 height 11
click at [696, 370] on button "4 columns" at bounding box center [696, 367] width 103 height 11
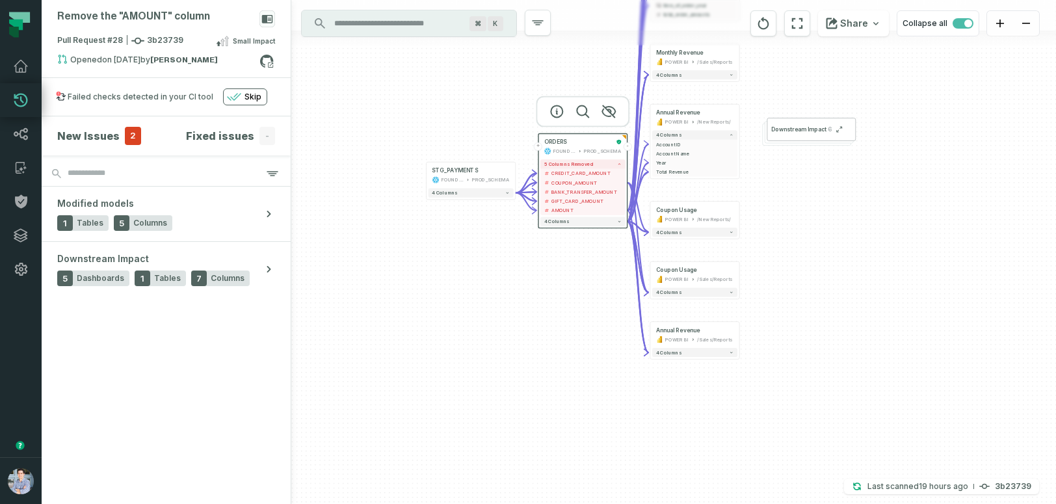
drag, startPoint x: 477, startPoint y: 315, endPoint x: 477, endPoint y: 83, distance: 232.8
click at [475, 83] on div "+ orders foundational view + 8 columns - id - order_amount + time_of_order - ti…" at bounding box center [673, 252] width 765 height 504
click at [465, 196] on button "4 columns" at bounding box center [471, 192] width 85 height 9
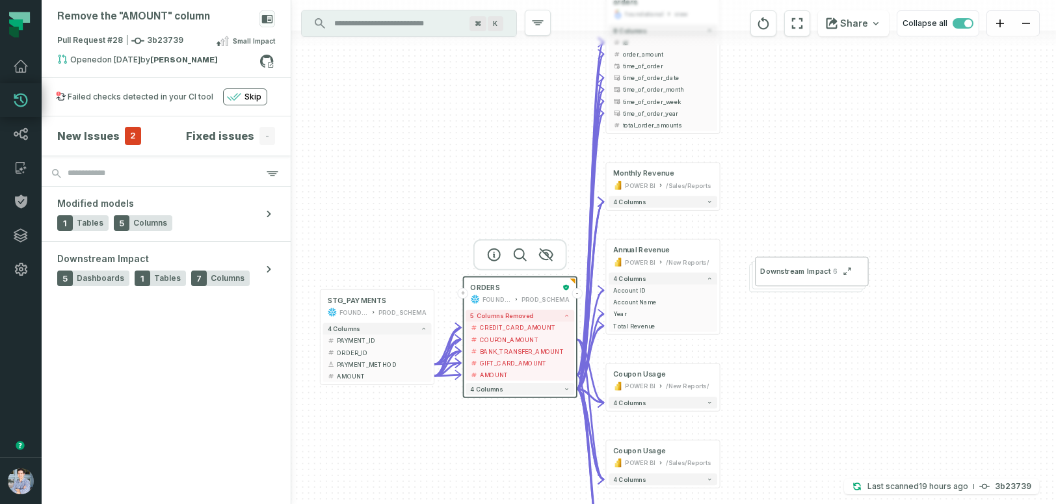
drag, startPoint x: 566, startPoint y: 307, endPoint x: 486, endPoint y: 480, distance: 190.3
click at [486, 469] on div "+ orders foundational view + 8 columns - id - order_amount + time_of_order - ti…" at bounding box center [673, 252] width 765 height 504
click at [501, 395] on div "5 columns removed - CREDIT_CARD_AMOUNT - COUPON_AMOUNT - - BANK_TRANSFER_AMOUNT…" at bounding box center [520, 353] width 113 height 90
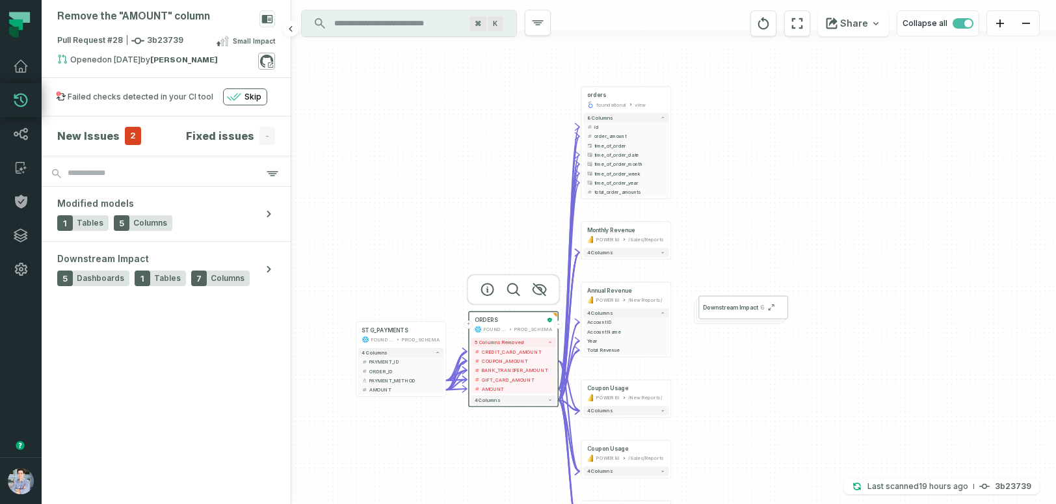
click at [272, 61] on icon at bounding box center [266, 61] width 13 height 13
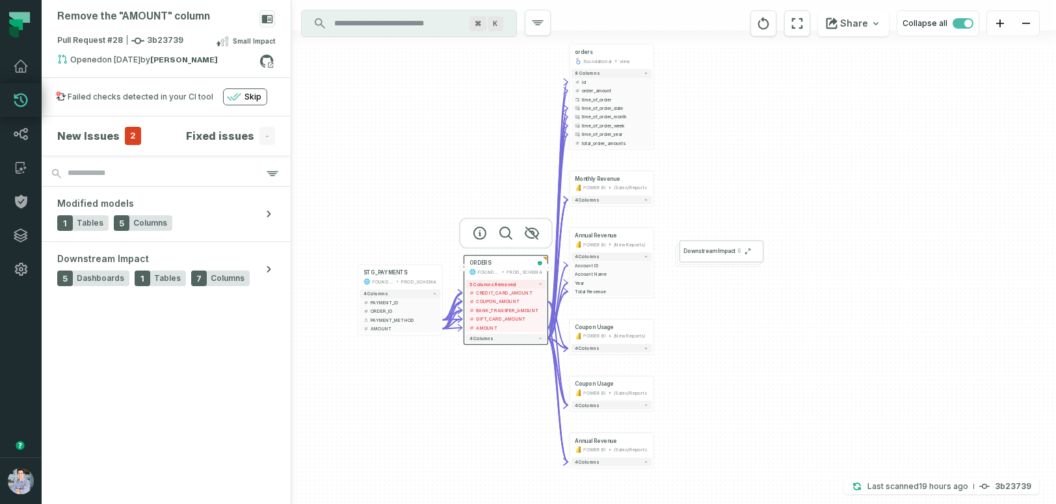
drag, startPoint x: 412, startPoint y: 243, endPoint x: 410, endPoint y: 191, distance: 52.0
click at [410, 191] on div "+ orders foundational view + 8 columns - id - order_amount + time_of_order - ti…" at bounding box center [673, 252] width 765 height 504
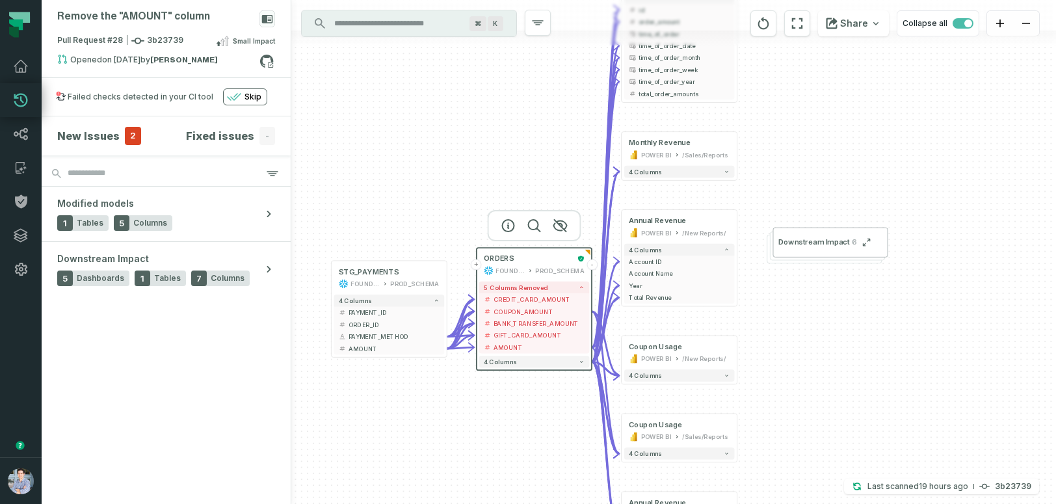
drag, startPoint x: 468, startPoint y: 407, endPoint x: 466, endPoint y: 462, distance: 54.7
click at [466, 462] on div "+ orders foundational view + 8 columns - id - order_amount + time_of_order - ti…" at bounding box center [673, 252] width 765 height 504
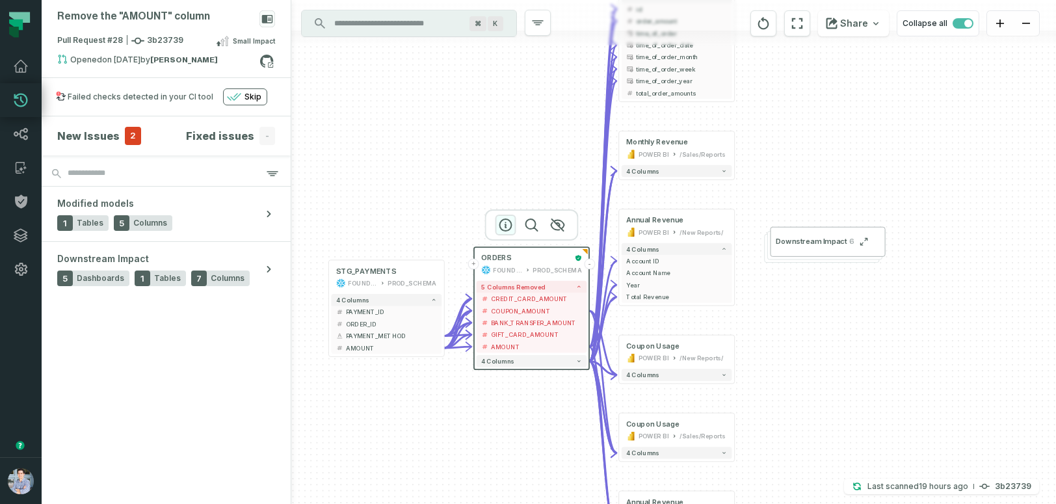
click at [506, 224] on icon "button" at bounding box center [505, 225] width 12 height 12
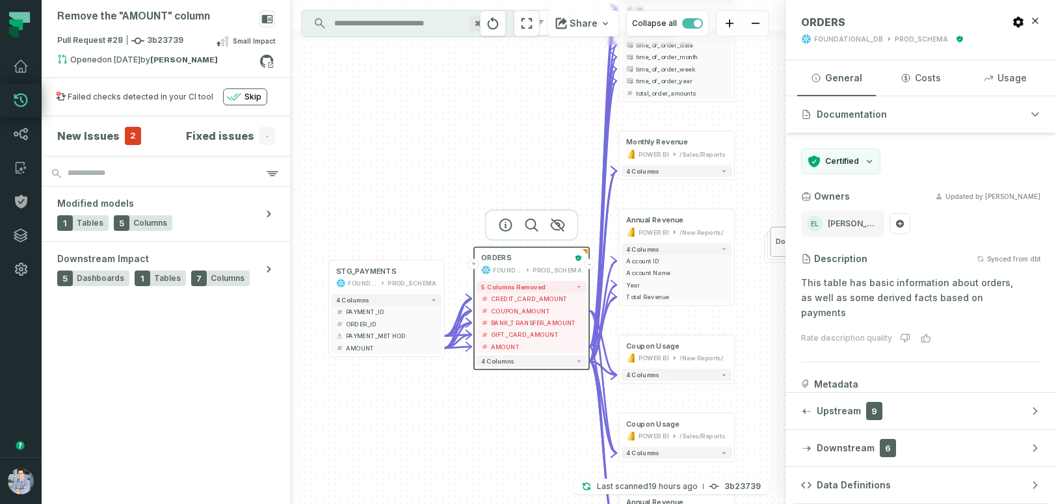
scroll to position [18, 0]
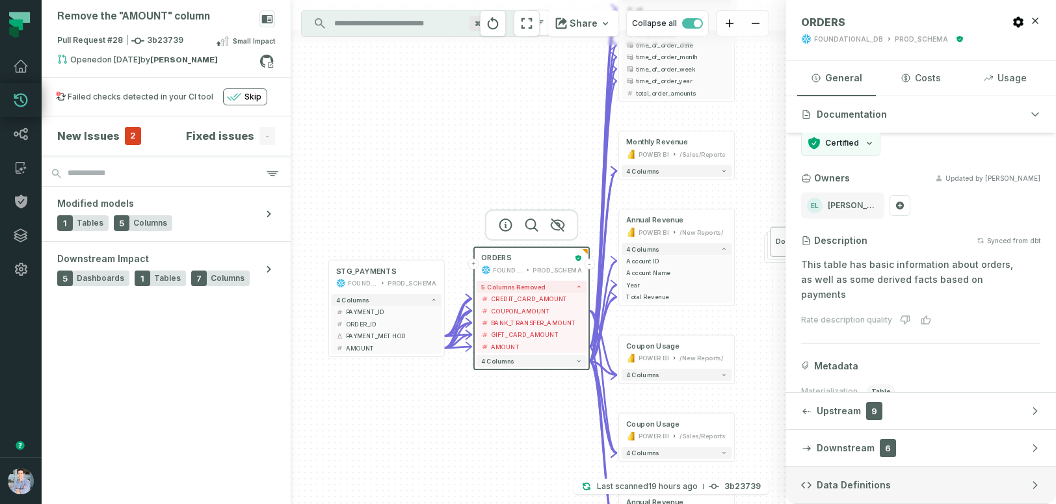
click at [835, 469] on span "Data Definitions" at bounding box center [854, 485] width 74 height 13
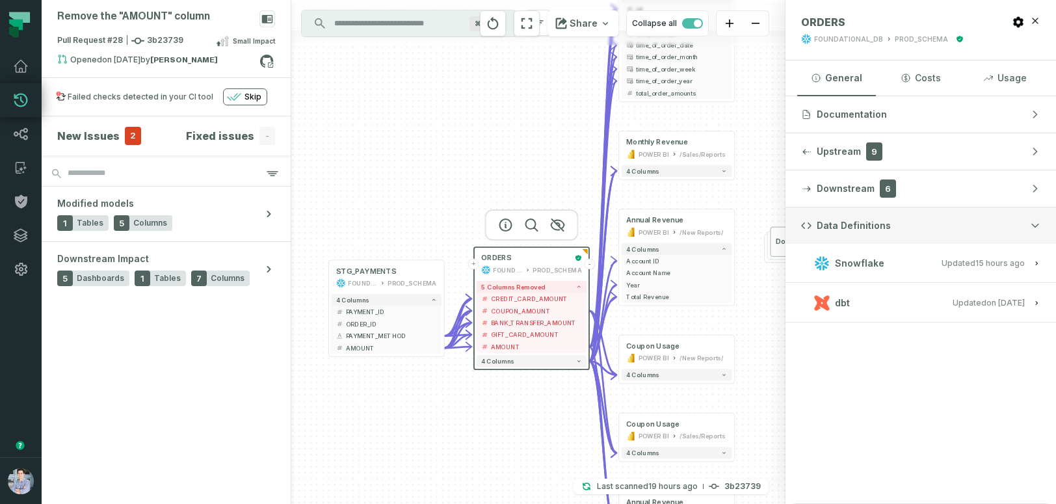
click at [804, 217] on button "Data Definitions" at bounding box center [920, 225] width 270 height 36
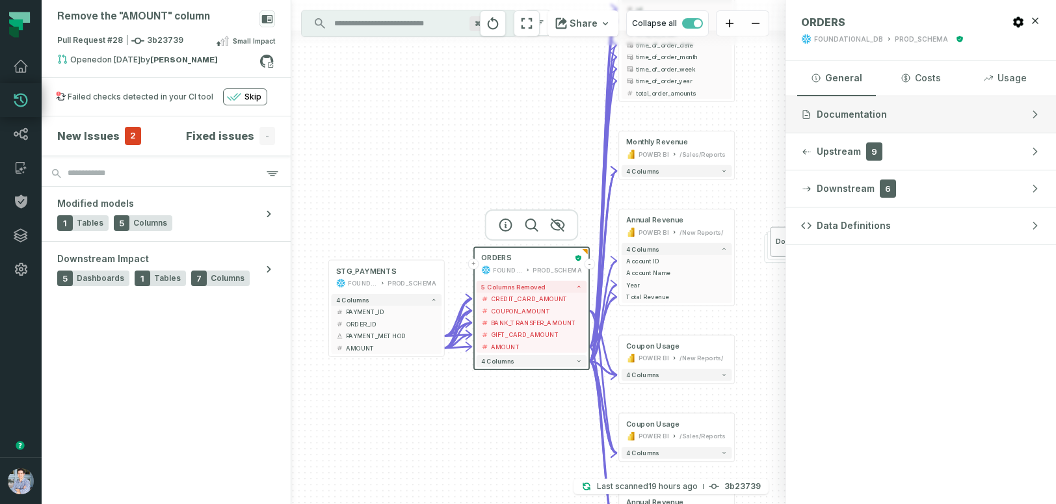
click at [850, 115] on span "Documentation" at bounding box center [852, 114] width 70 height 13
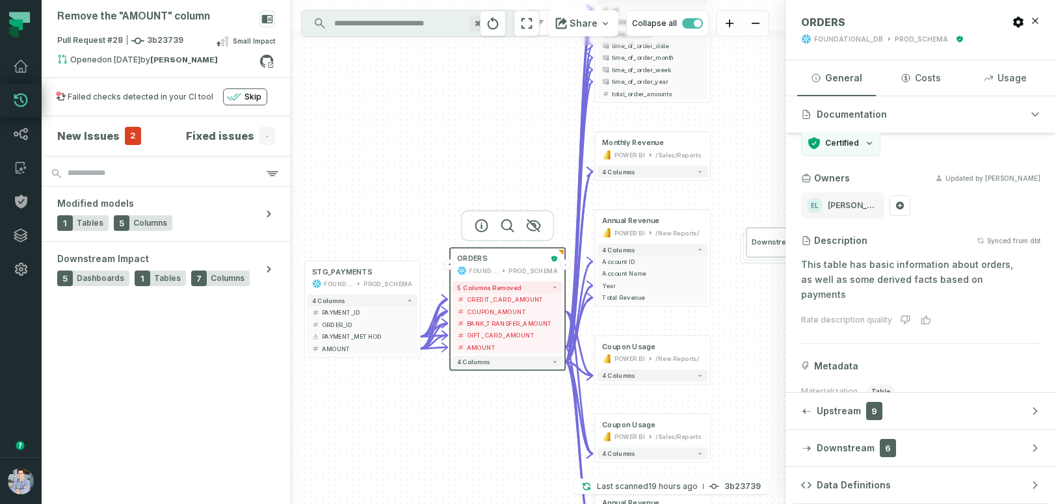
drag, startPoint x: 514, startPoint y: 440, endPoint x: 479, endPoint y: 446, distance: 35.6
click at [480, 445] on div "+ orders foundational view + 8 columns - id - order_amount + time_of_order - ti…" at bounding box center [538, 252] width 494 height 504
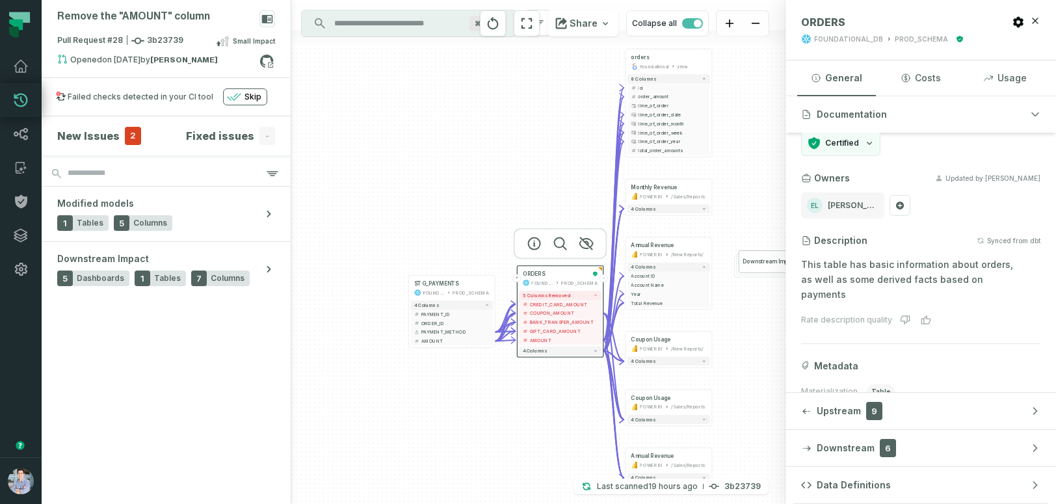
drag, startPoint x: 478, startPoint y: 450, endPoint x: 546, endPoint y: 415, distance: 76.2
click at [546, 415] on div "+ orders foundational view + 8 columns - id - order_amount + time_of_order - ti…" at bounding box center [538, 252] width 494 height 504
click at [503, 406] on div "+ orders foundational view + 8 columns - id - order_amount + time_of_order - ti…" at bounding box center [538, 252] width 494 height 504
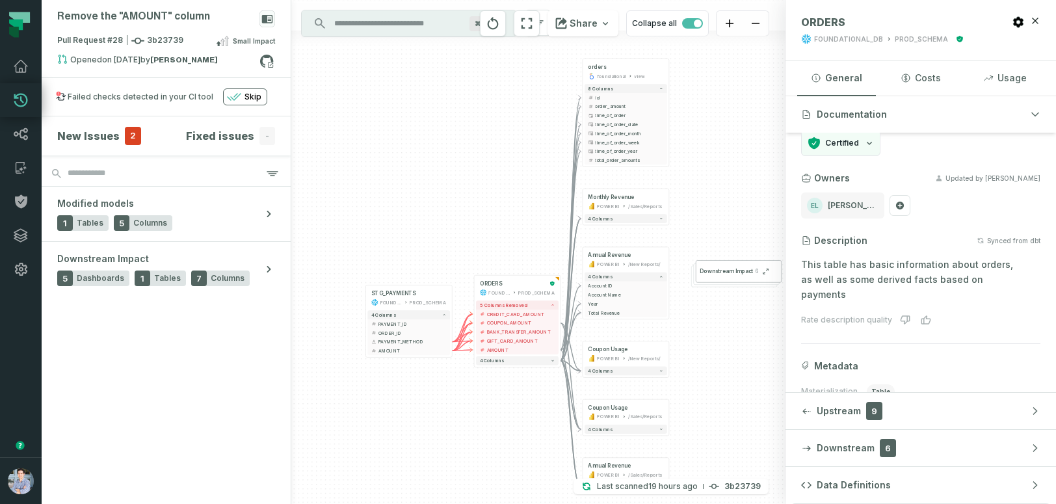
drag, startPoint x: 503, startPoint y: 406, endPoint x: 460, endPoint y: 415, distance: 44.0
click at [460, 415] on div "+ orders foundational view + 8 columns - id - order_amount + time_of_order - ti…" at bounding box center [538, 252] width 494 height 504
click at [1038, 16] on icon "button" at bounding box center [1035, 21] width 10 height 10
